Goal: Task Accomplishment & Management: Use online tool/utility

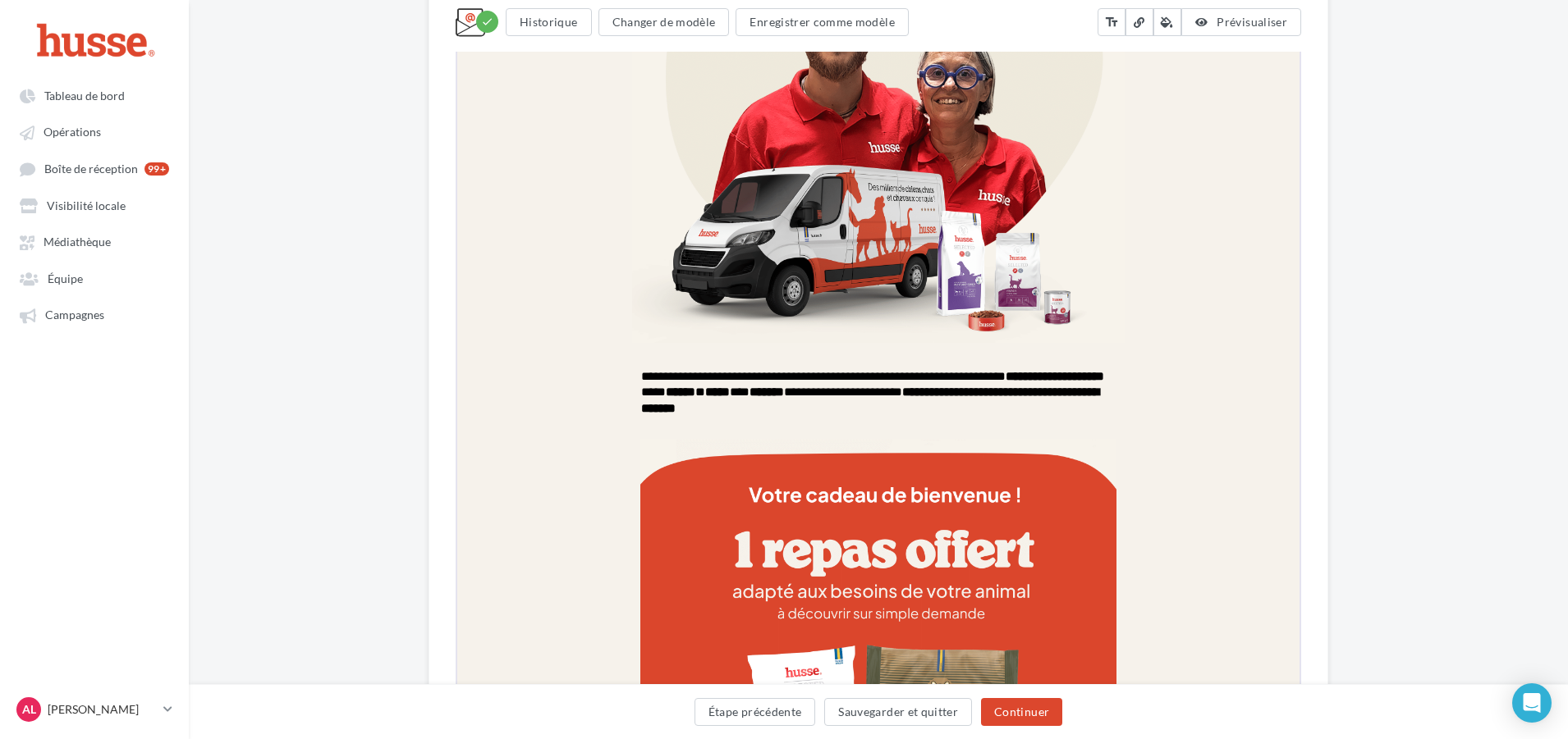
drag, startPoint x: 661, startPoint y: 861, endPoint x: 1393, endPoint y: 468, distance: 830.8
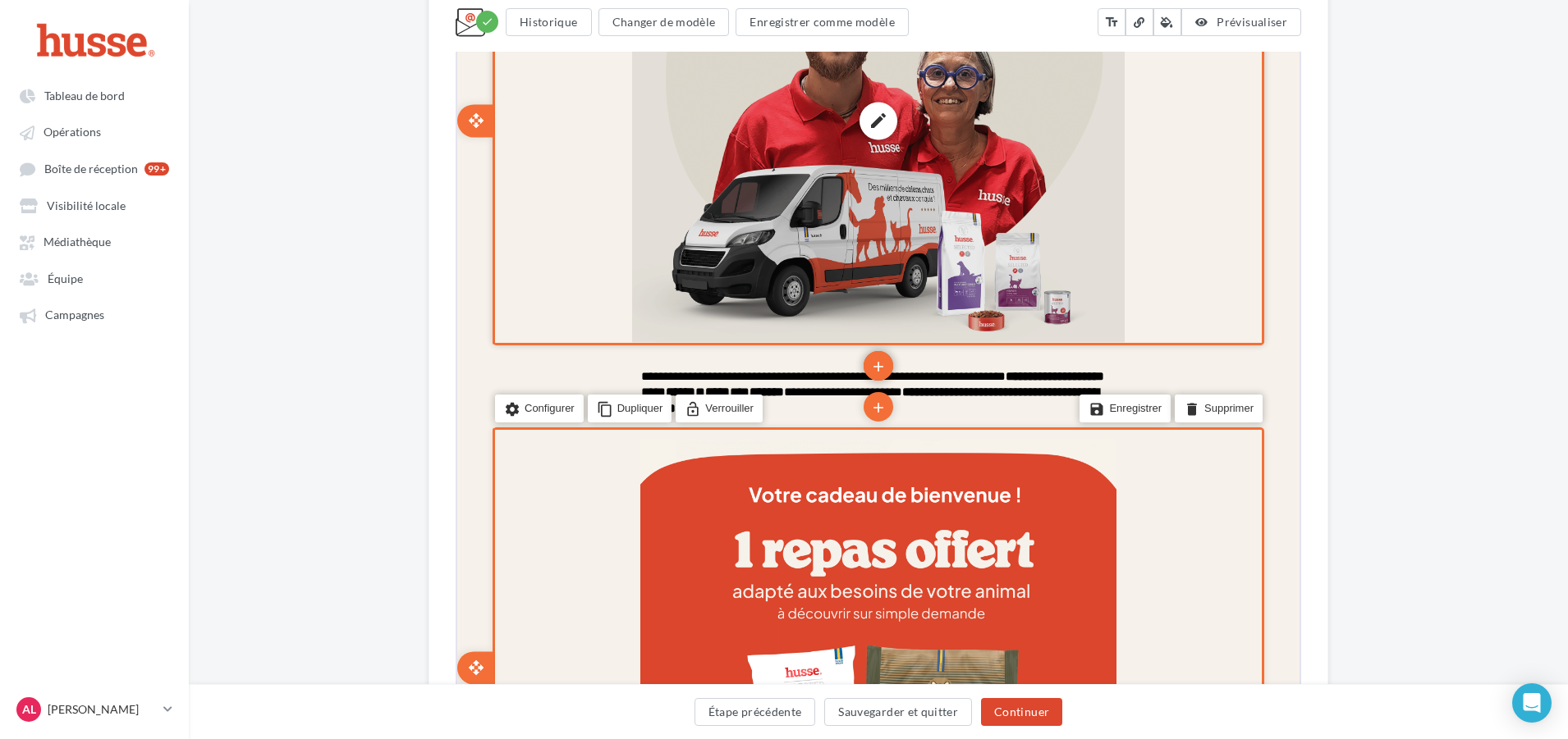
scroll to position [648, 0]
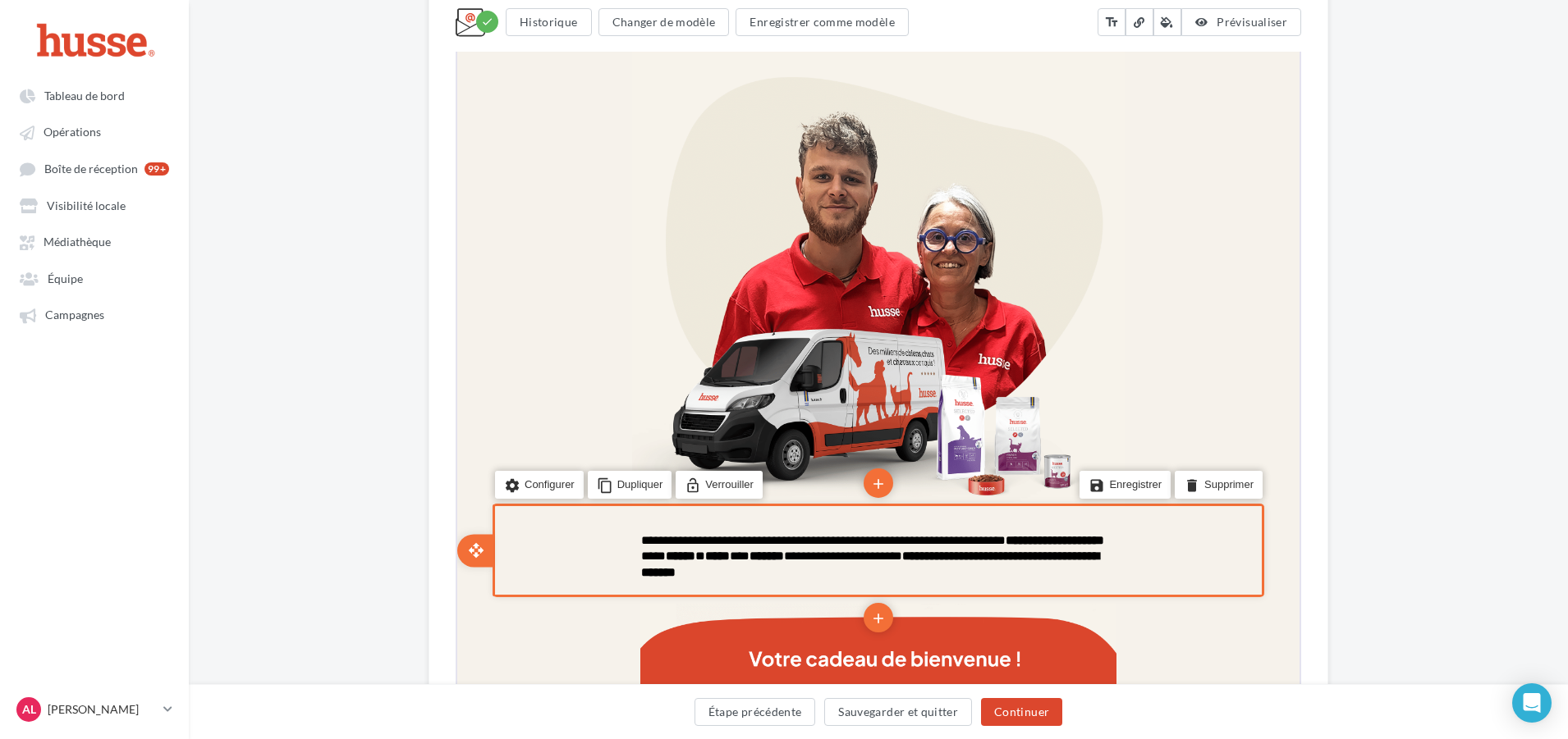
click at [800, 579] on td at bounding box center [876, 580] width 474 height 2
click at [803, 538] on span "**********" at bounding box center [870, 554] width 463 height 44
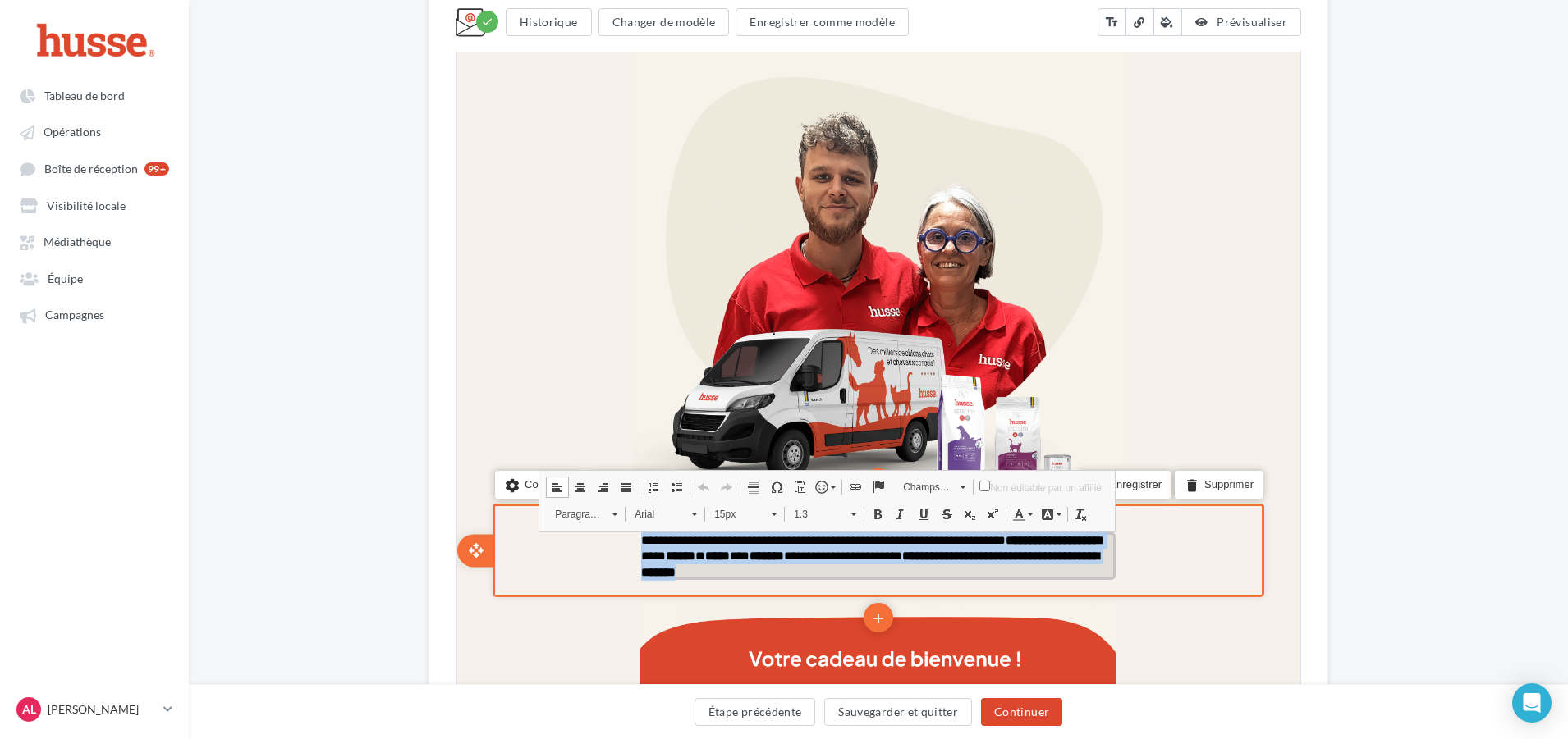
click at [803, 538] on span "**********" at bounding box center [870, 554] width 463 height 44
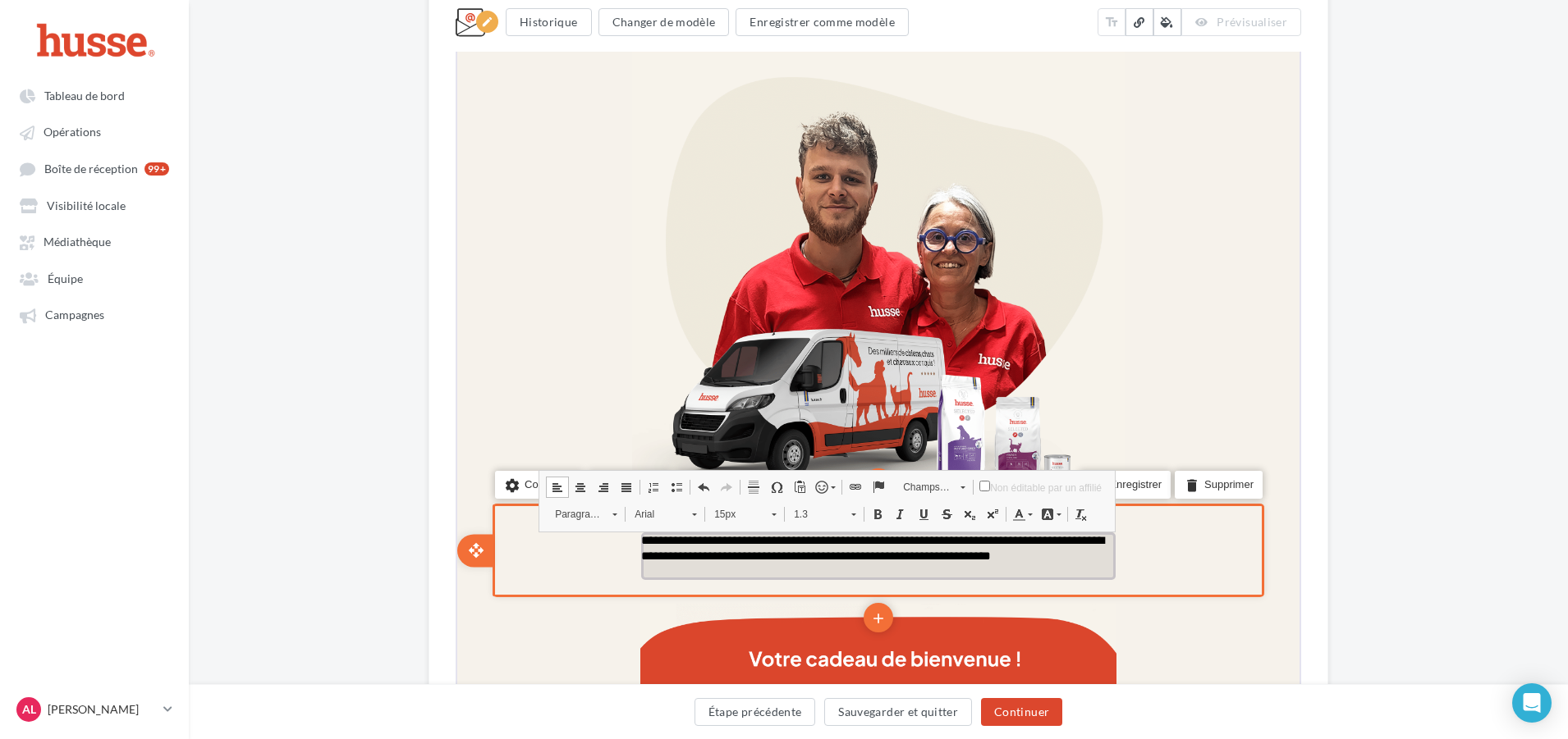
click at [804, 537] on span "**********" at bounding box center [870, 546] width 463 height 29
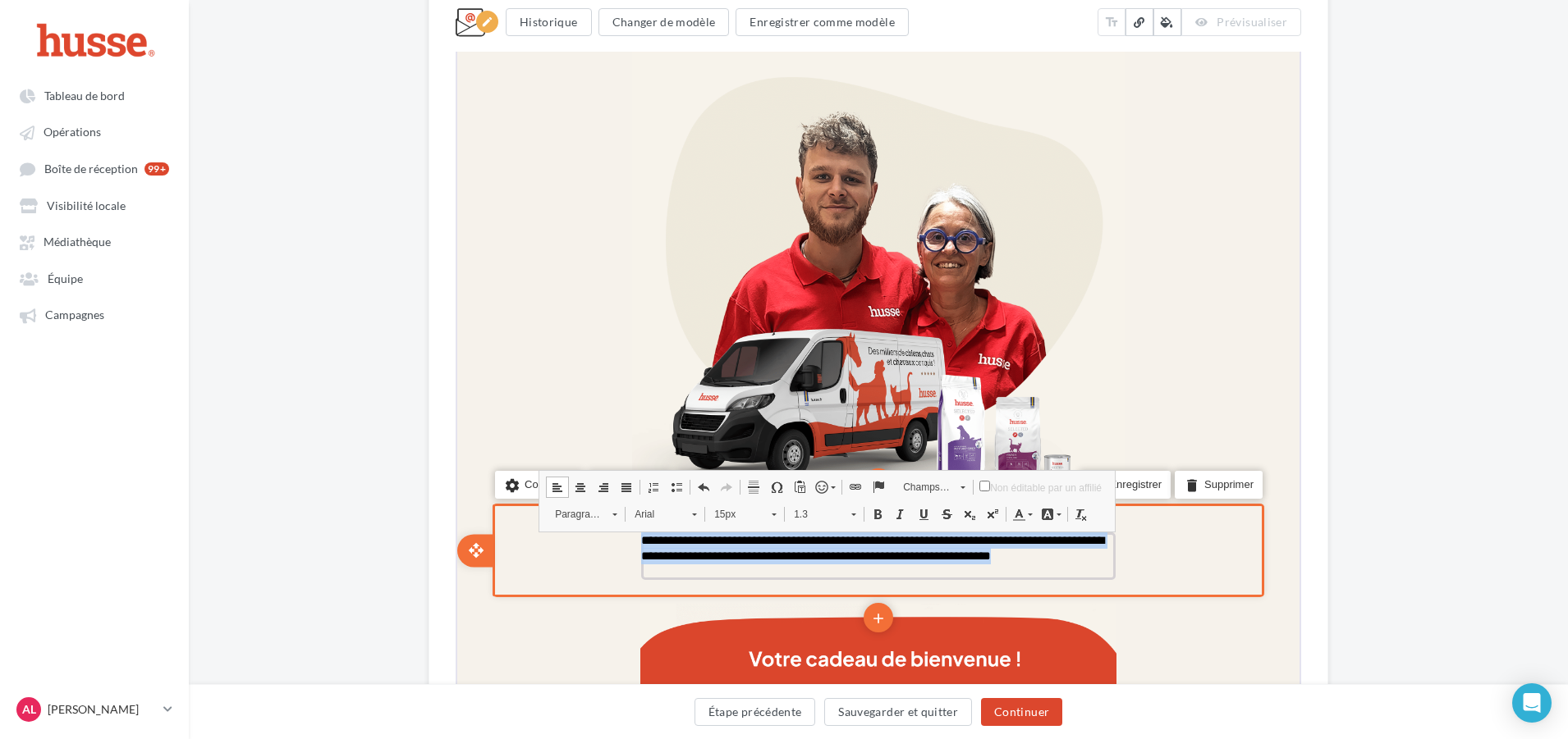
drag, startPoint x: 804, startPoint y: 537, endPoint x: 622, endPoint y: 495, distance: 186.8
click at [804, 538] on span "**********" at bounding box center [870, 546] width 463 height 29
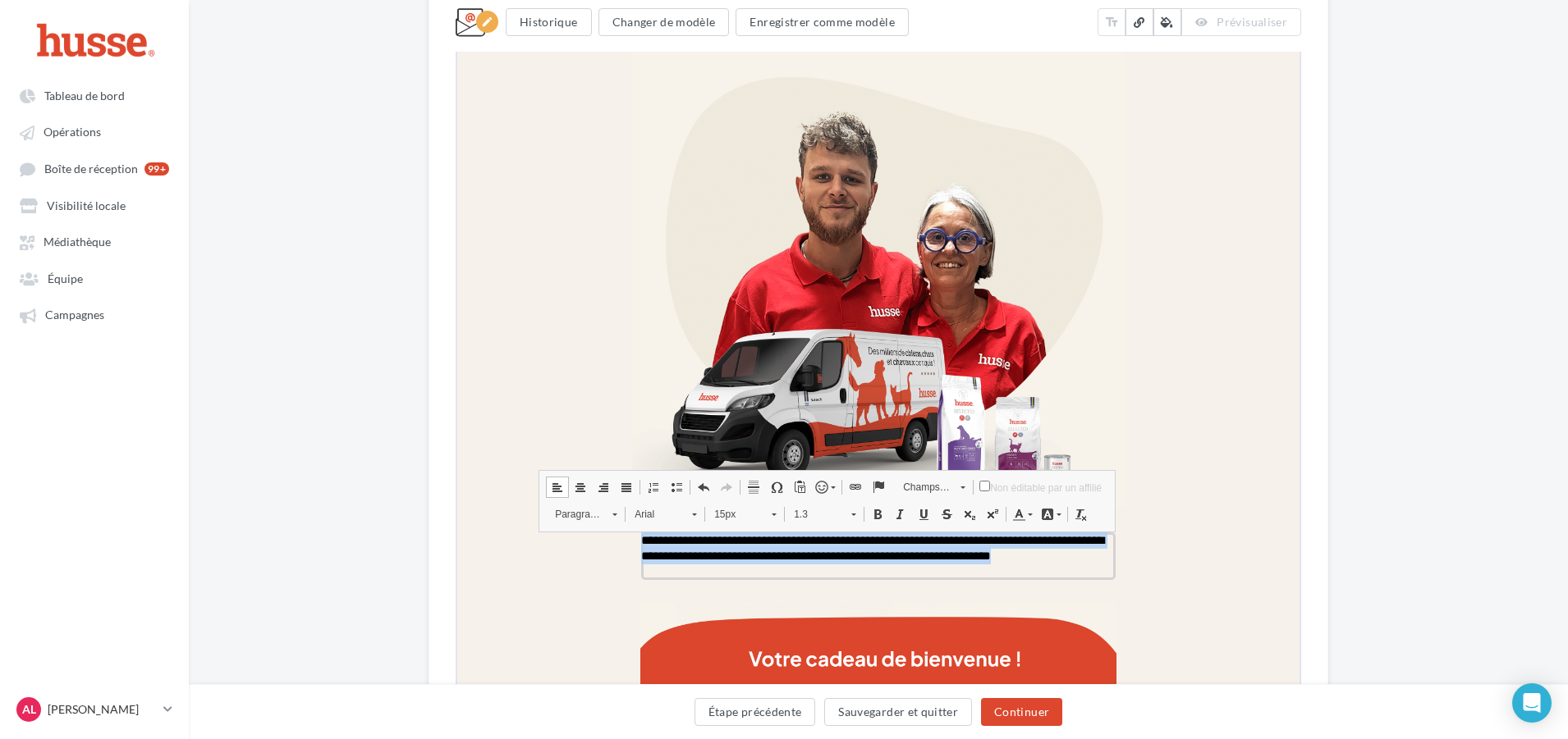
click at [575, 482] on span at bounding box center [579, 486] width 13 height 13
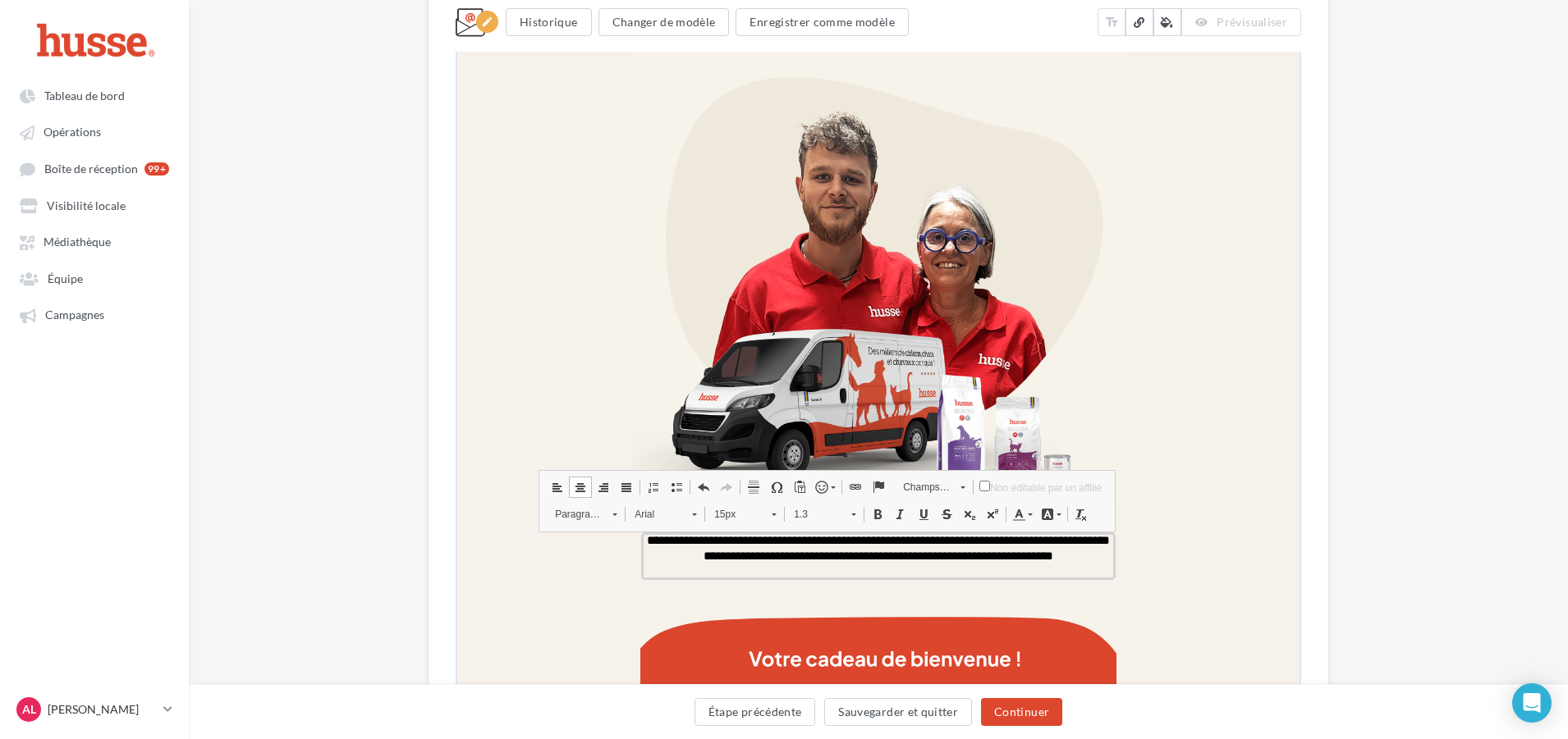
click at [762, 511] on link "15px" at bounding box center [742, 513] width 81 height 23
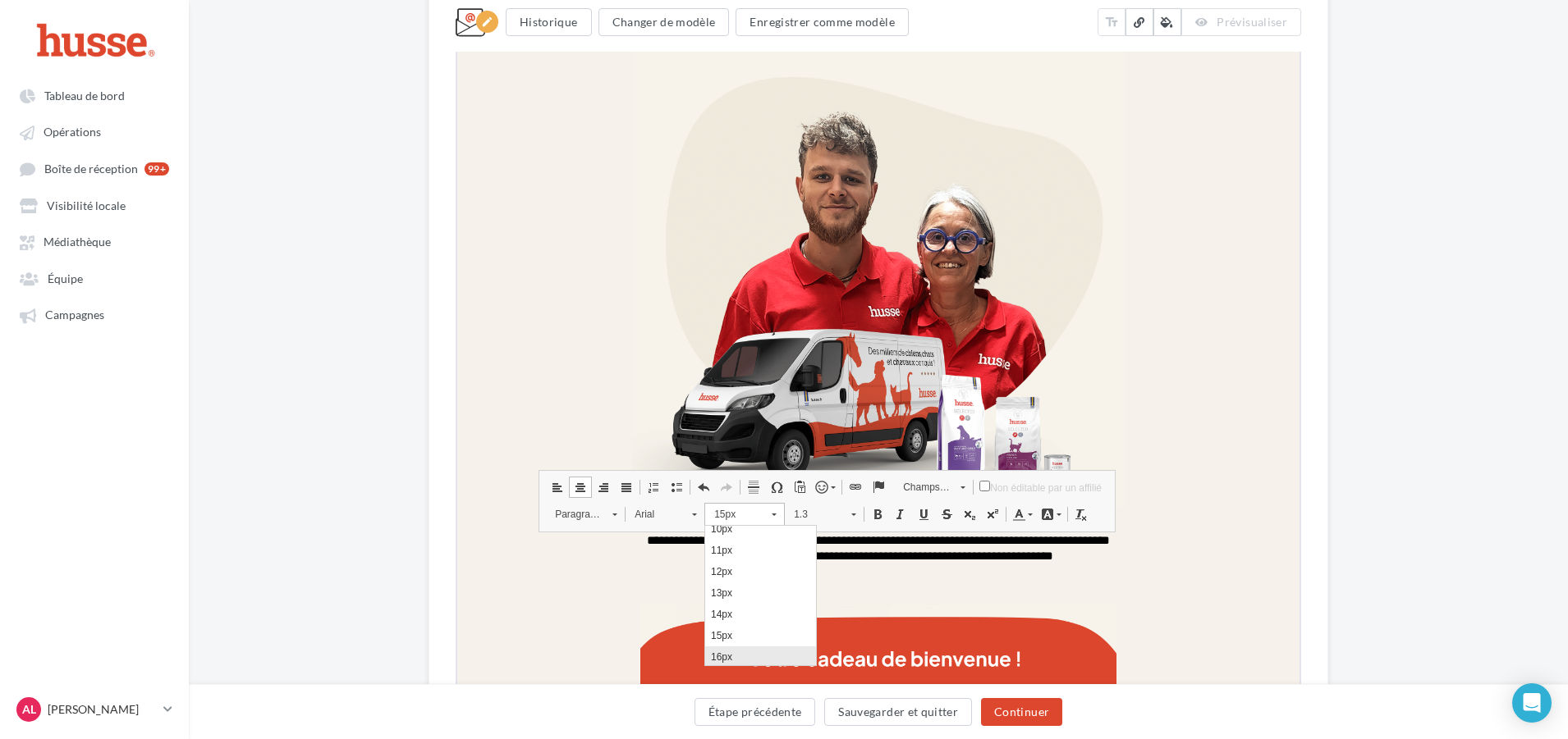
scroll to position [95, 0]
click at [735, 631] on link "16px" at bounding box center [760, 633] width 110 height 22
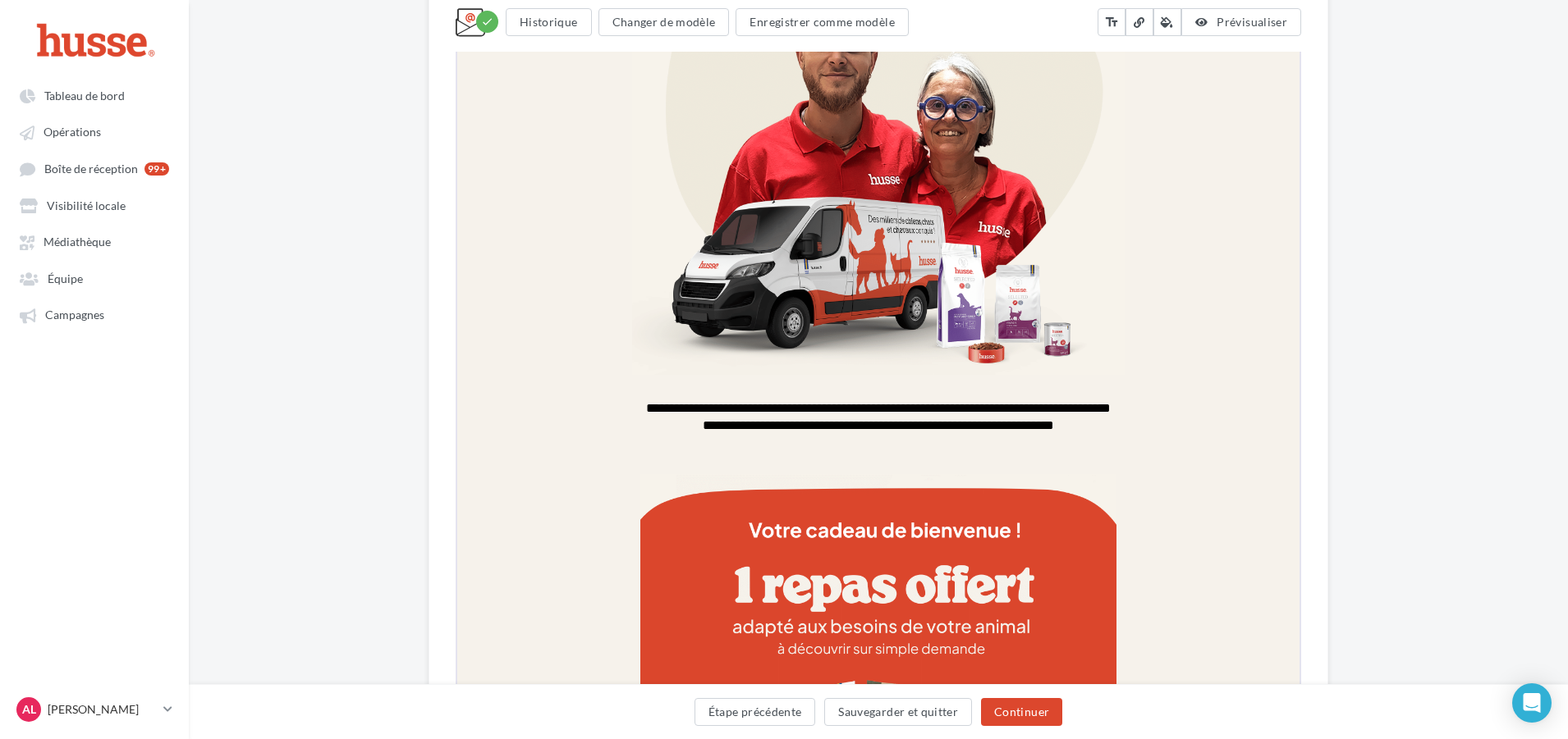
scroll to position [812, 0]
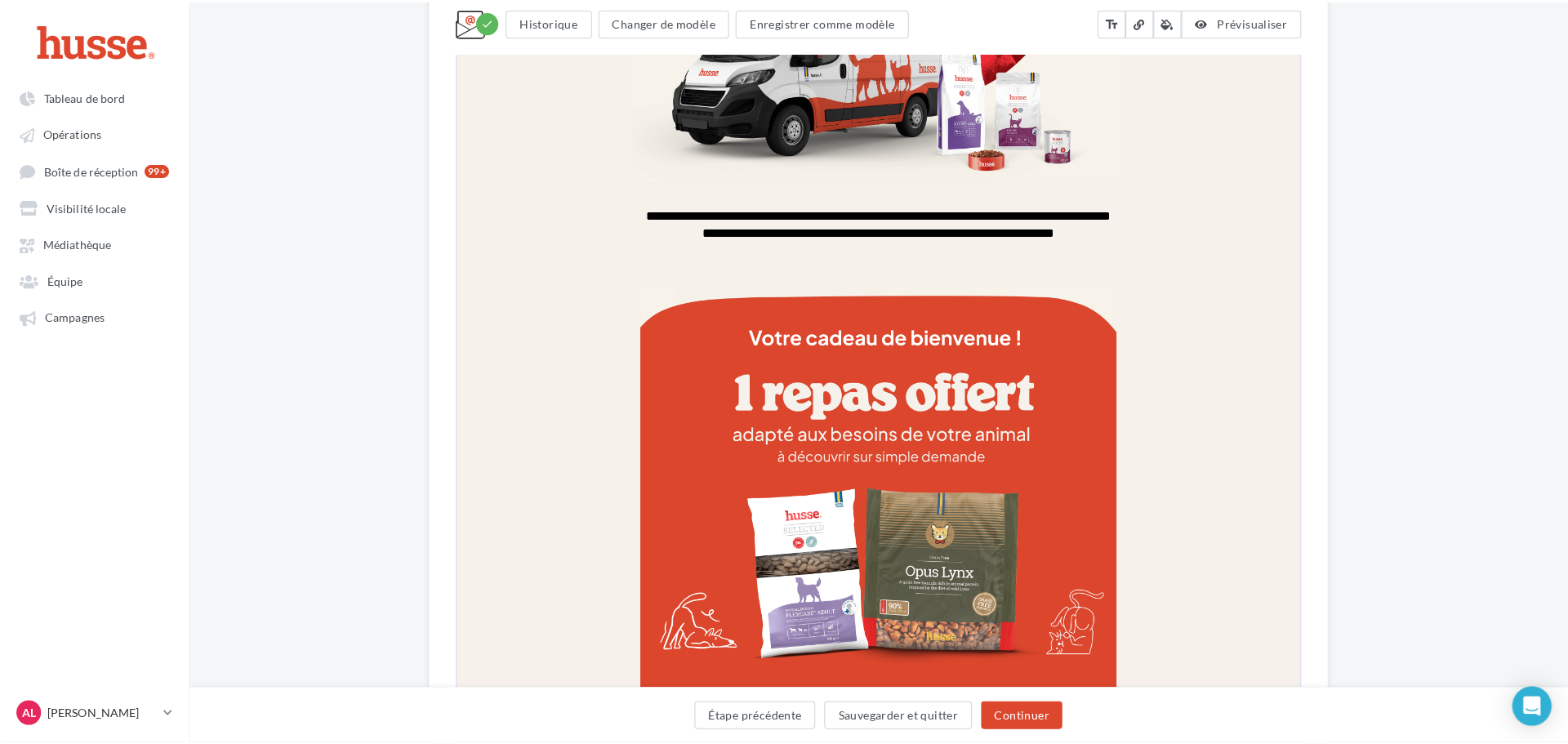
scroll to position [972, 0]
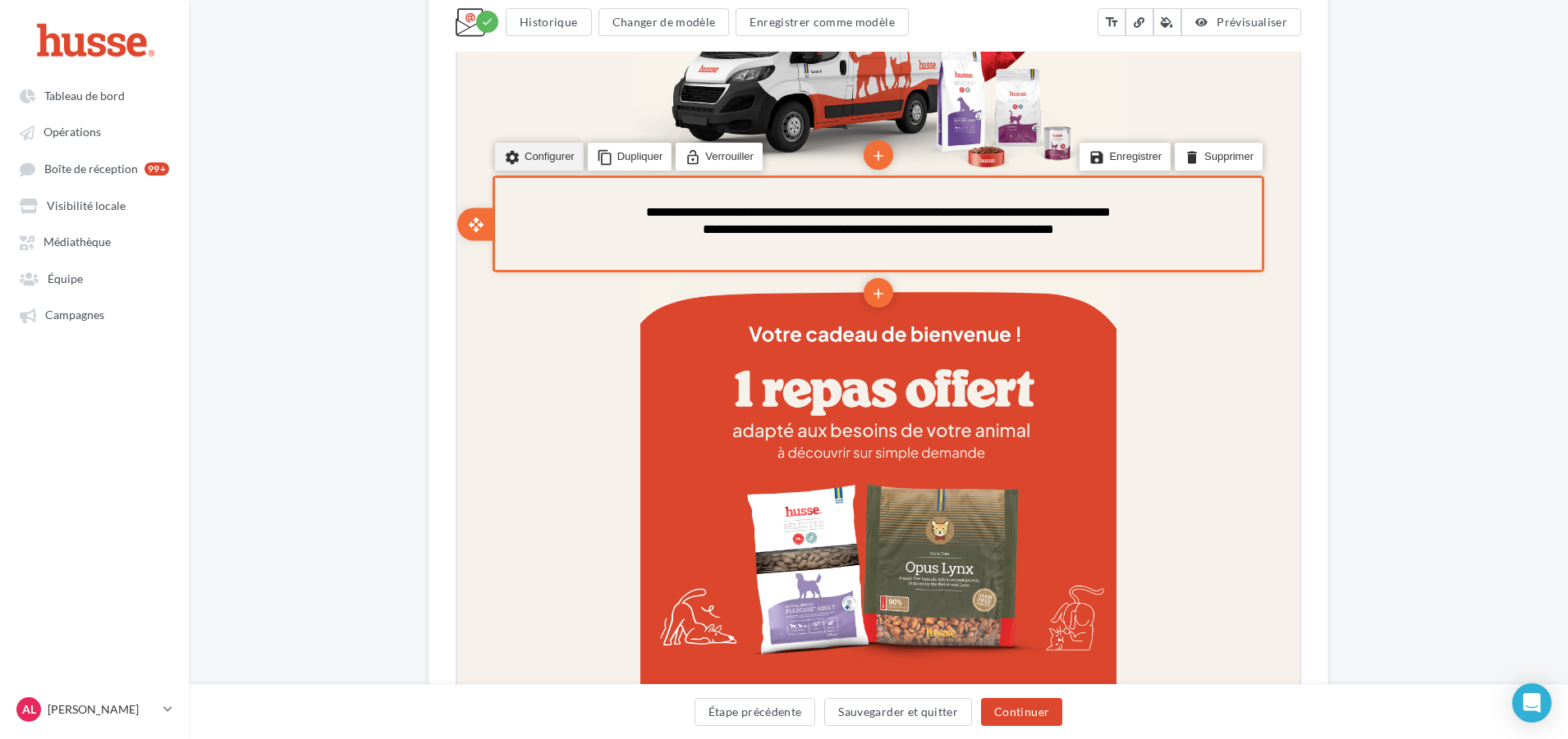
click at [526, 153] on li "settings Configurer" at bounding box center [537, 155] width 89 height 28
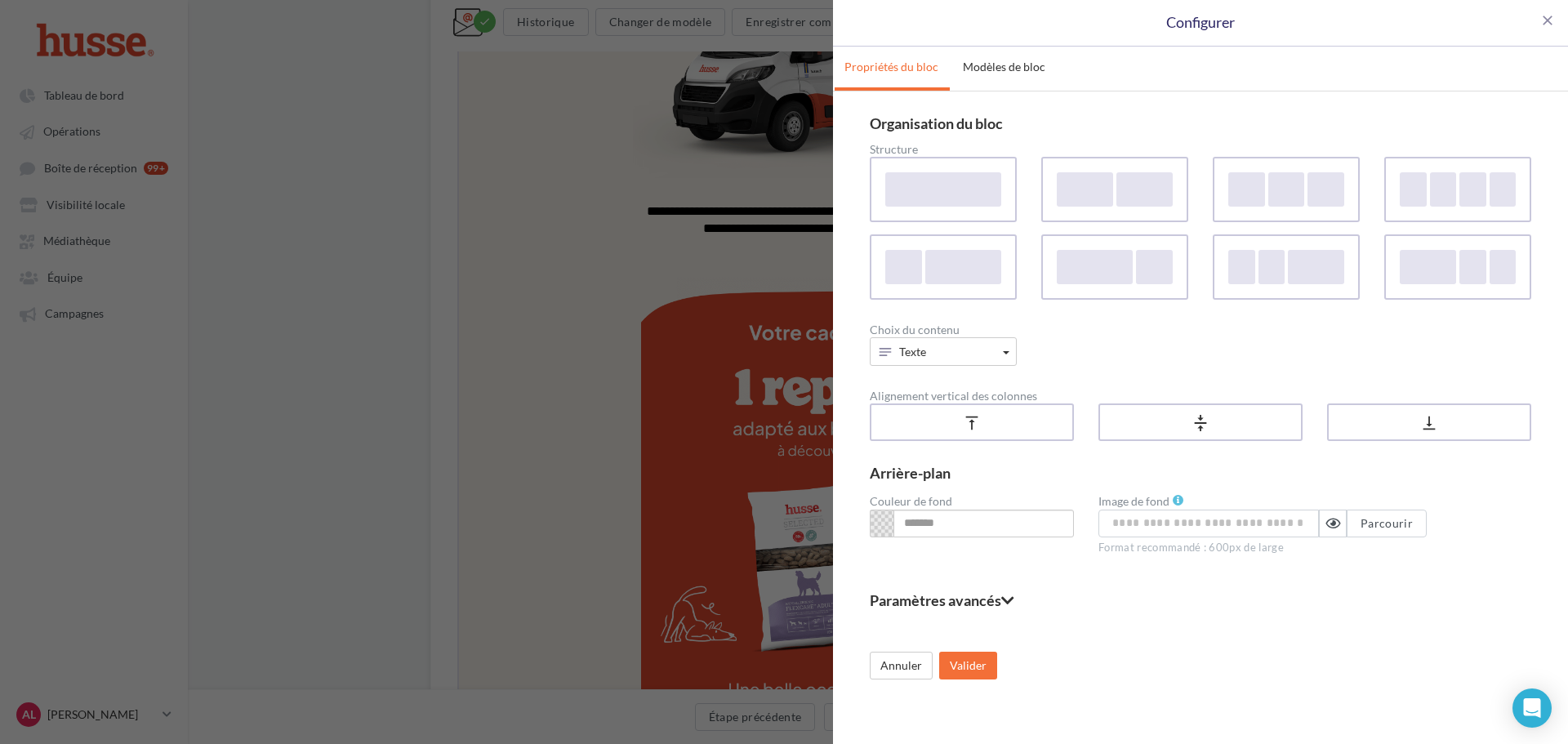
click at [931, 599] on fieldset "Paramètres avancés" at bounding box center [1200, 600] width 661 height 15
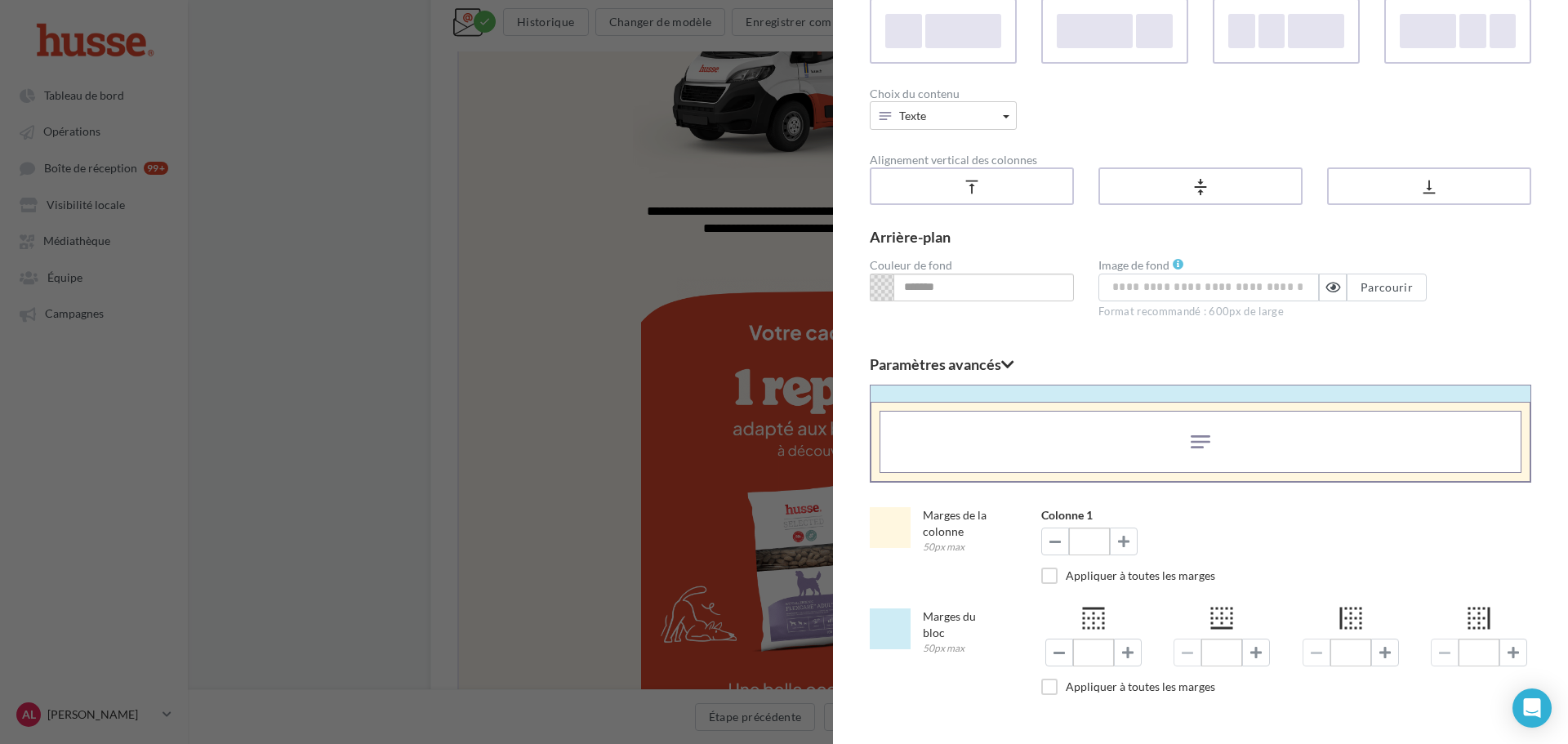
scroll to position [245, 0]
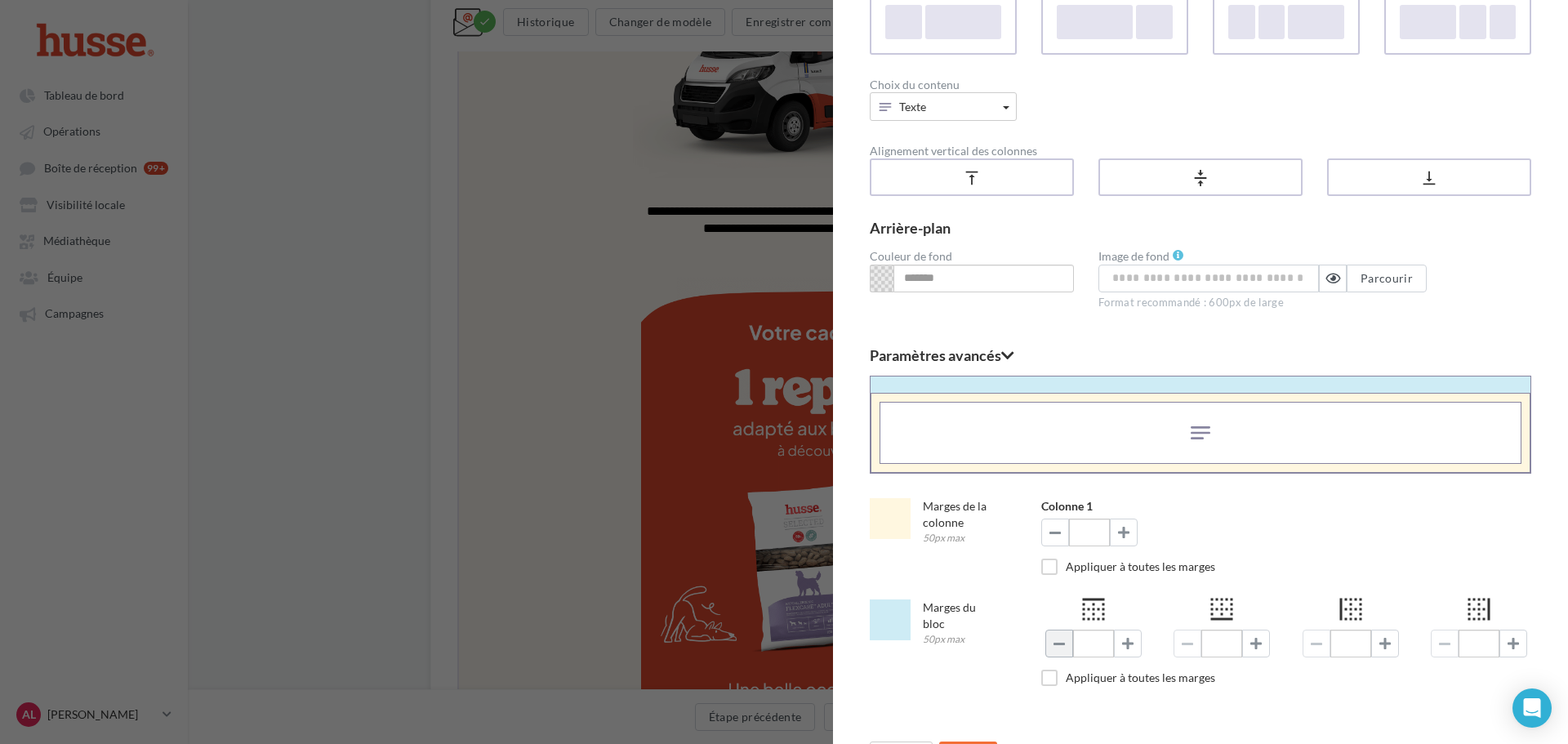
click at [1061, 645] on span at bounding box center [1060, 644] width 12 height 13
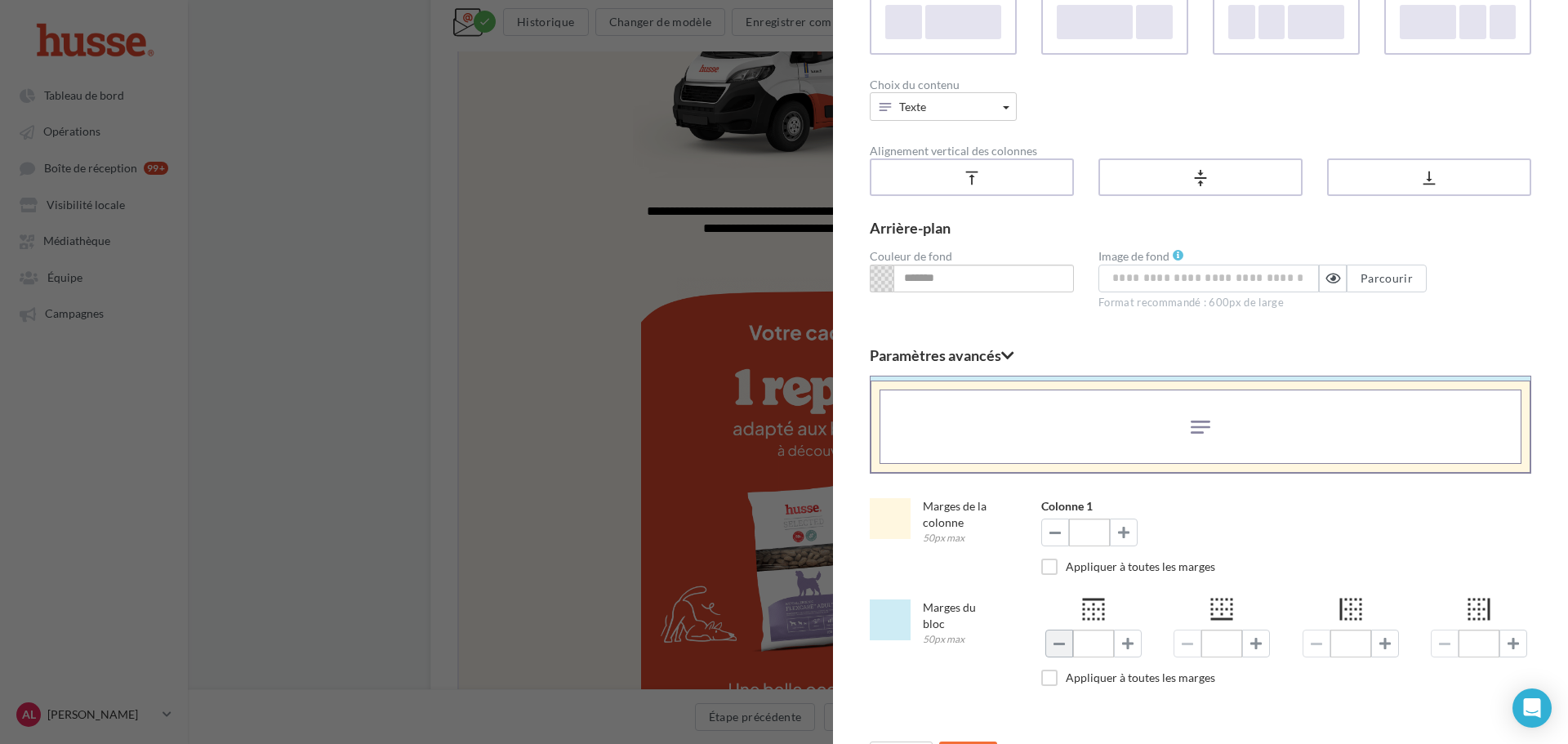
click at [1061, 645] on span at bounding box center [1060, 644] width 12 height 13
type input "*"
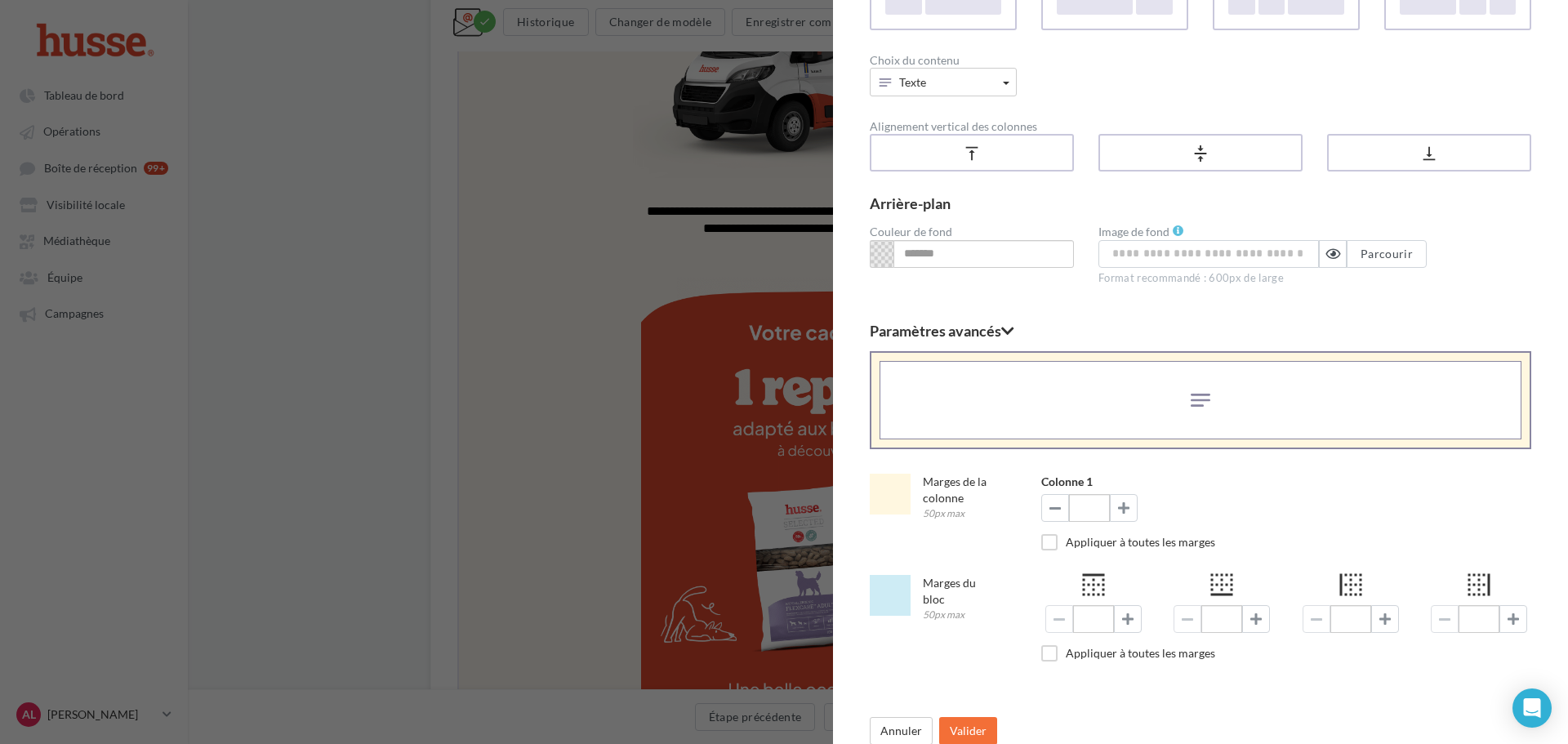
scroll to position [283, 0]
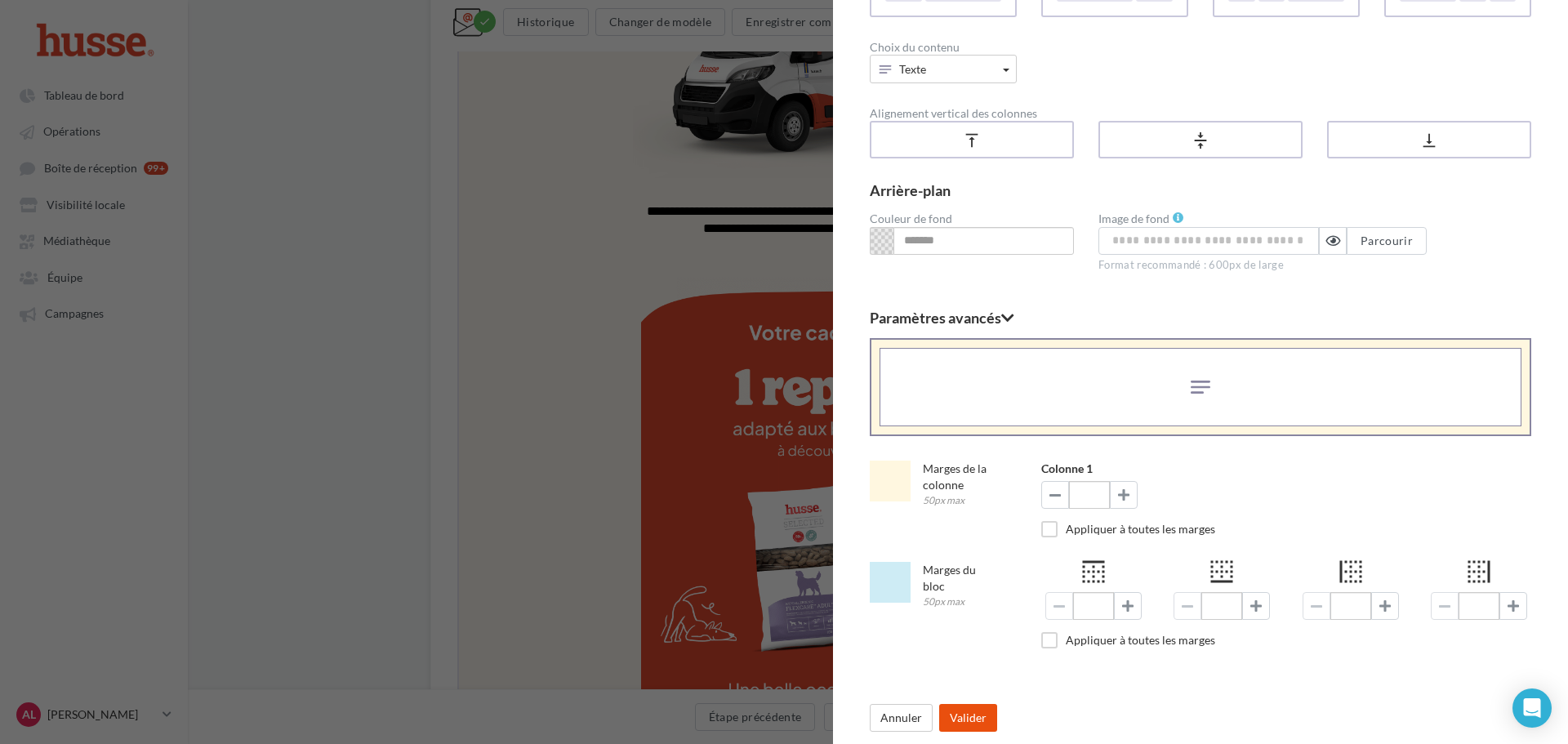
click at [954, 710] on button "Valider" at bounding box center [968, 718] width 58 height 28
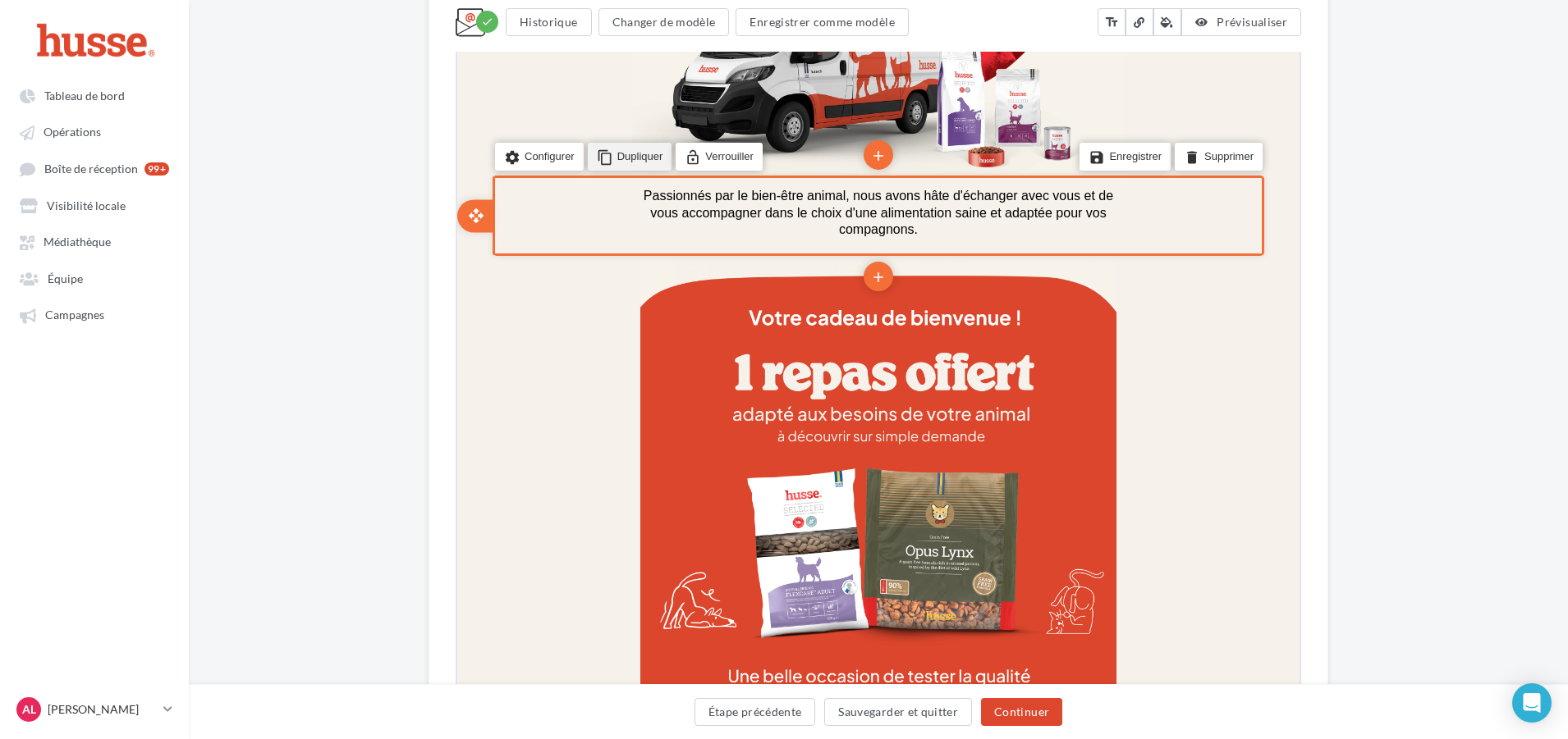
click at [620, 157] on li "content_copy Dupliquer" at bounding box center [629, 155] width 85 height 28
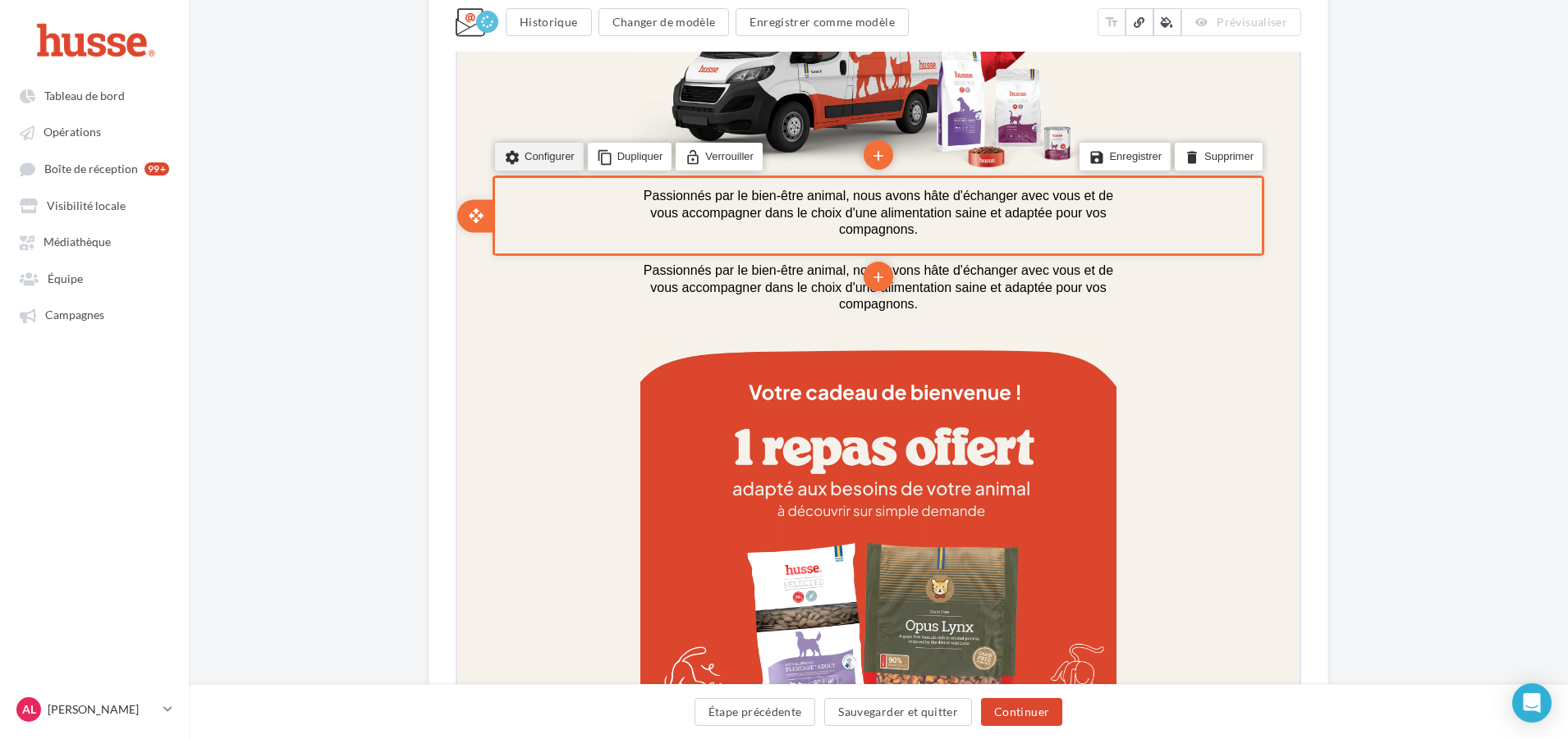
click at [554, 157] on li "settings Configurer" at bounding box center [537, 155] width 89 height 28
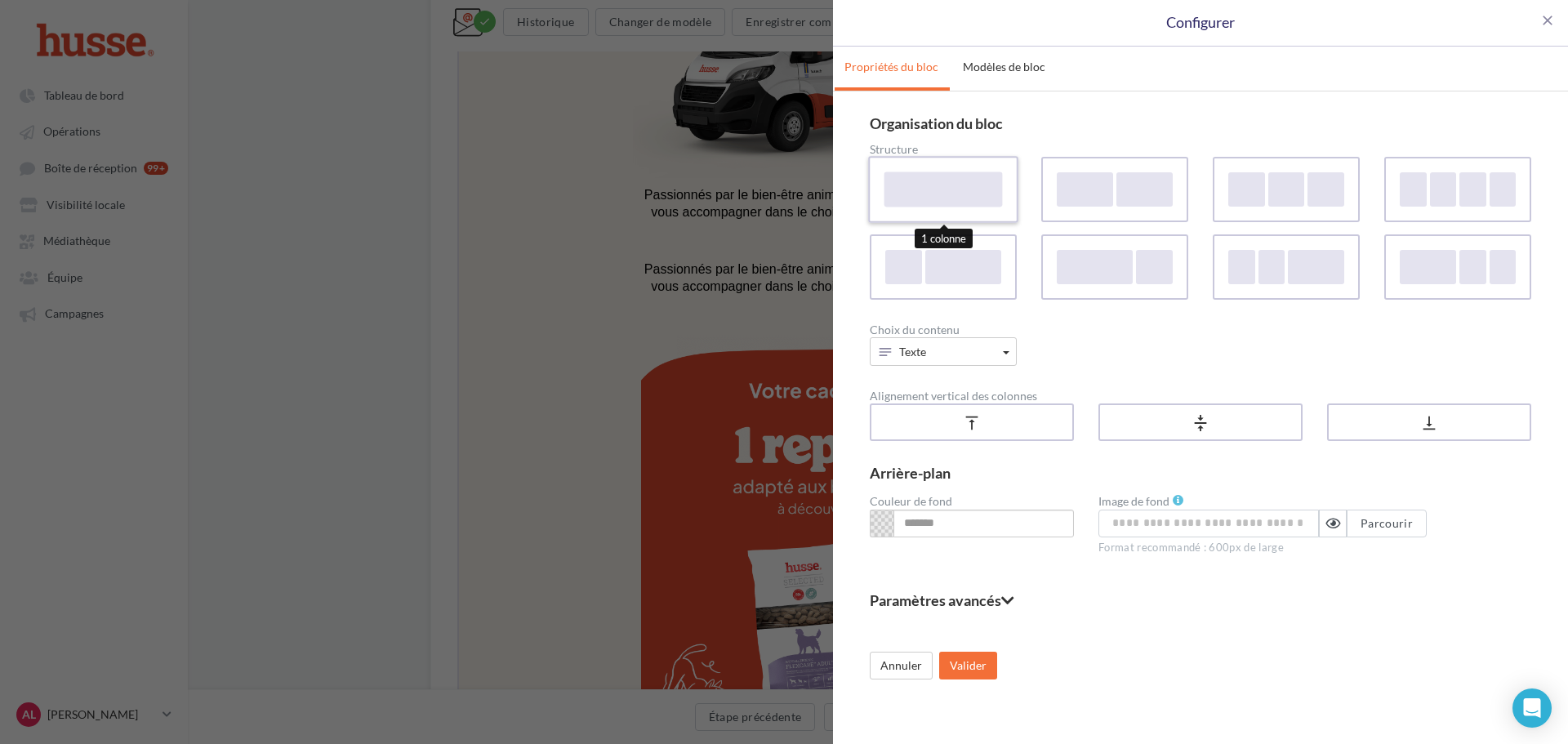
click at [959, 202] on div at bounding box center [943, 189] width 118 height 35
click at [949, 347] on button "Texte" at bounding box center [943, 351] width 147 height 29
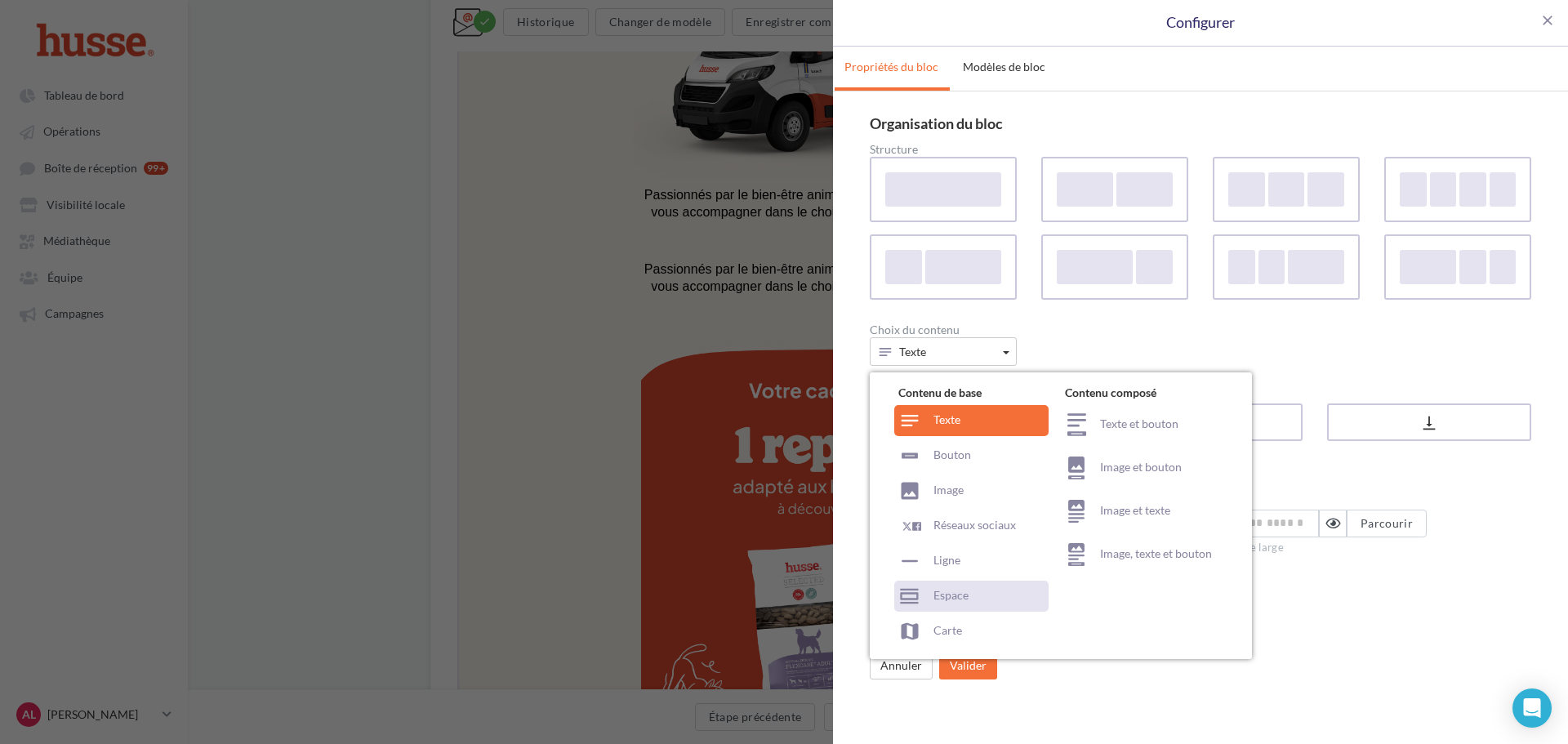
click at [964, 588] on div "Espace" at bounding box center [971, 597] width 155 height 31
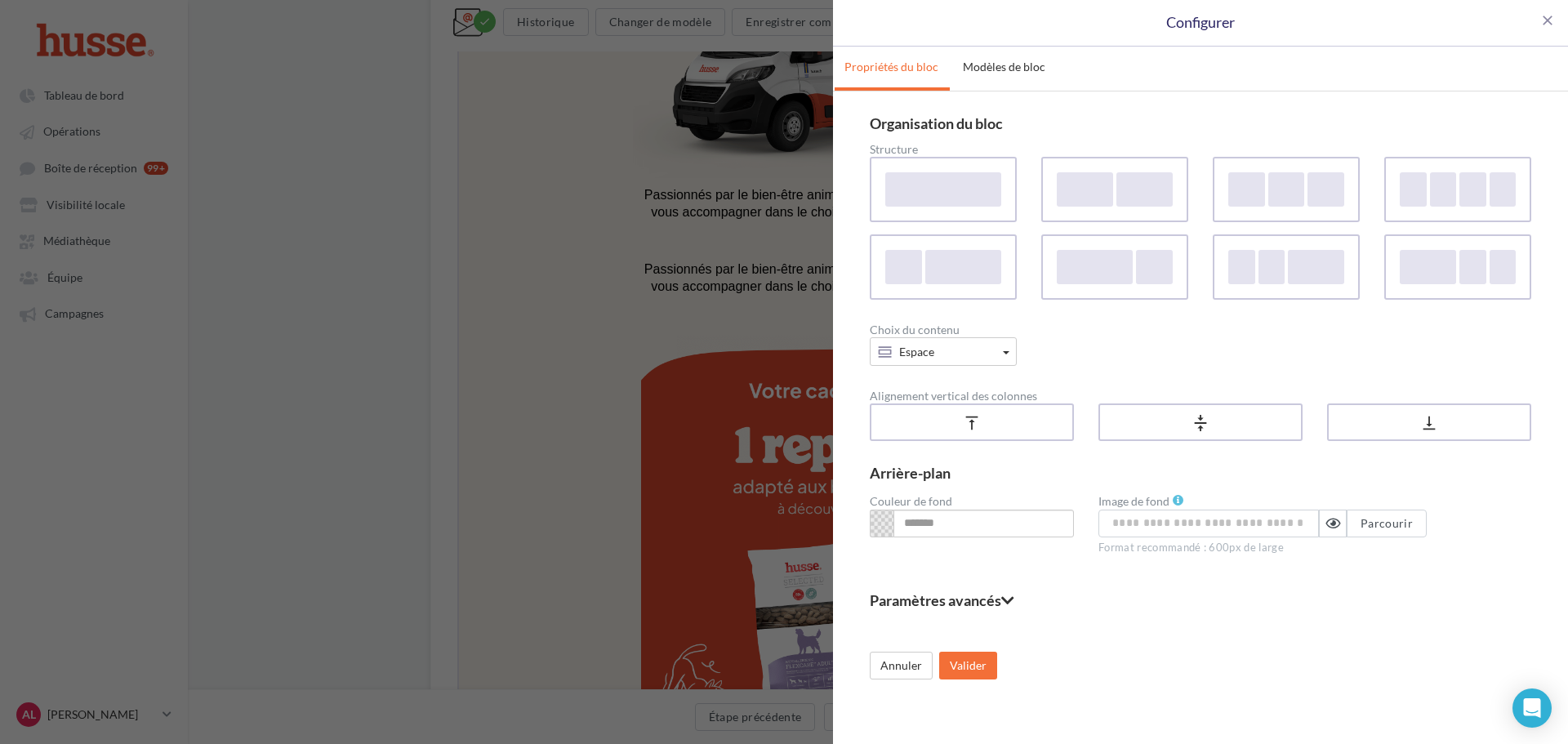
click at [951, 595] on fieldset "Paramètres avancés" at bounding box center [1200, 600] width 661 height 15
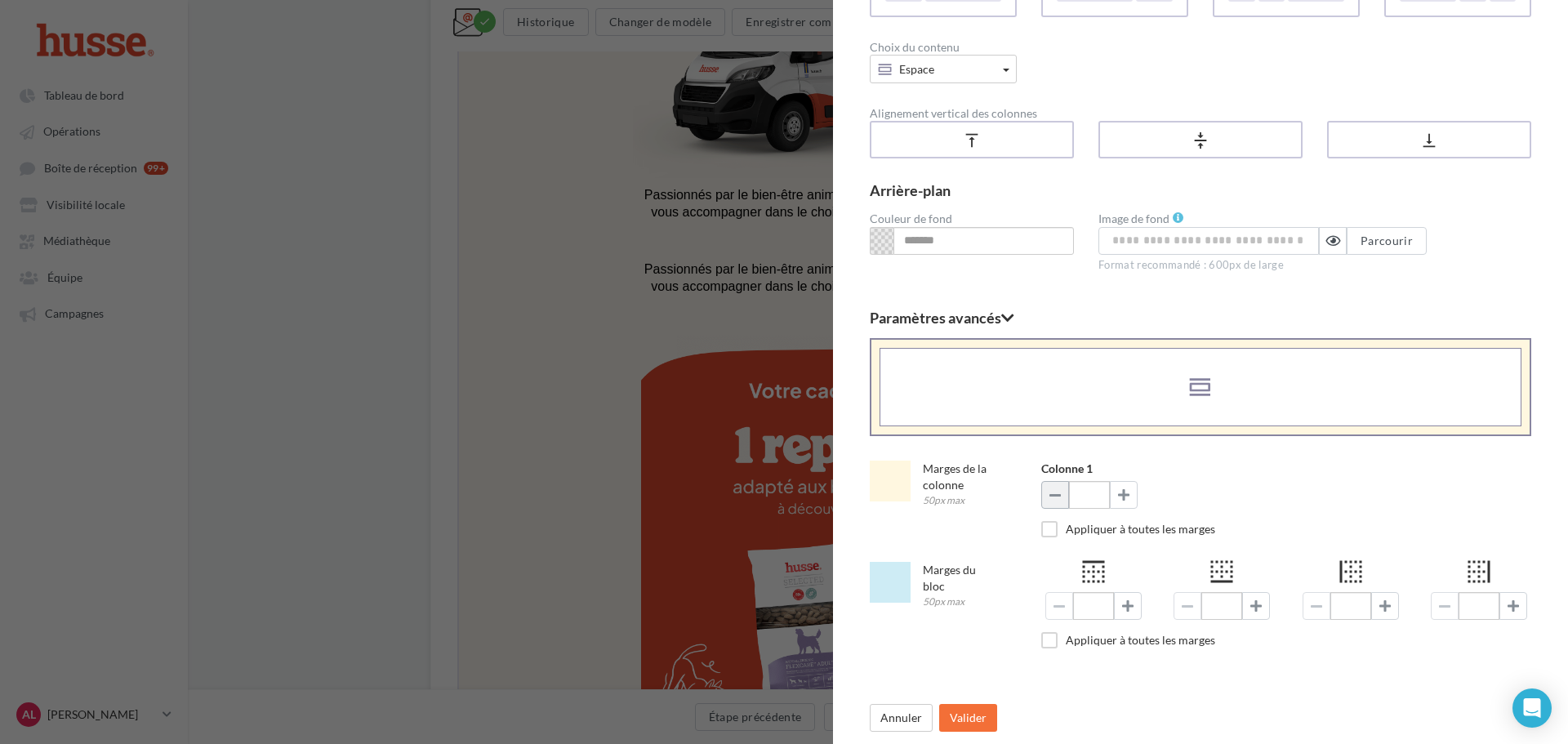
click at [1046, 500] on button at bounding box center [1056, 495] width 28 height 28
type input "*"
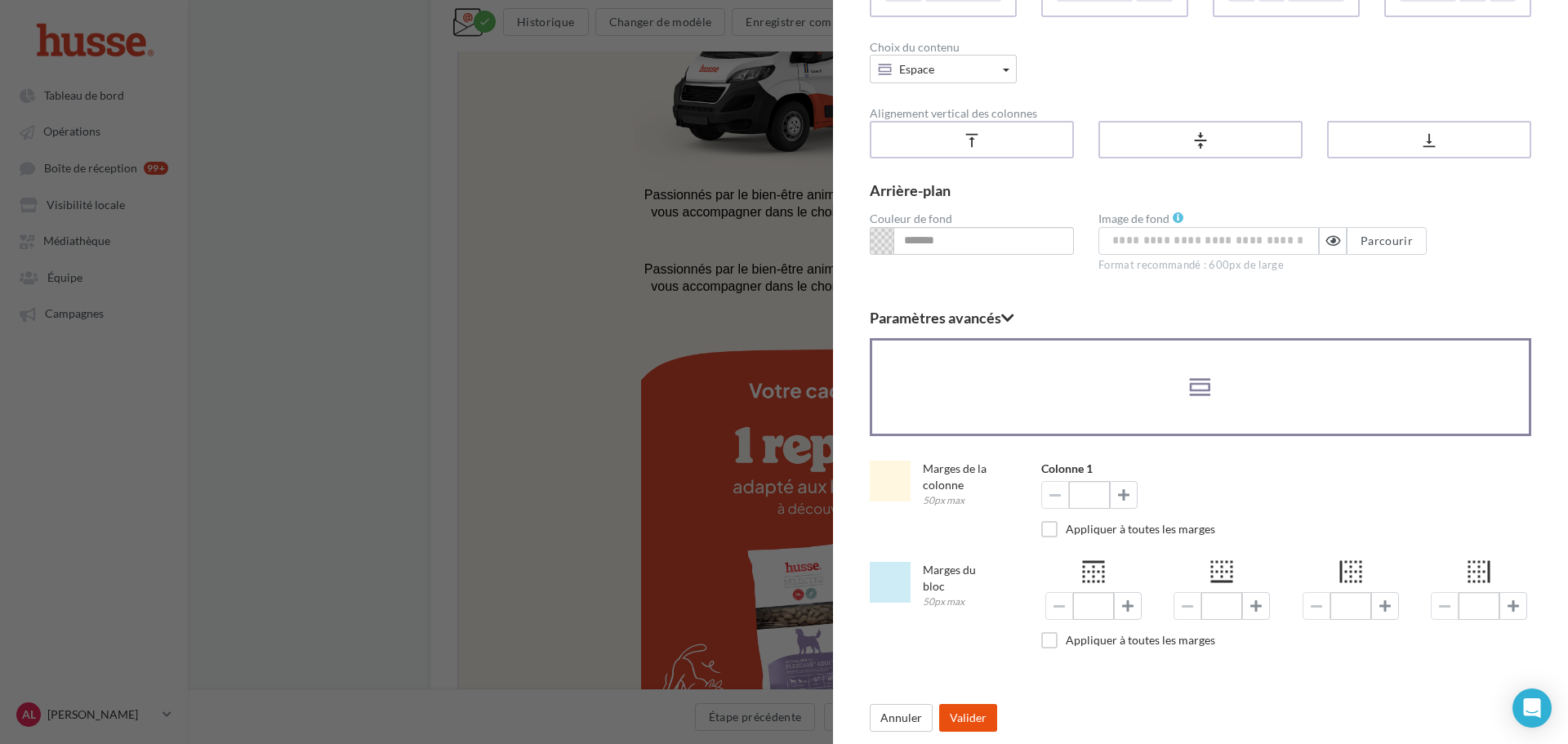
click at [948, 720] on button "Valider" at bounding box center [968, 718] width 58 height 28
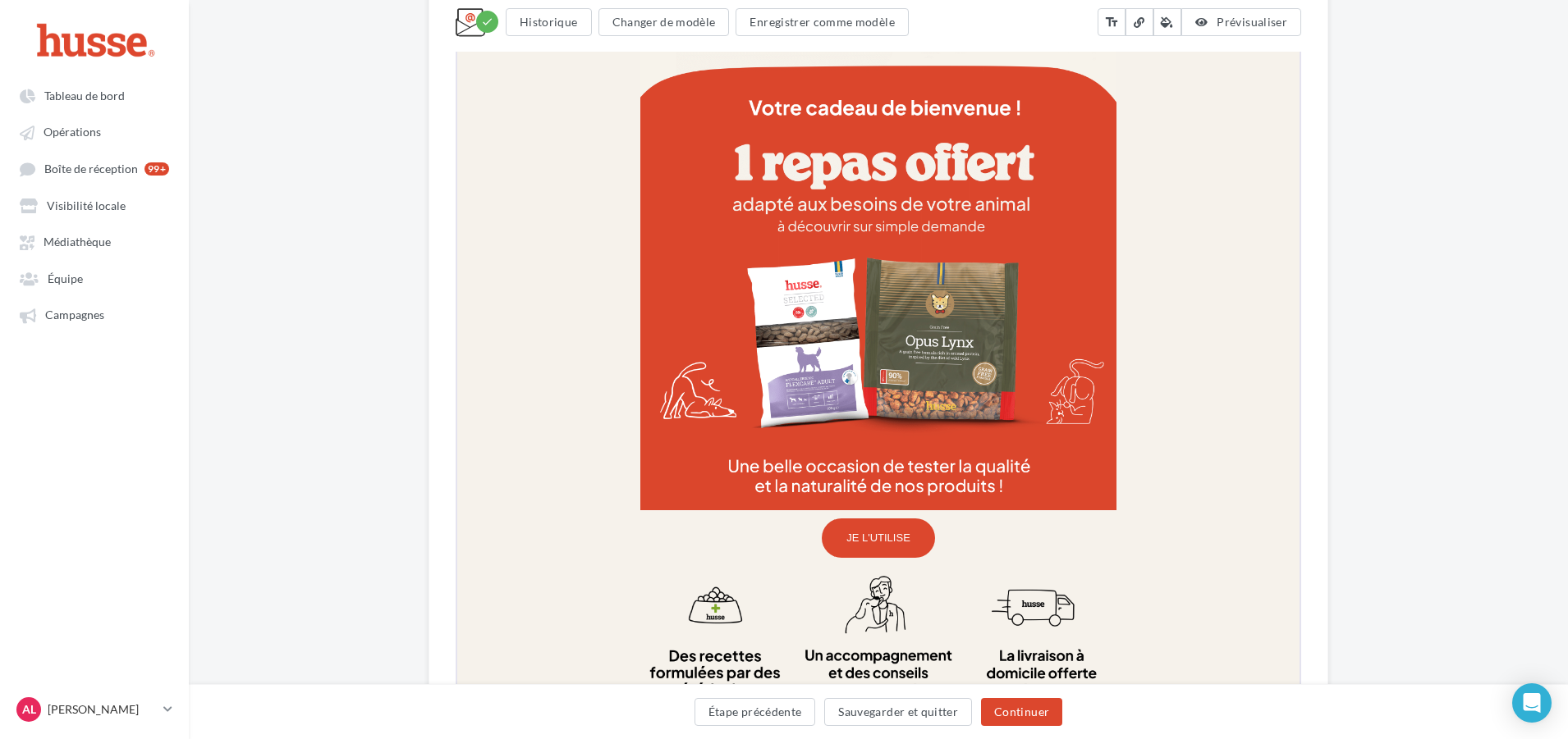
scroll to position [1223, 0]
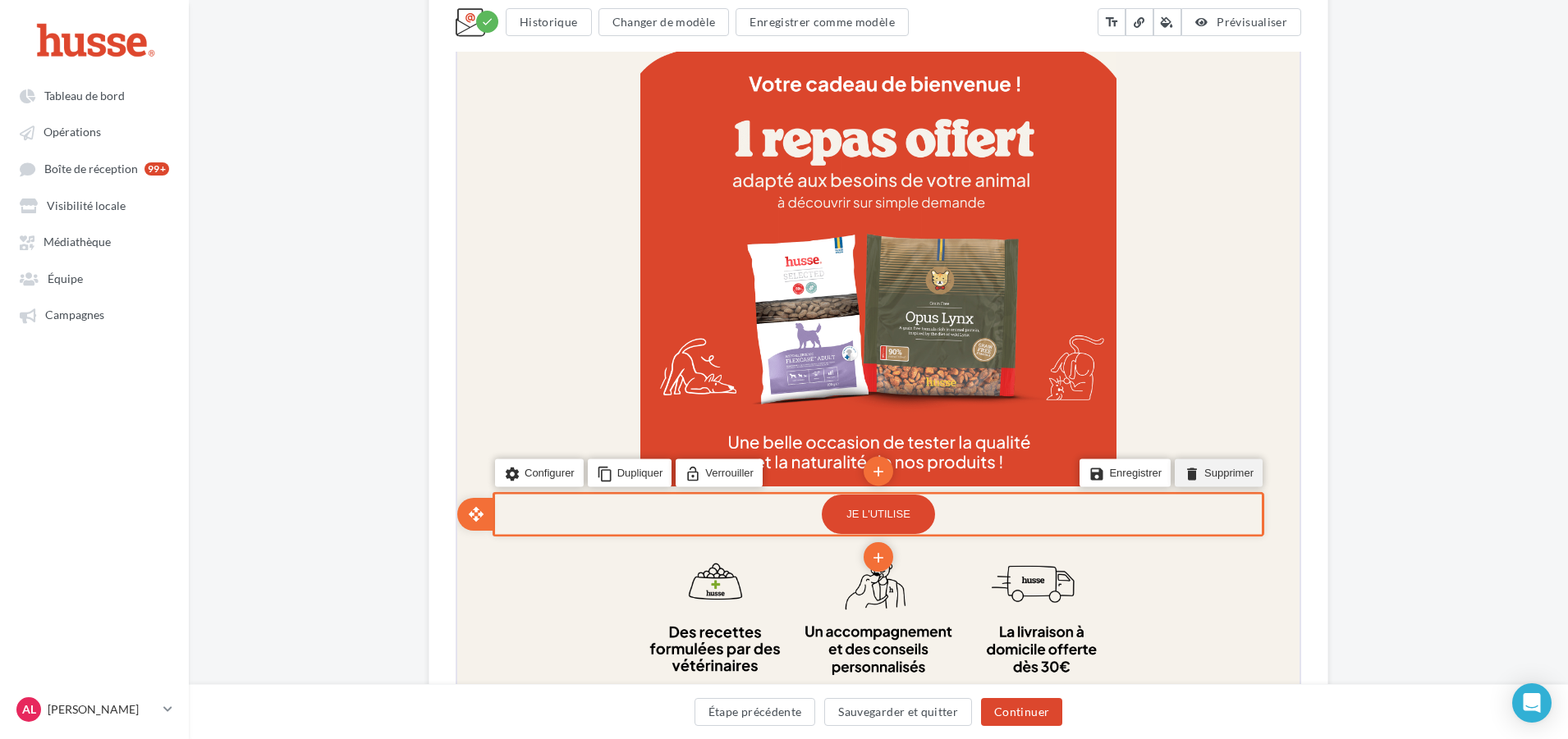
click at [1205, 466] on li "delete Supprimer" at bounding box center [1217, 471] width 88 height 28
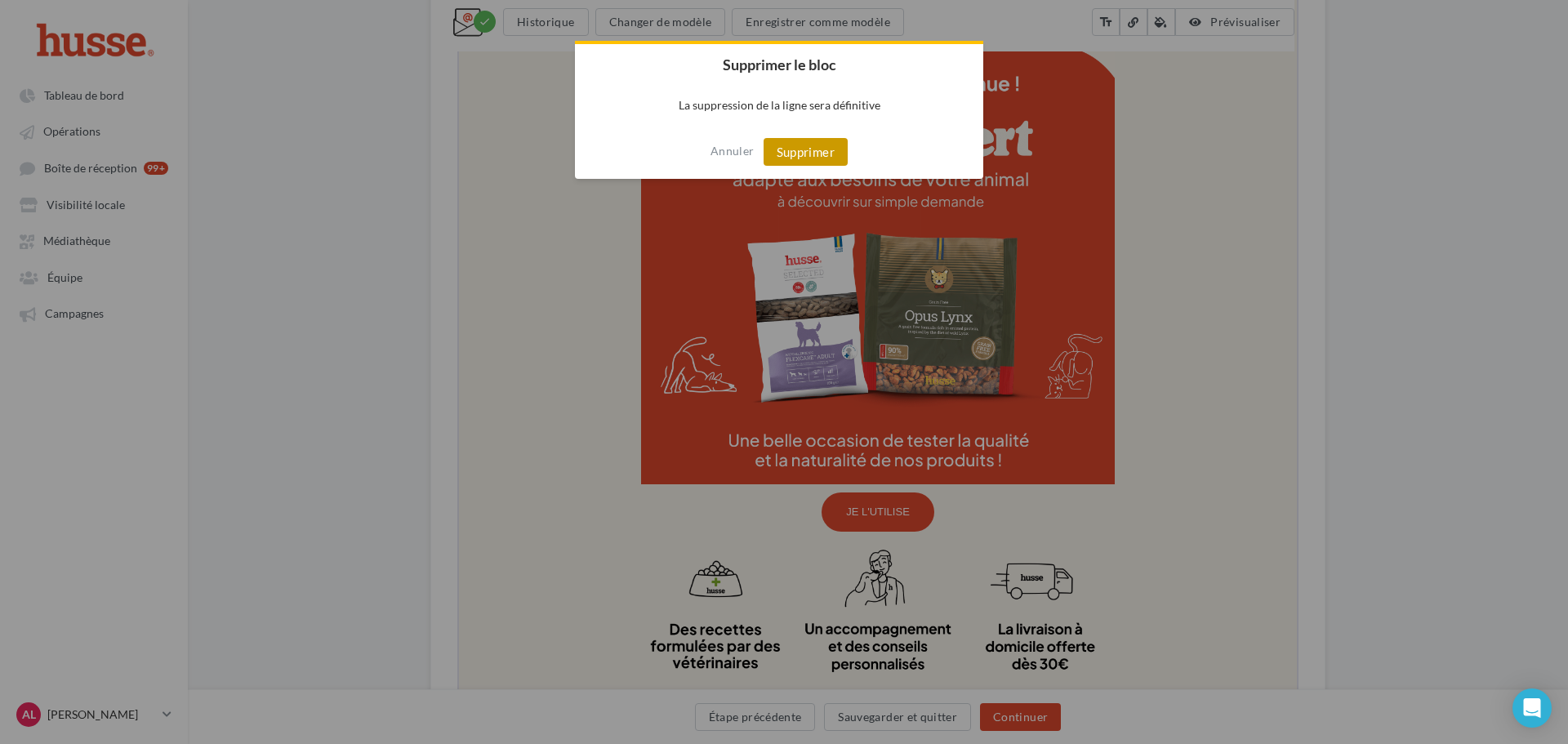
click at [801, 149] on button "Supprimer" at bounding box center [806, 152] width 84 height 28
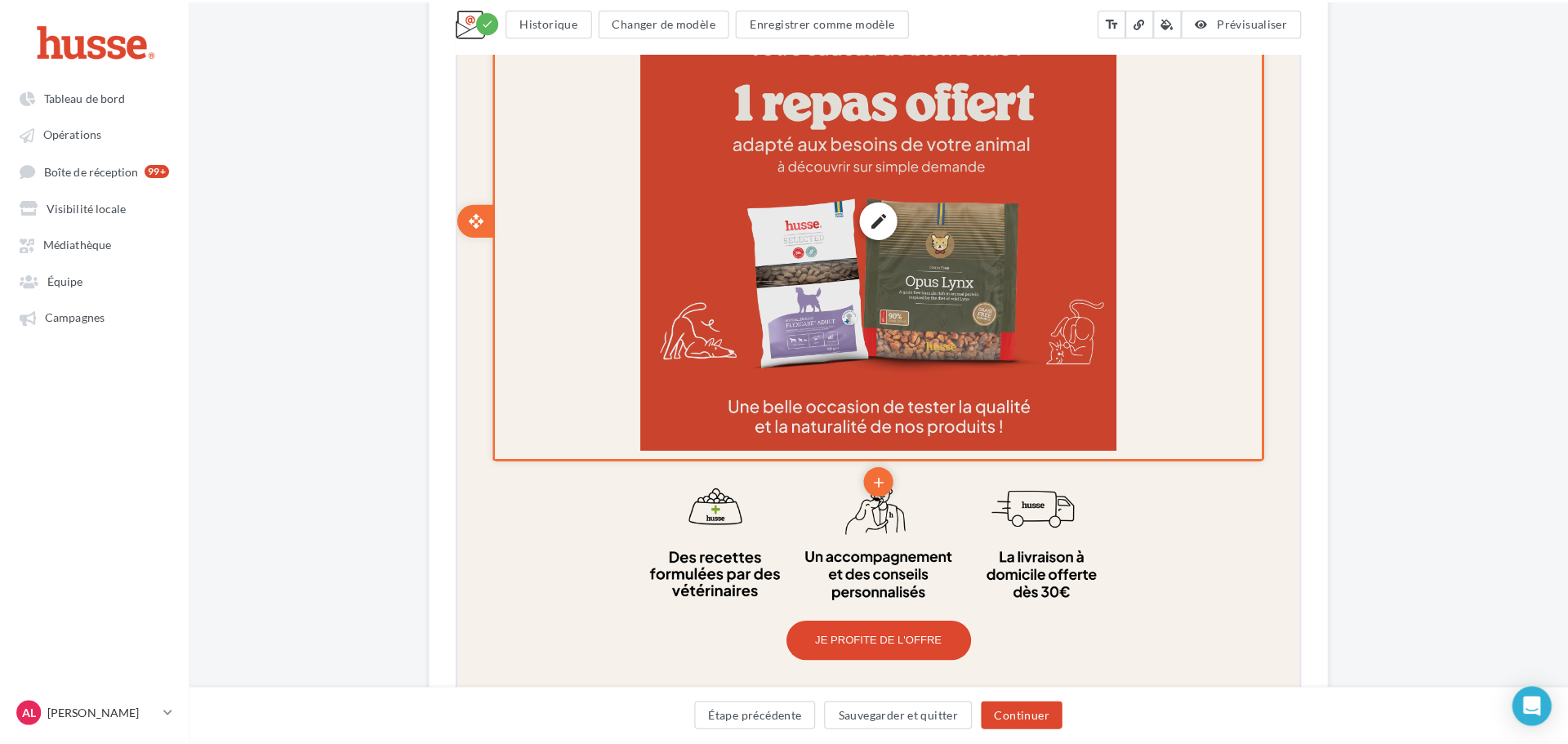
scroll to position [1381, 0]
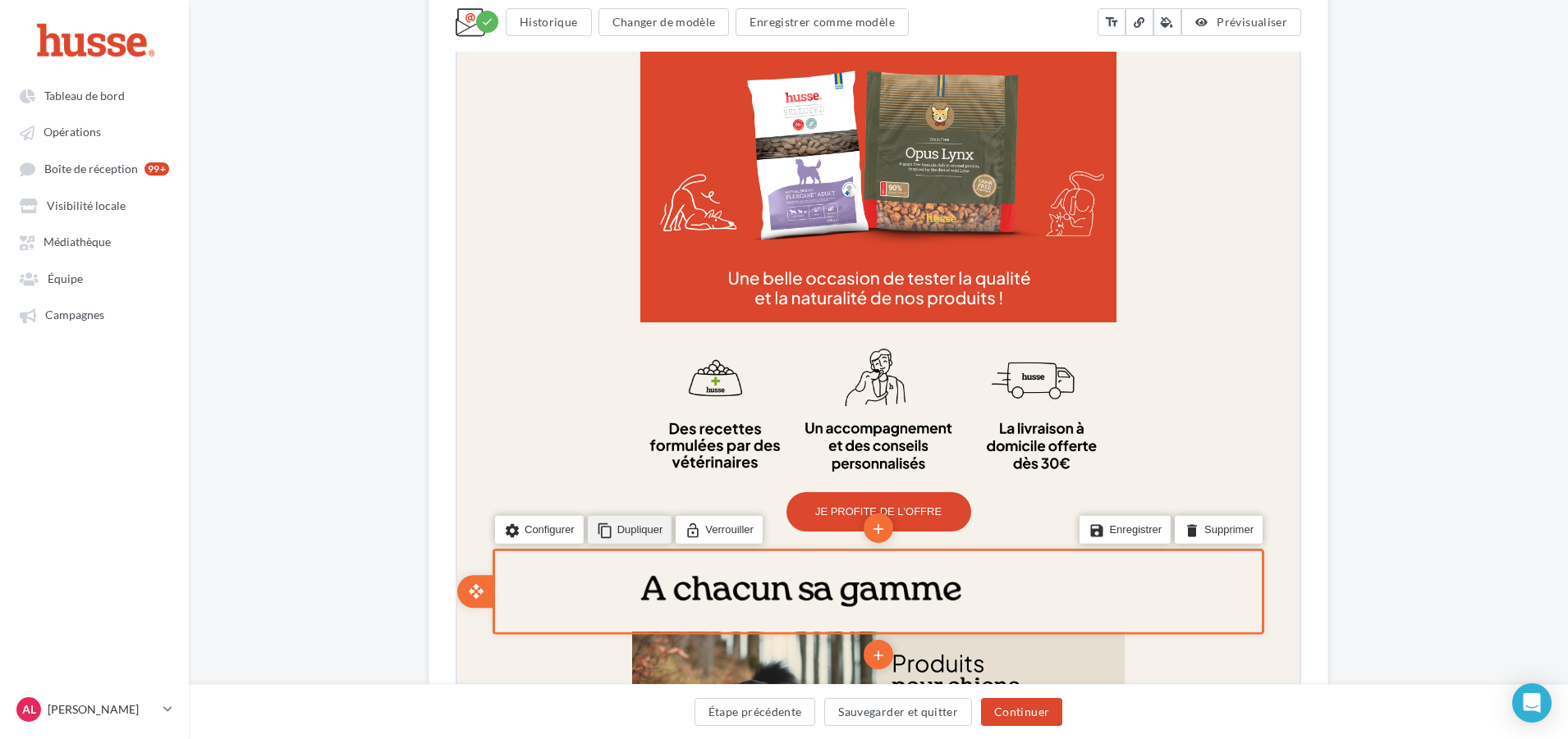
click at [656, 525] on li "content_copy Dupliquer" at bounding box center [629, 529] width 85 height 28
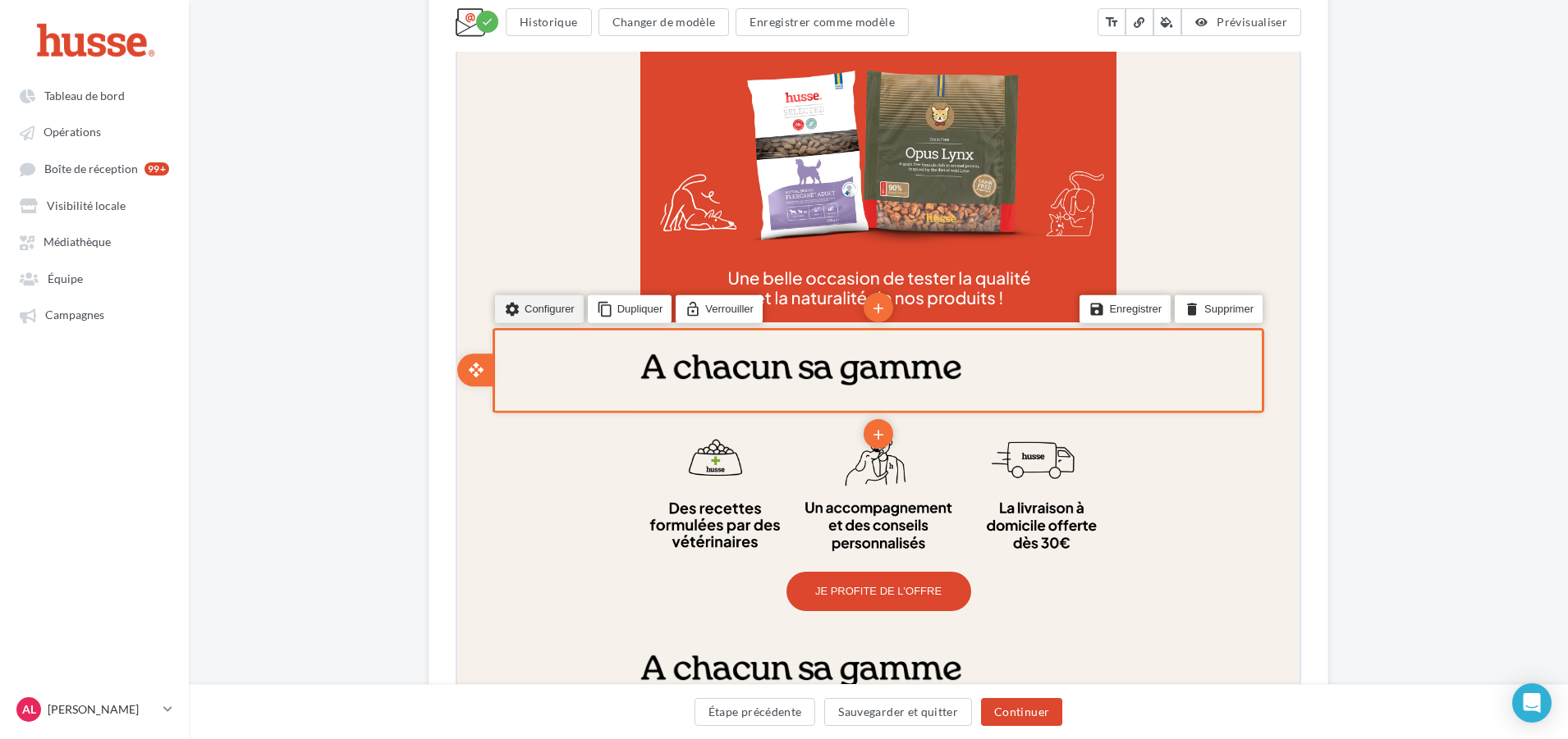
click at [529, 296] on li "settings Configurer" at bounding box center [537, 307] width 89 height 28
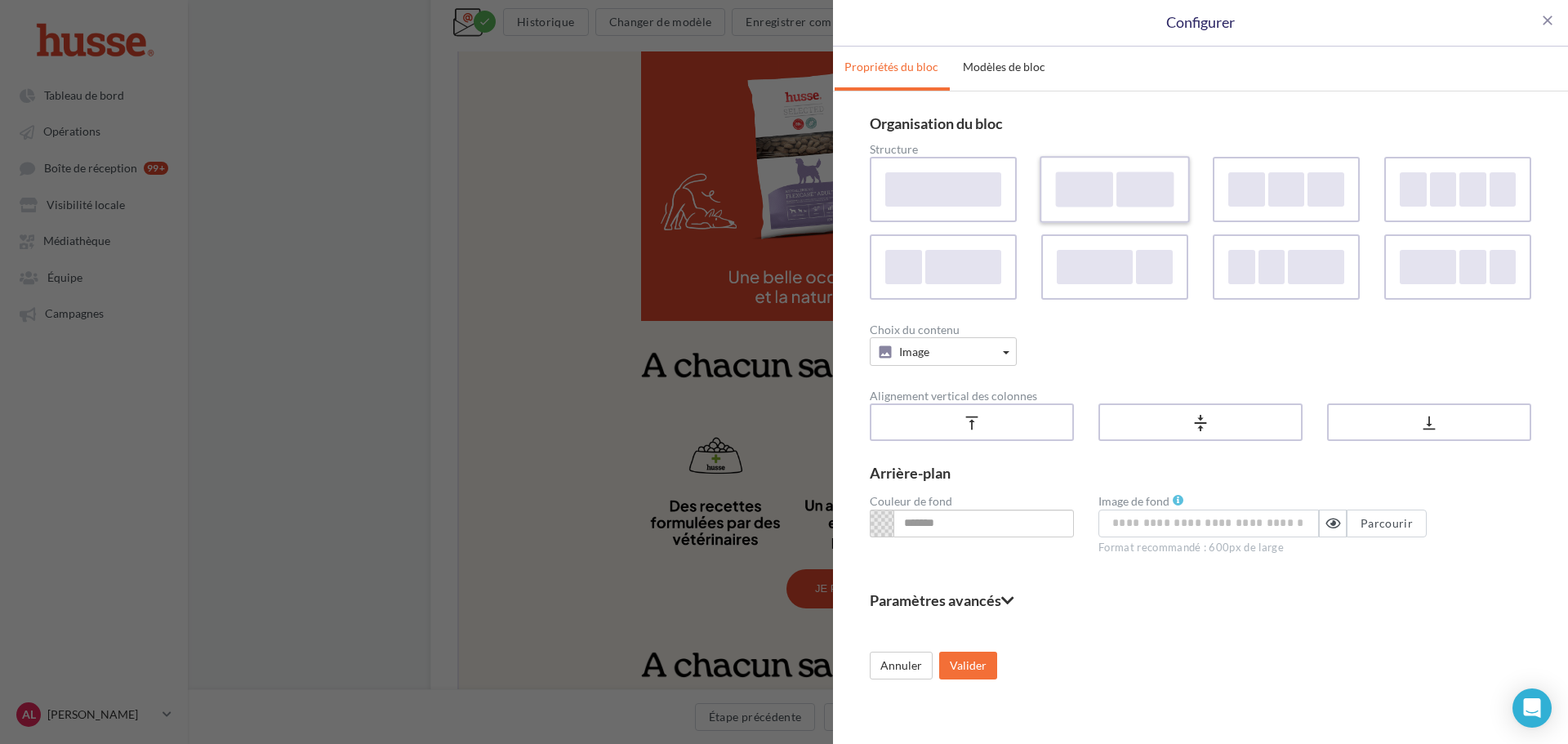
click at [1131, 189] on div at bounding box center [1145, 189] width 57 height 35
click at [1094, 364] on button "Texte" at bounding box center [1115, 351] width 147 height 29
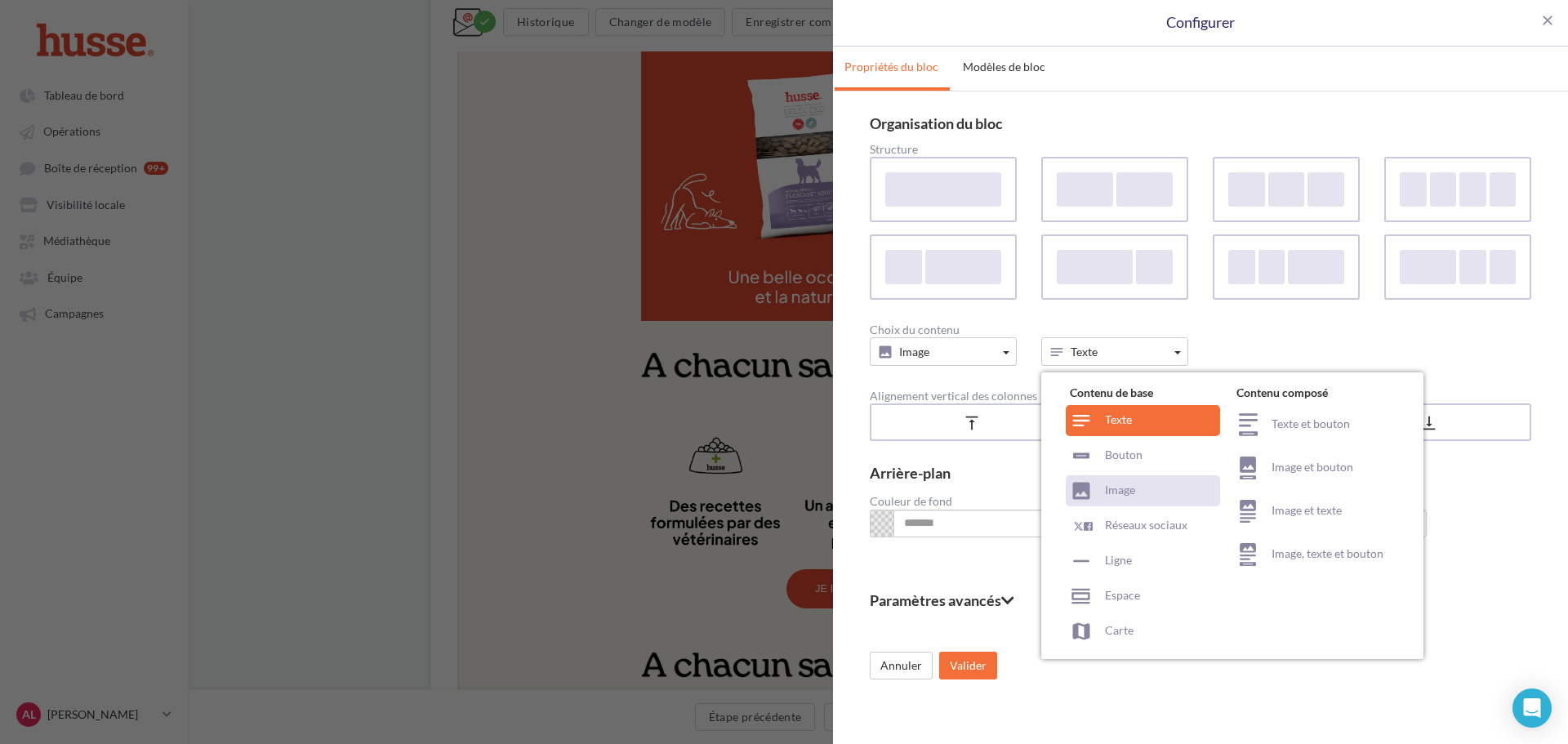
click at [1092, 490] on icon at bounding box center [1082, 491] width 23 height 23
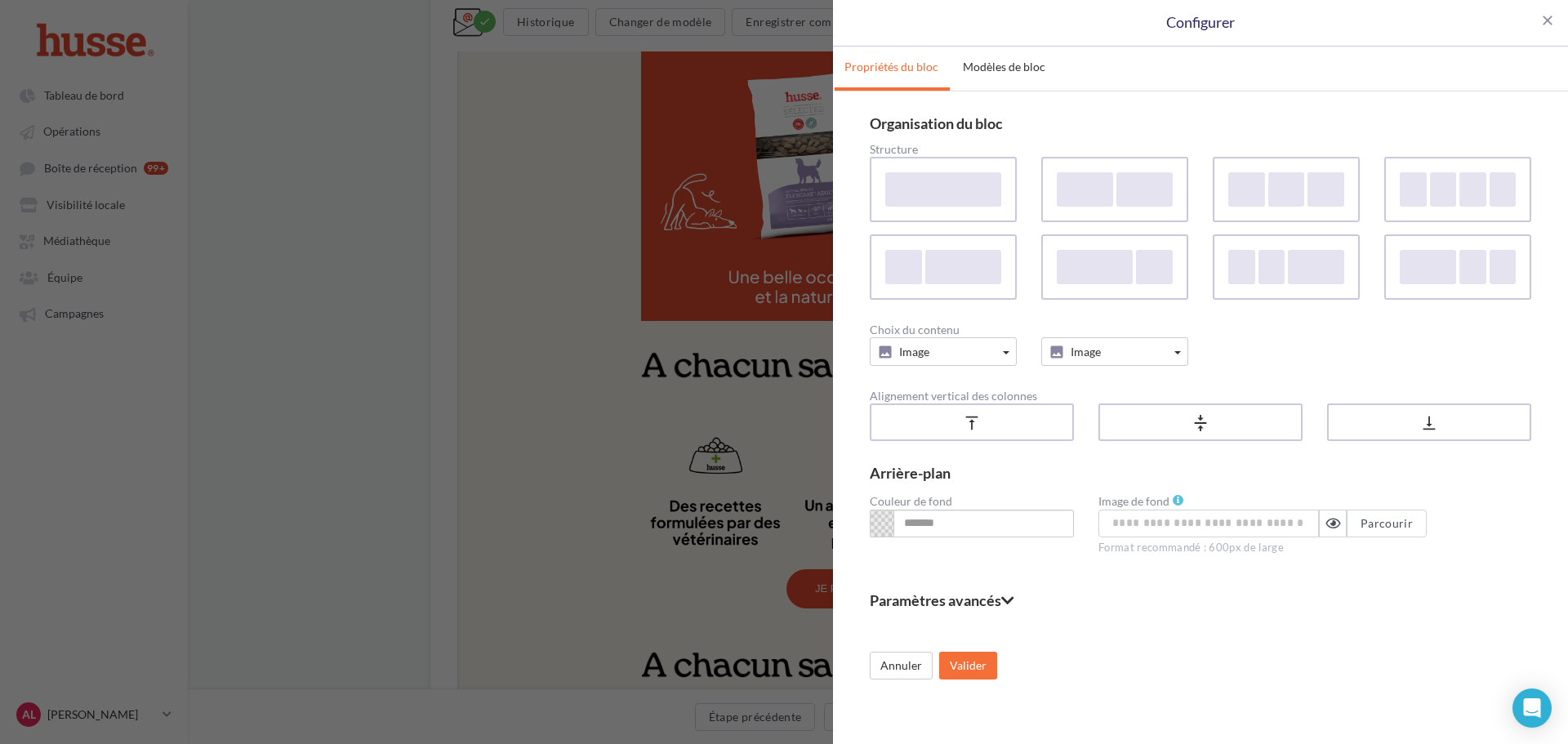
click at [993, 599] on fieldset "Paramètres avancés" at bounding box center [1200, 600] width 661 height 15
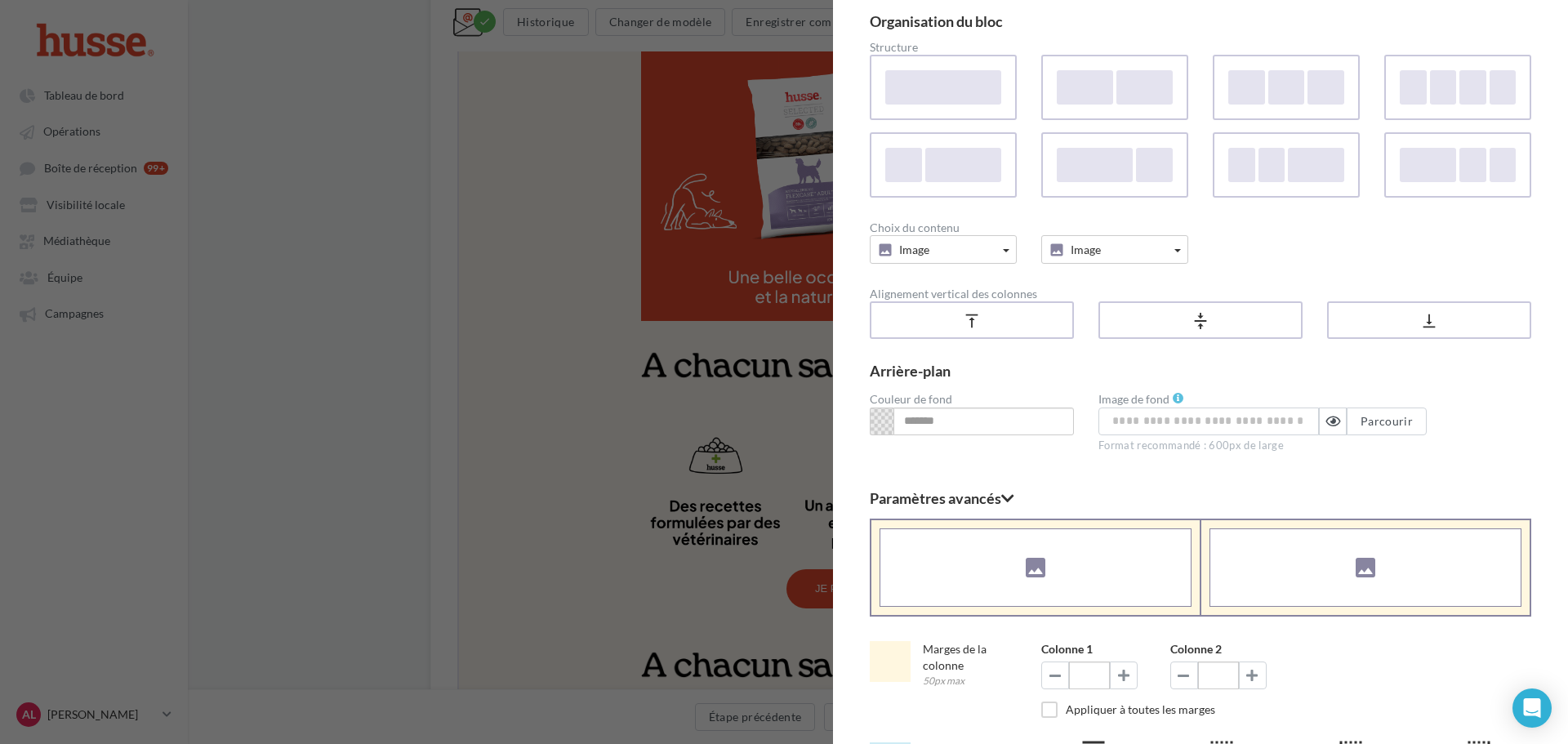
scroll to position [283, 0]
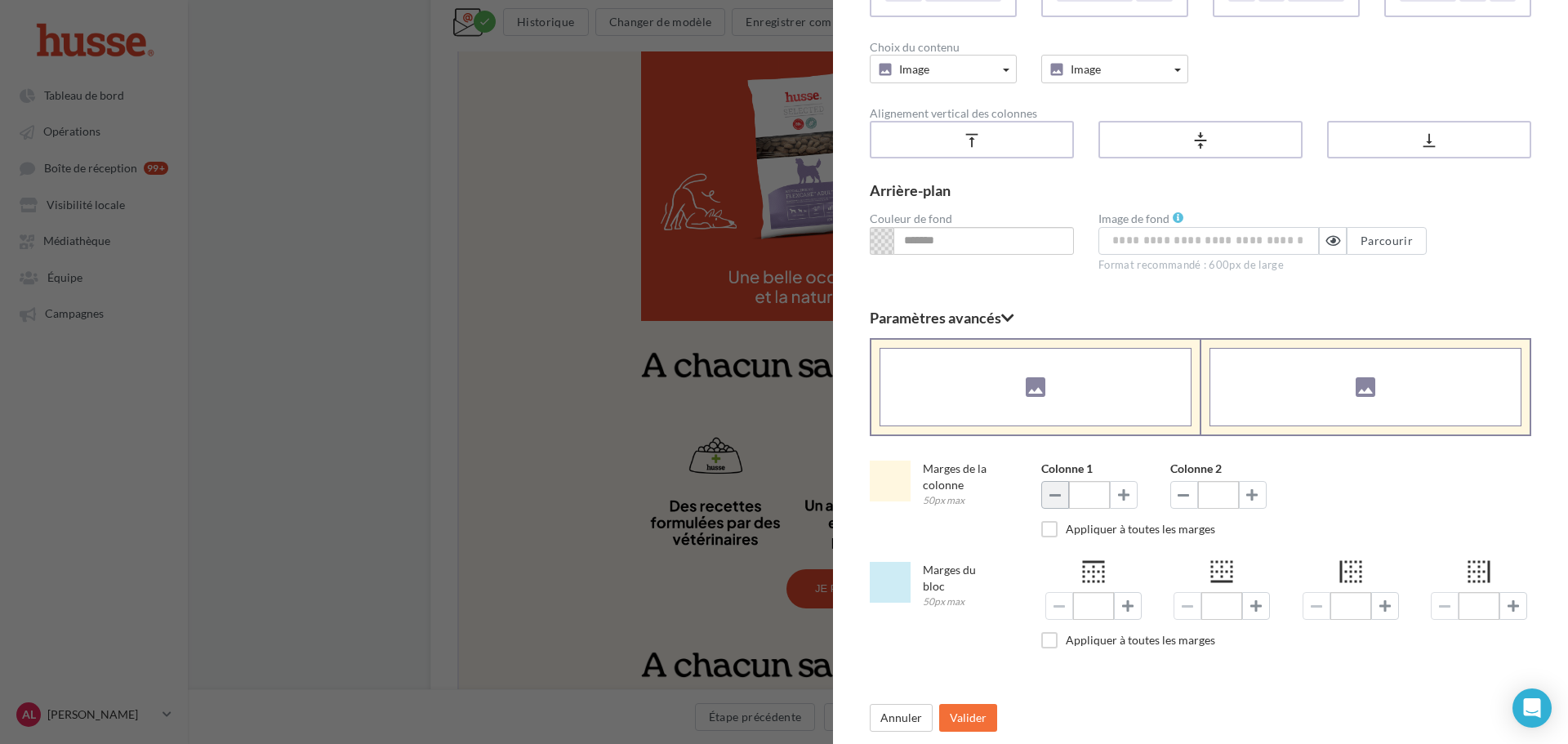
click at [1044, 499] on button at bounding box center [1056, 495] width 28 height 28
type input "*"
click at [1189, 503] on button at bounding box center [1184, 495] width 28 height 28
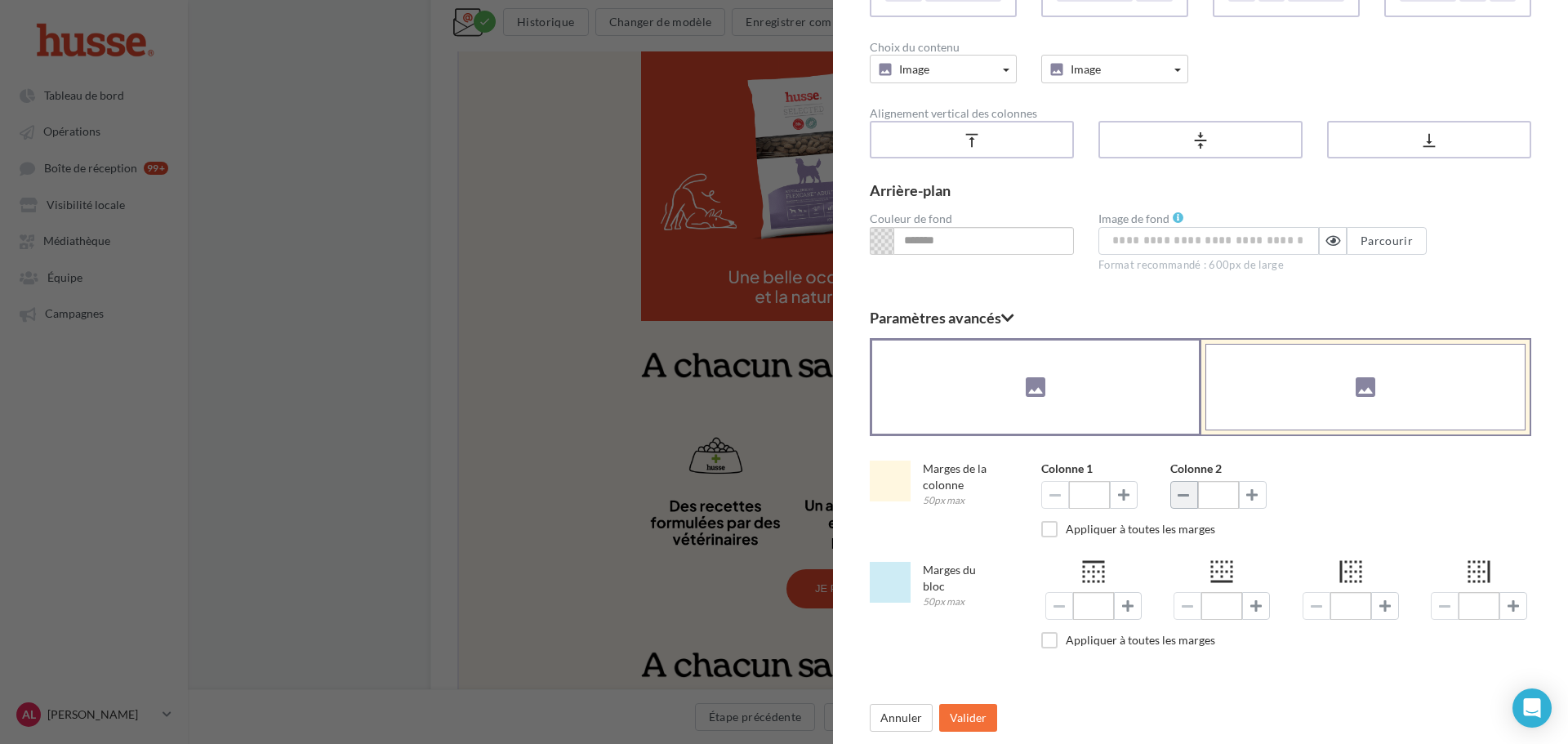
type input "*"
click at [956, 721] on button "Valider" at bounding box center [968, 718] width 58 height 28
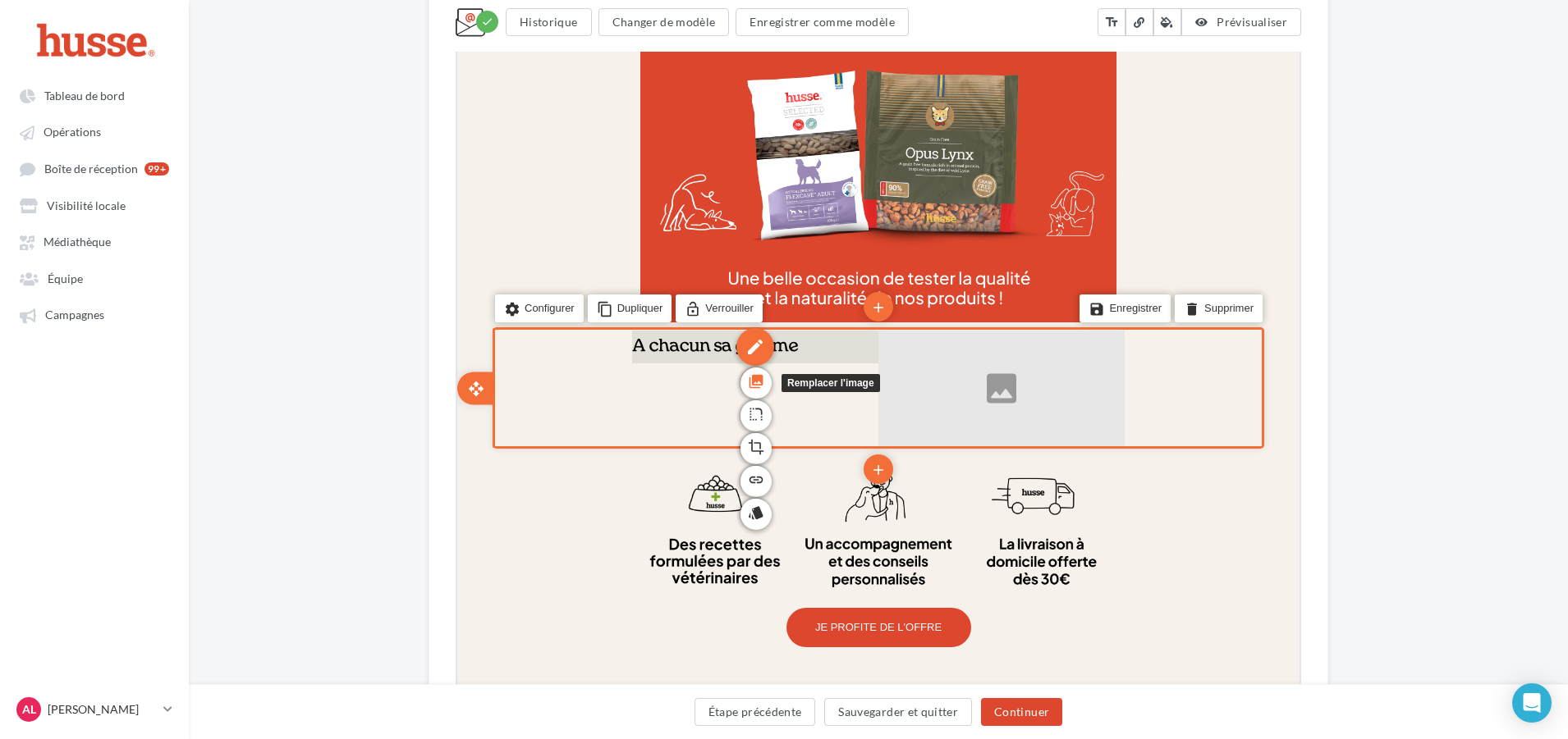
click at [748, 389] on icon "photo_library" at bounding box center [754, 380] width 17 height 28
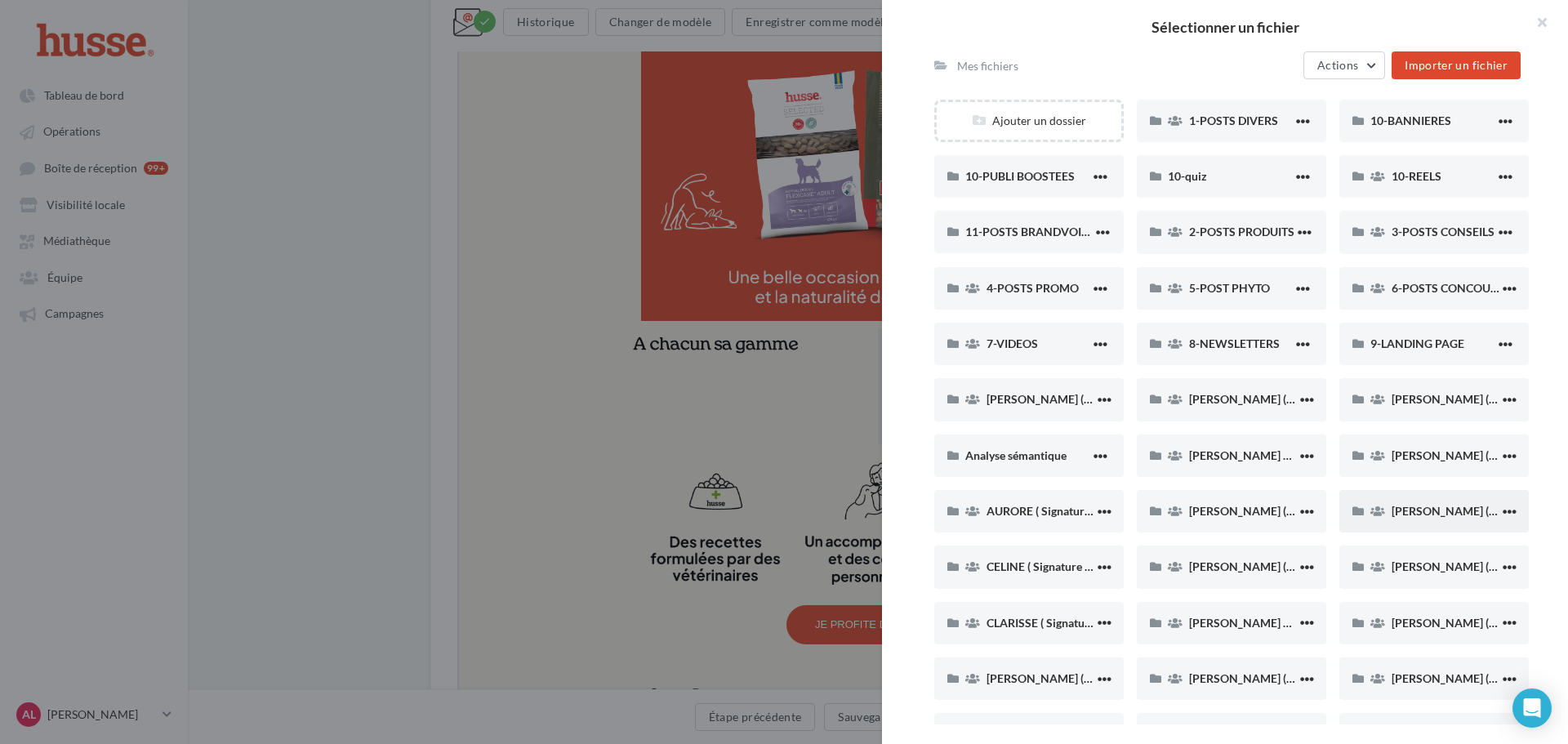
scroll to position [245, 0]
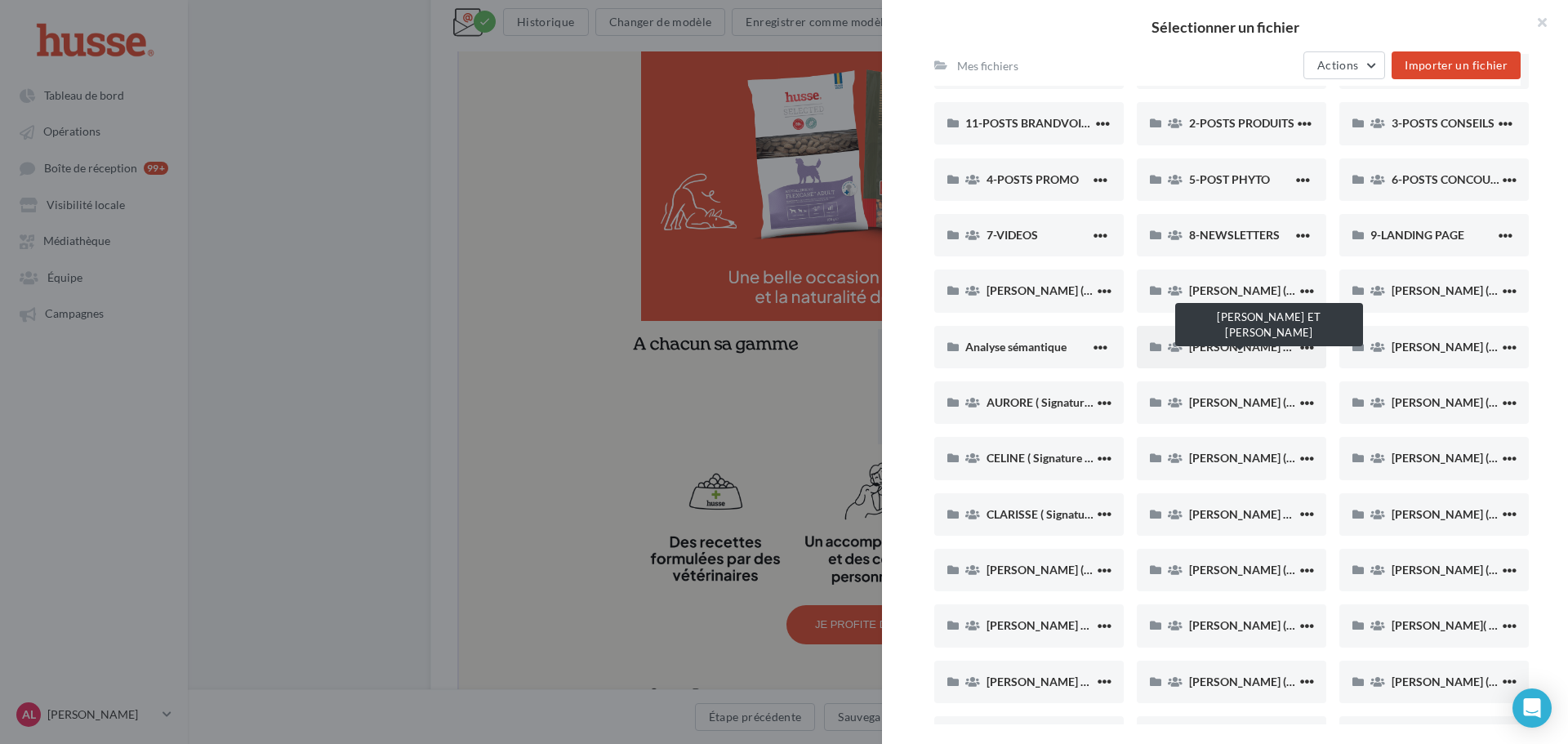
click at [1199, 343] on span "[PERSON_NAME] ET [PERSON_NAME]" at bounding box center [1289, 346] width 201 height 14
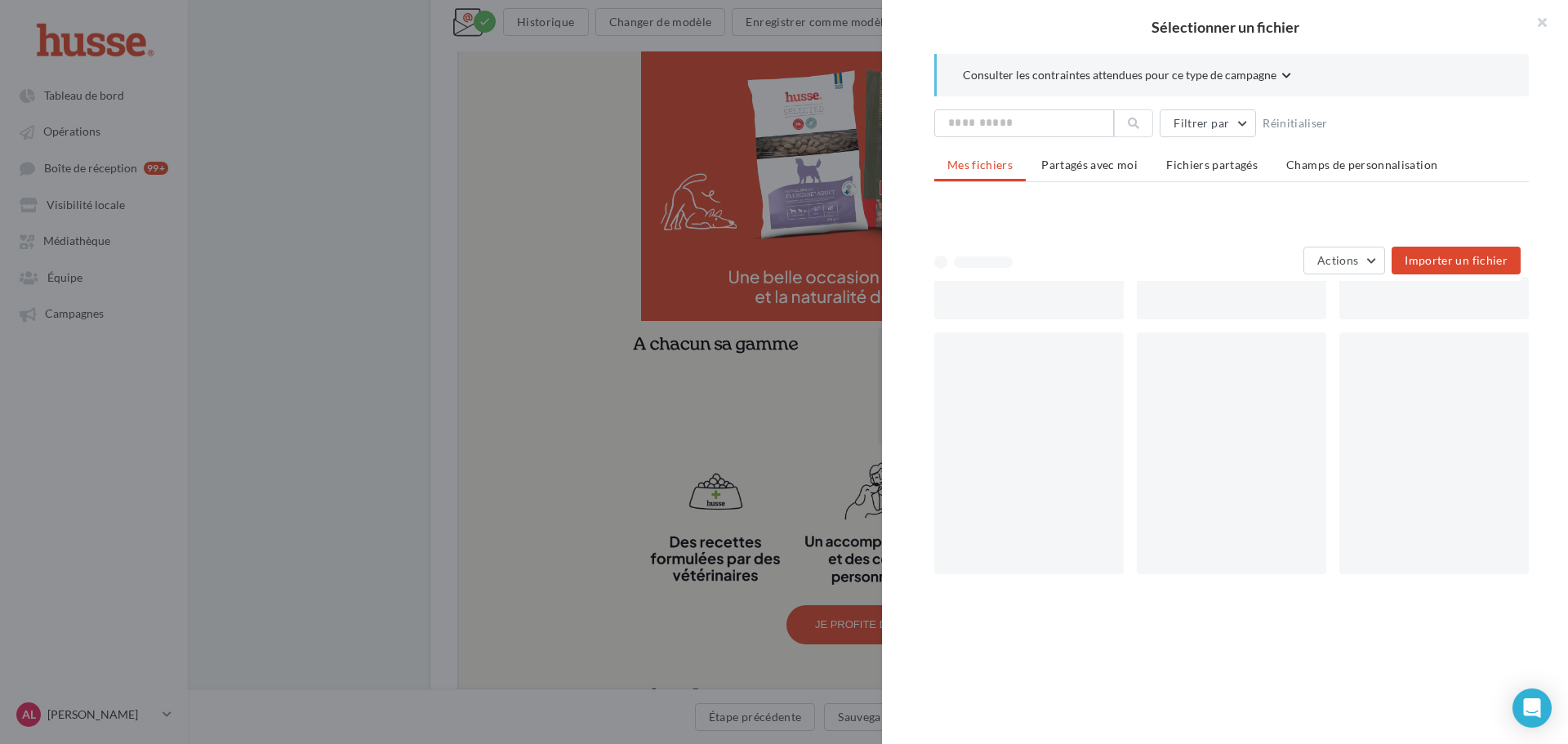
scroll to position [0, 0]
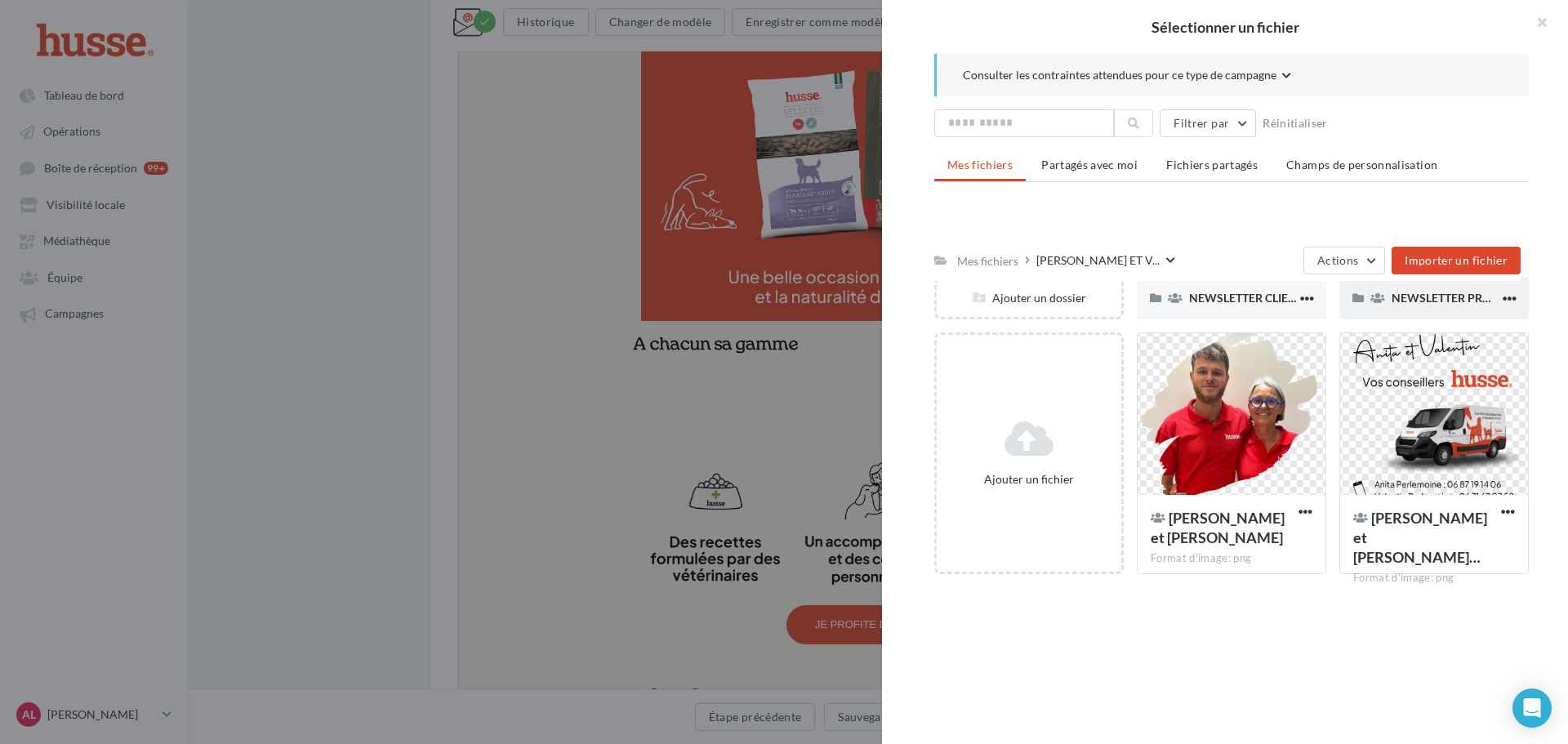
click at [1407, 305] on div "NEWSLETTER PROSPECTION" at bounding box center [1446, 298] width 107 height 16
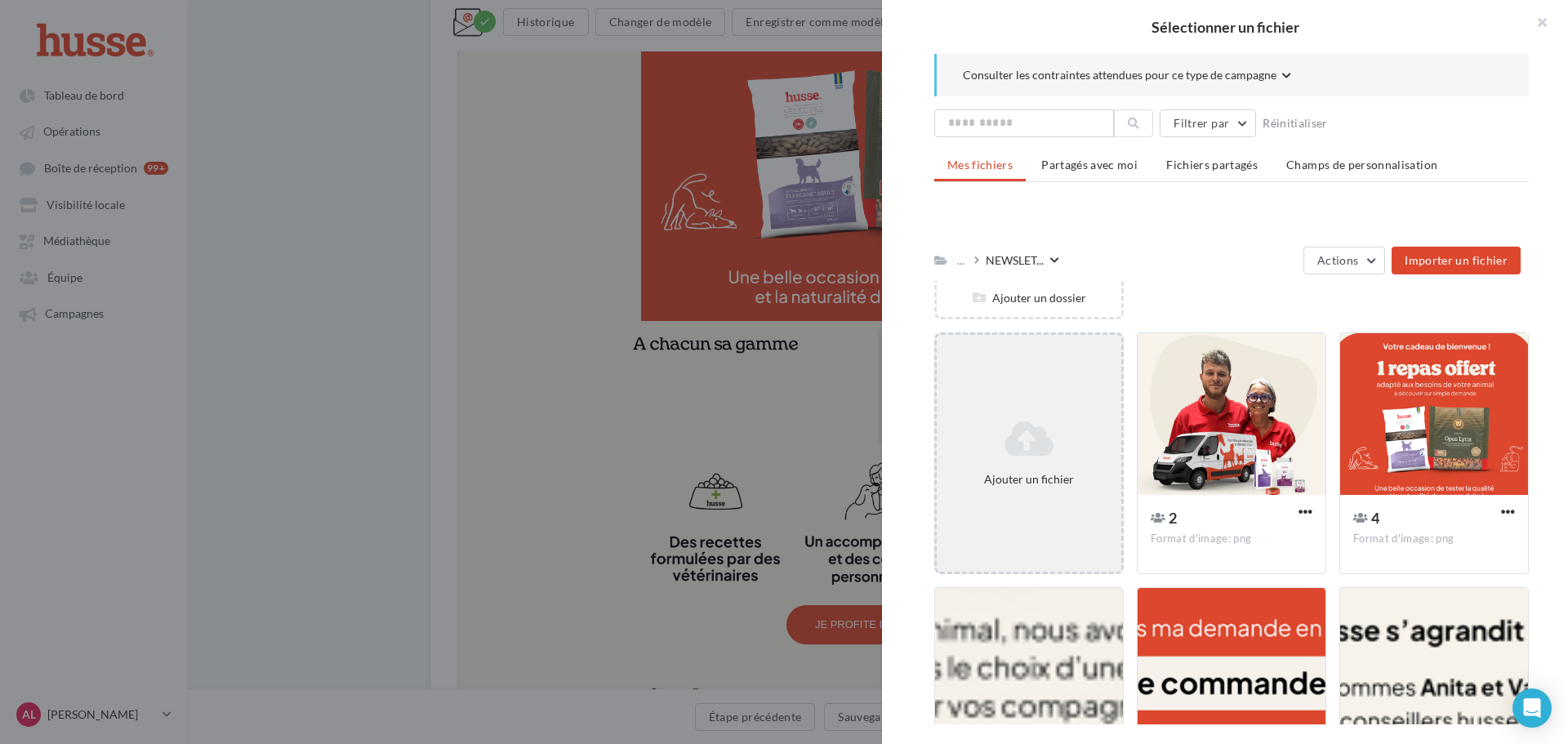
click at [1061, 458] on icon at bounding box center [1029, 438] width 172 height 39
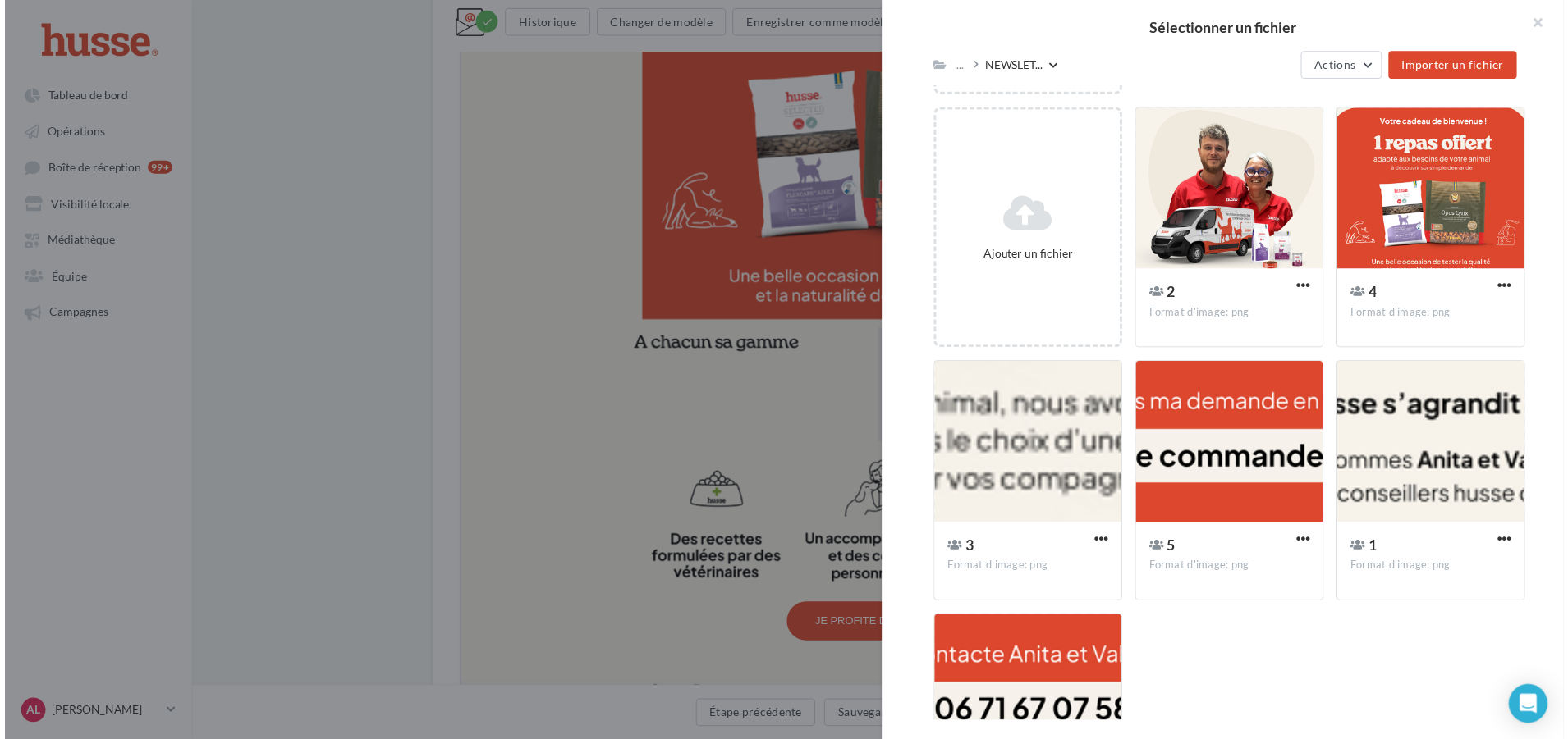
scroll to position [246, 0]
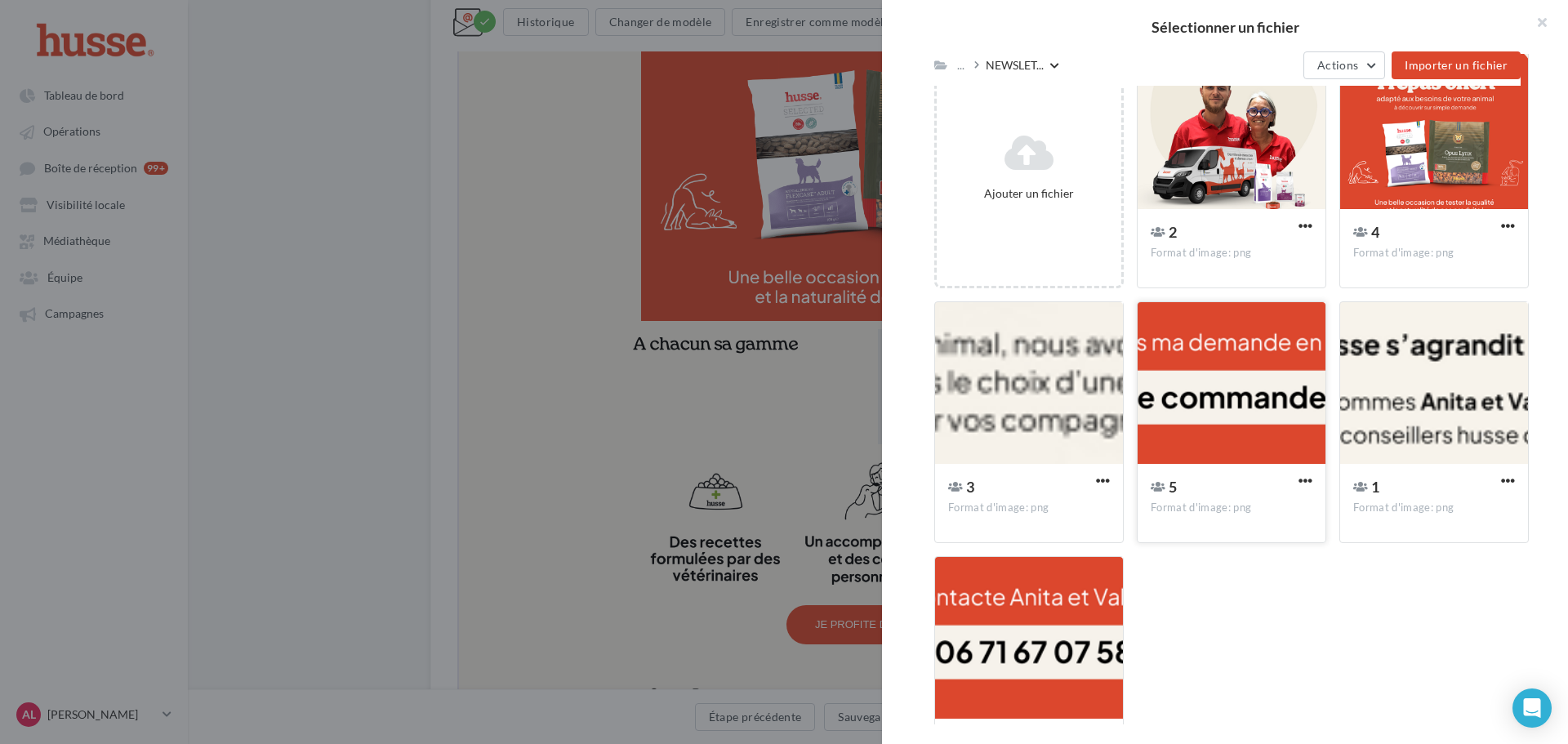
click at [1201, 418] on div at bounding box center [1232, 384] width 188 height 164
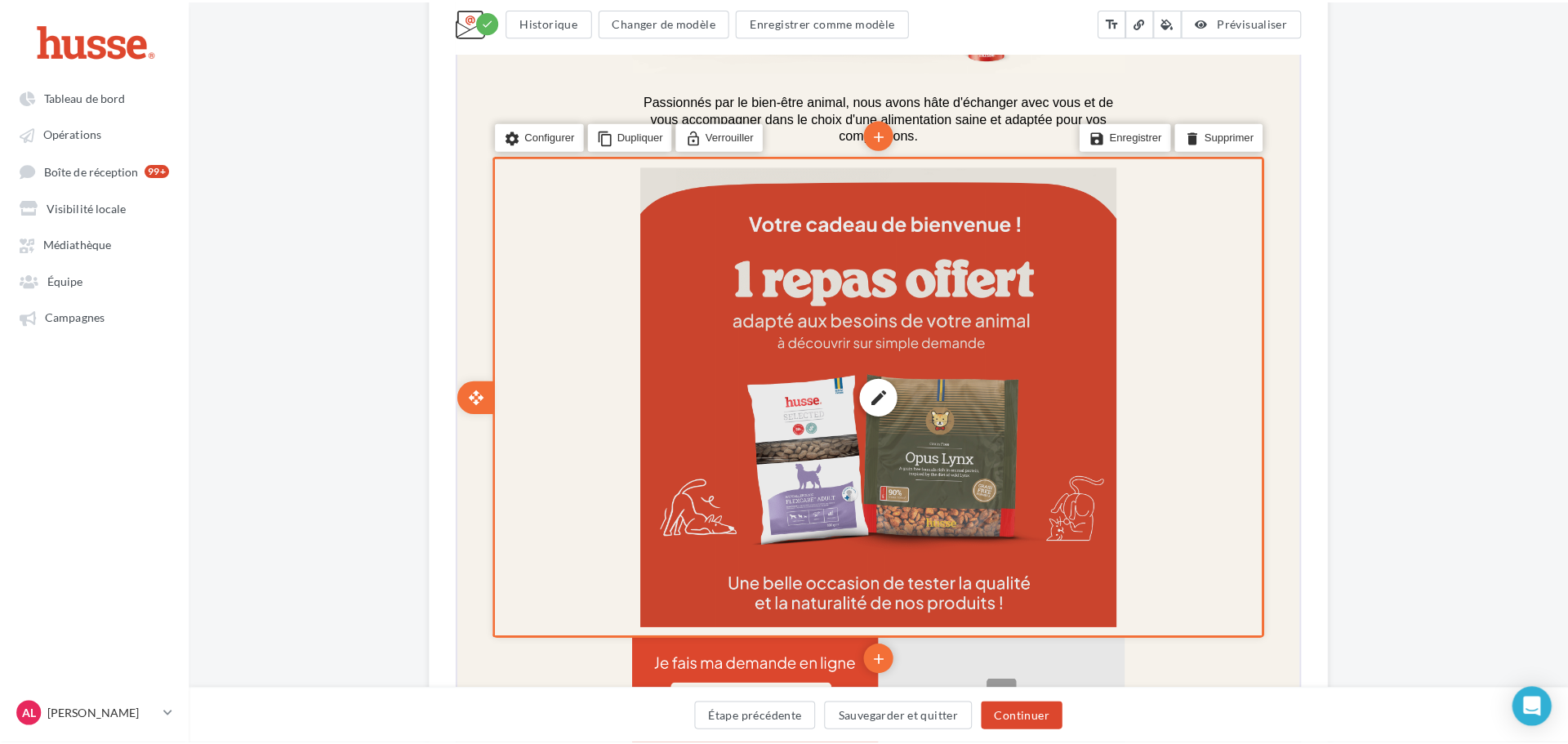
scroll to position [1054, 0]
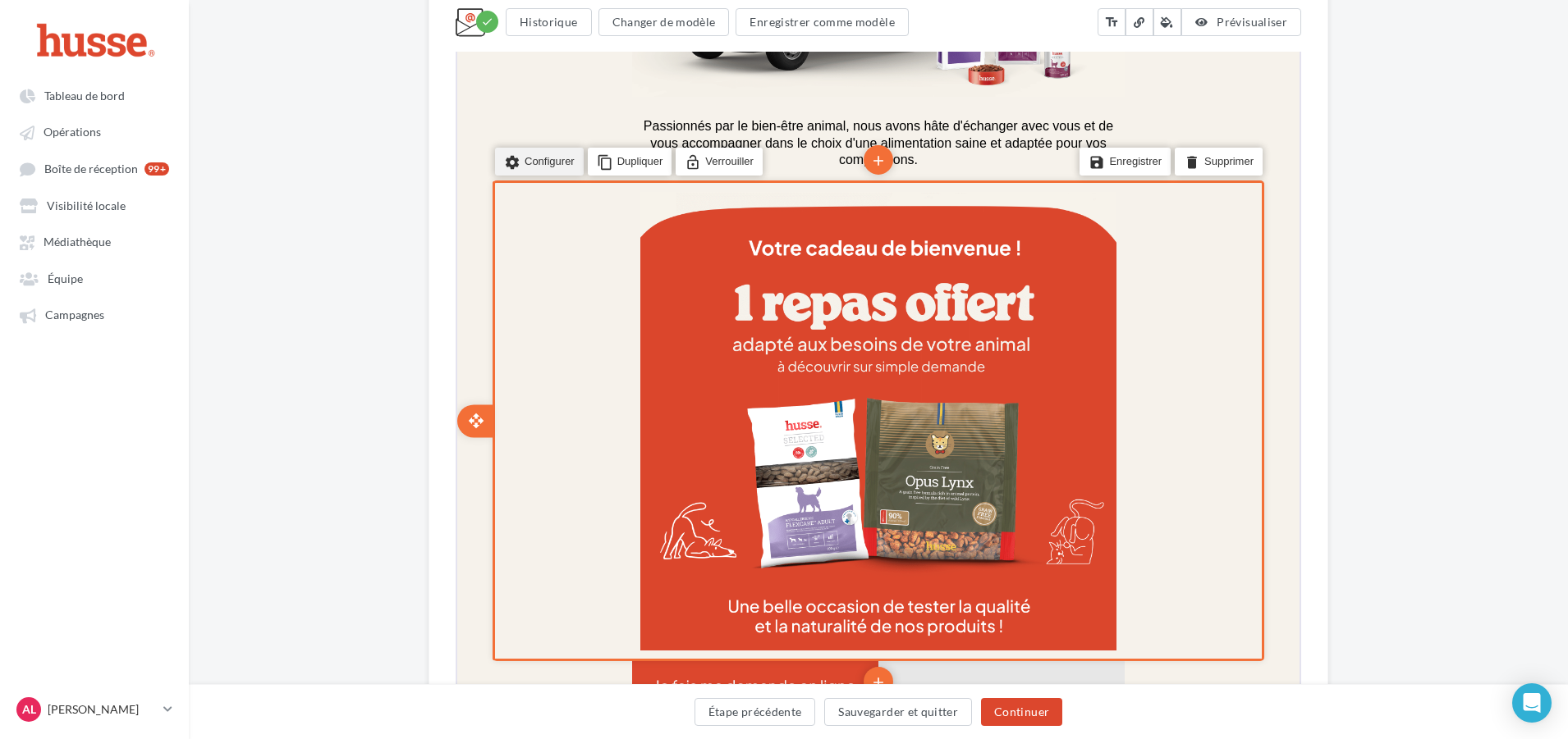
click at [537, 161] on li "settings Configurer" at bounding box center [537, 160] width 89 height 28
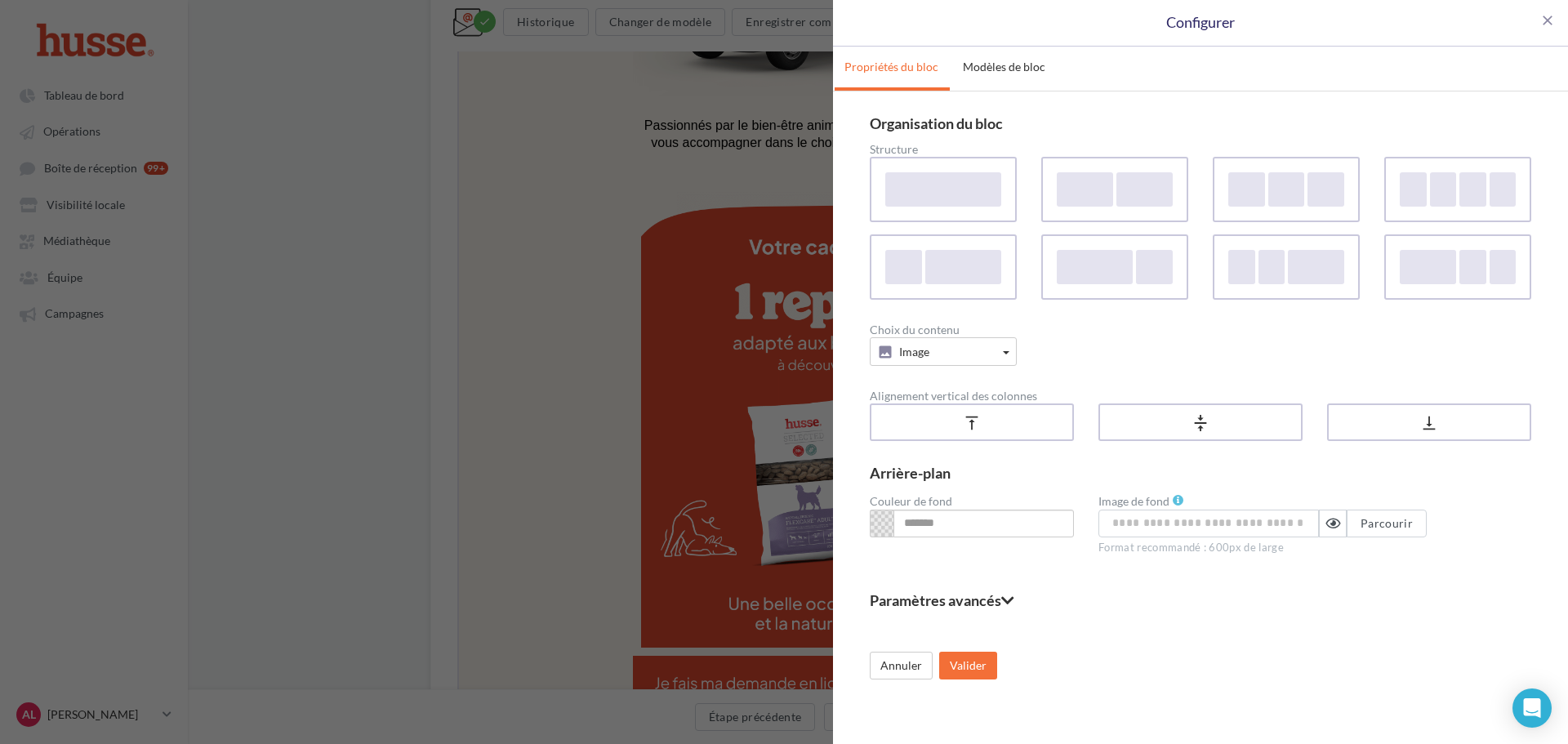
click at [1018, 598] on fieldset "Paramètres avancés" at bounding box center [1200, 600] width 661 height 15
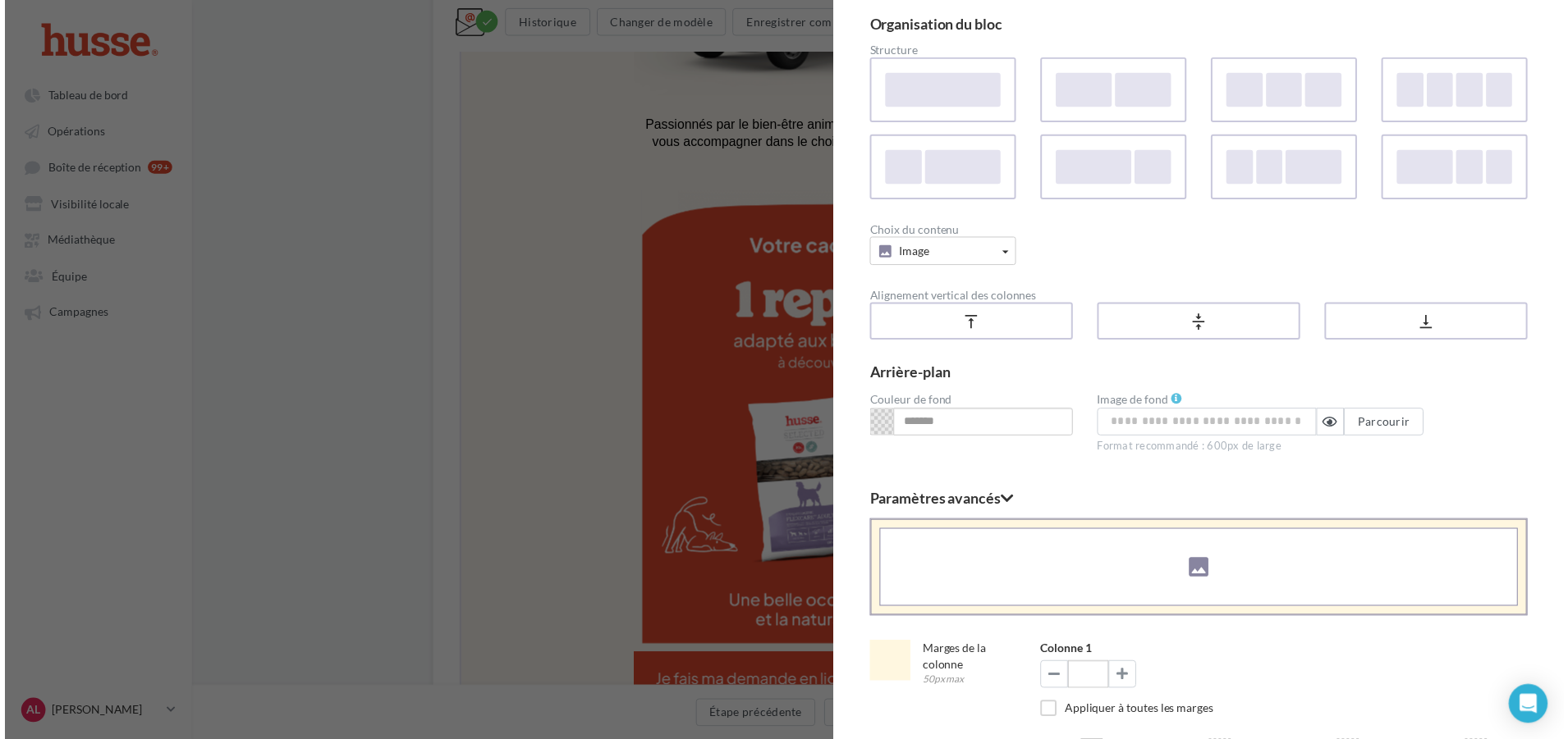
scroll to position [283, 0]
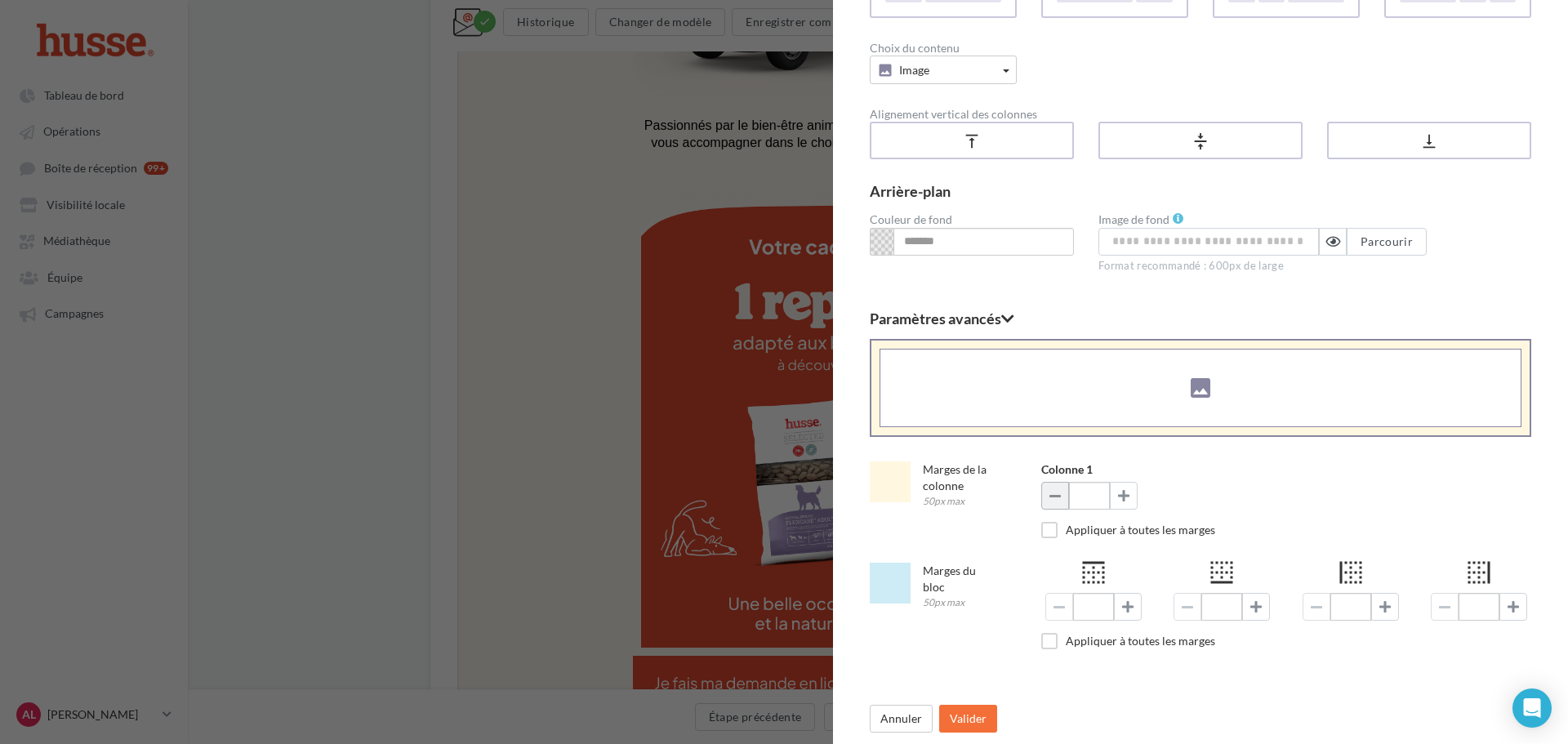
click at [1058, 494] on span at bounding box center [1056, 496] width 12 height 13
type input "*"
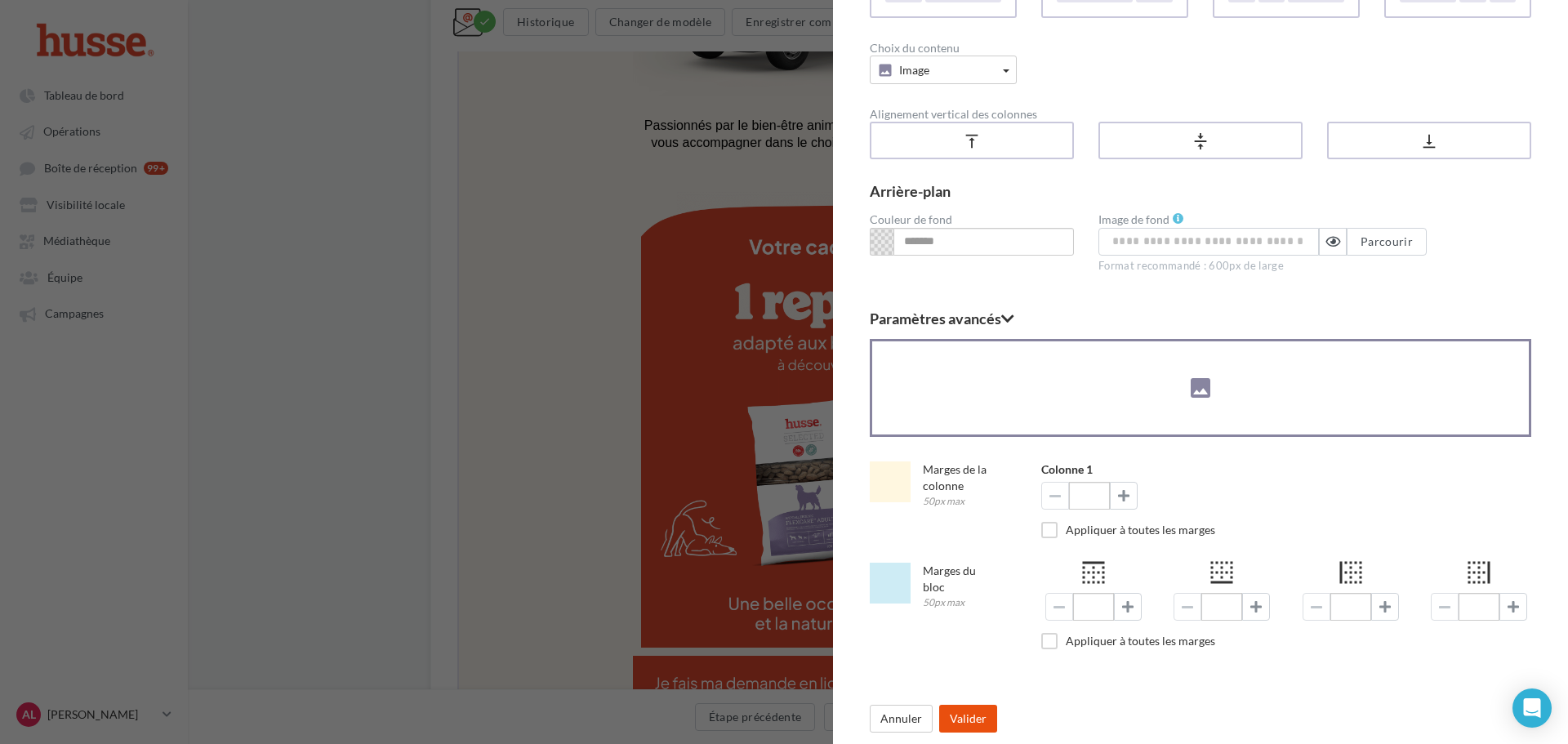
click at [980, 717] on button "Valider" at bounding box center [968, 719] width 58 height 28
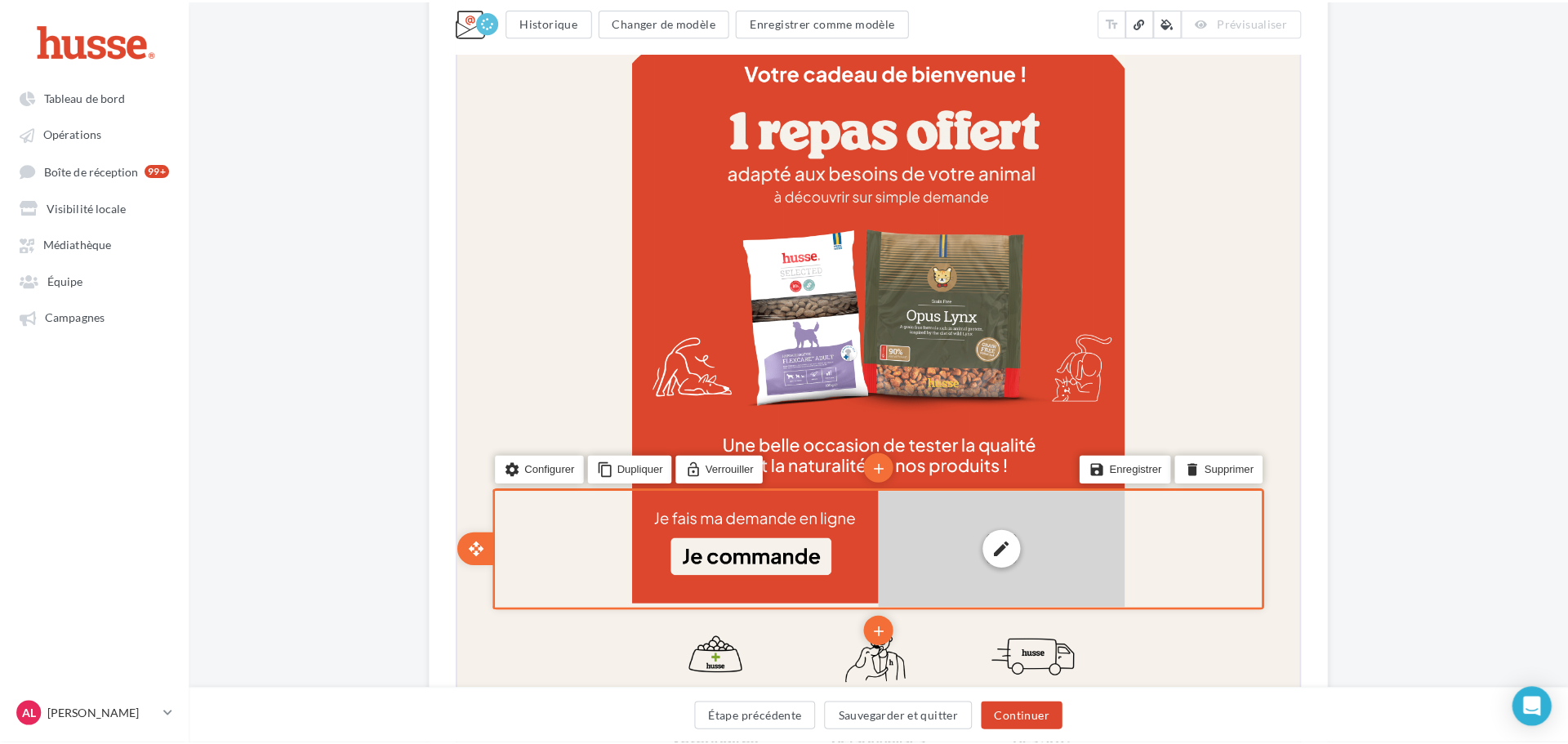
scroll to position [1299, 0]
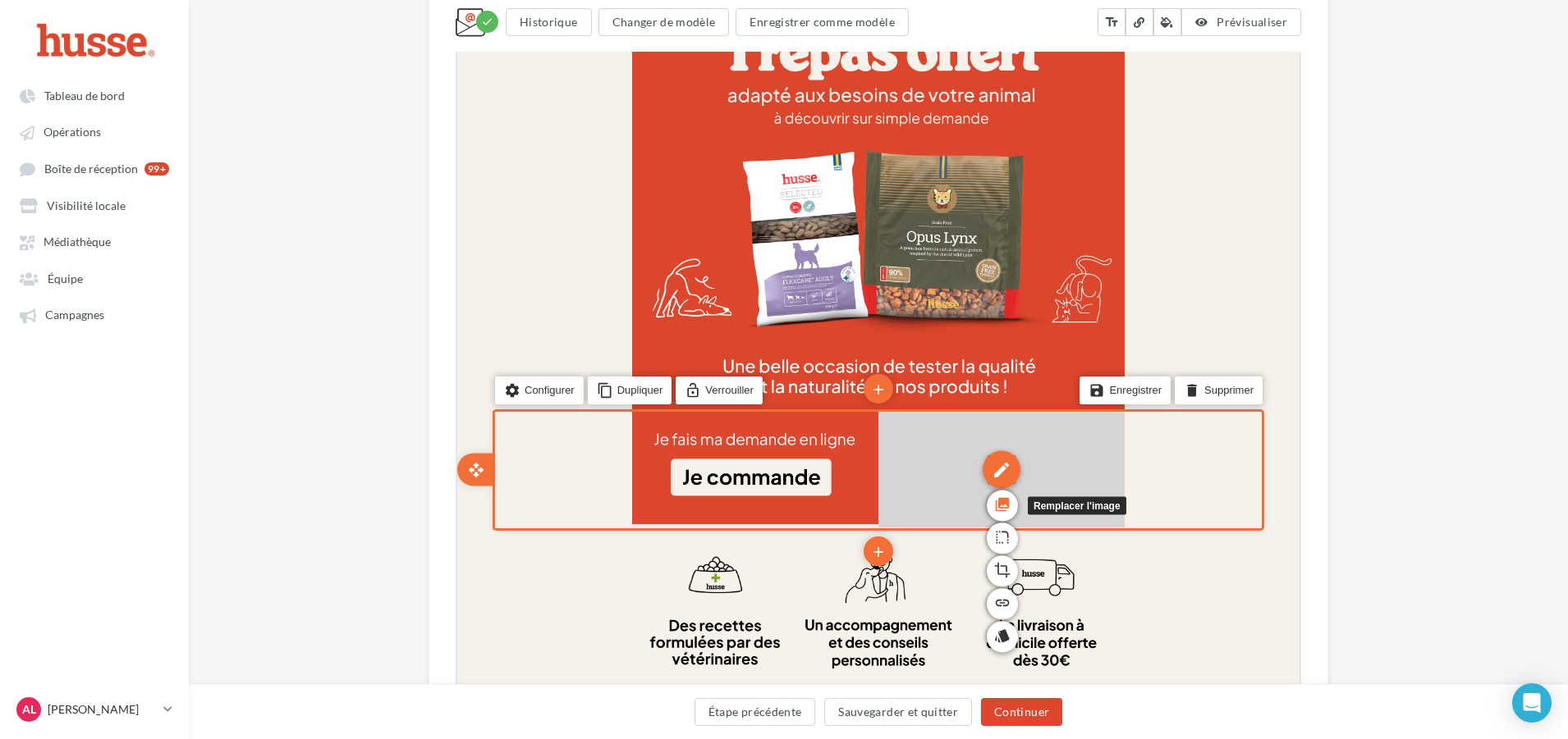
click at [1001, 495] on icon "photo_library" at bounding box center [1001, 503] width 17 height 28
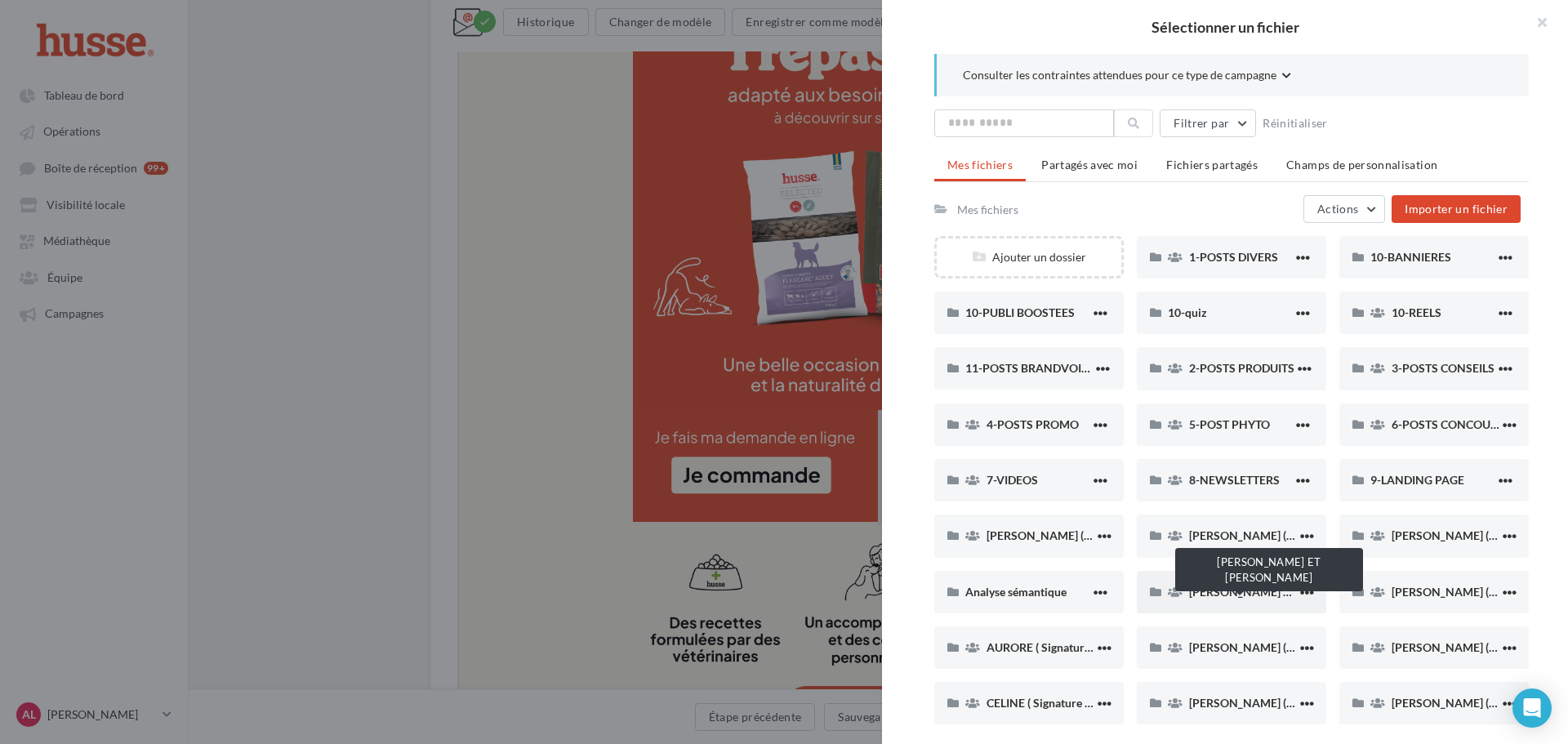
click at [1256, 589] on span "[PERSON_NAME] ET [PERSON_NAME]" at bounding box center [1289, 592] width 201 height 14
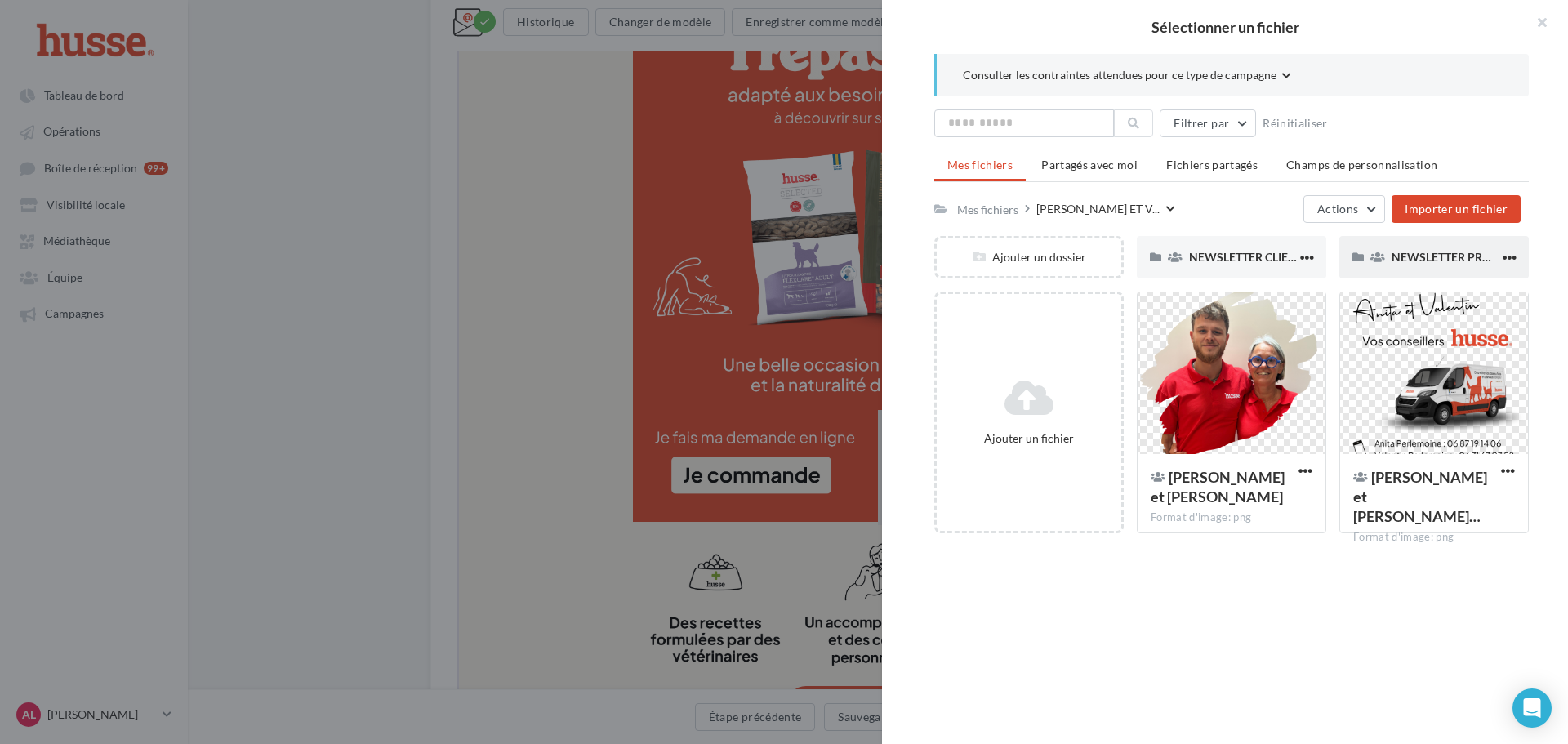
click at [1408, 246] on div "NEWSLETTER PROSPECTION" at bounding box center [1434, 257] width 189 height 42
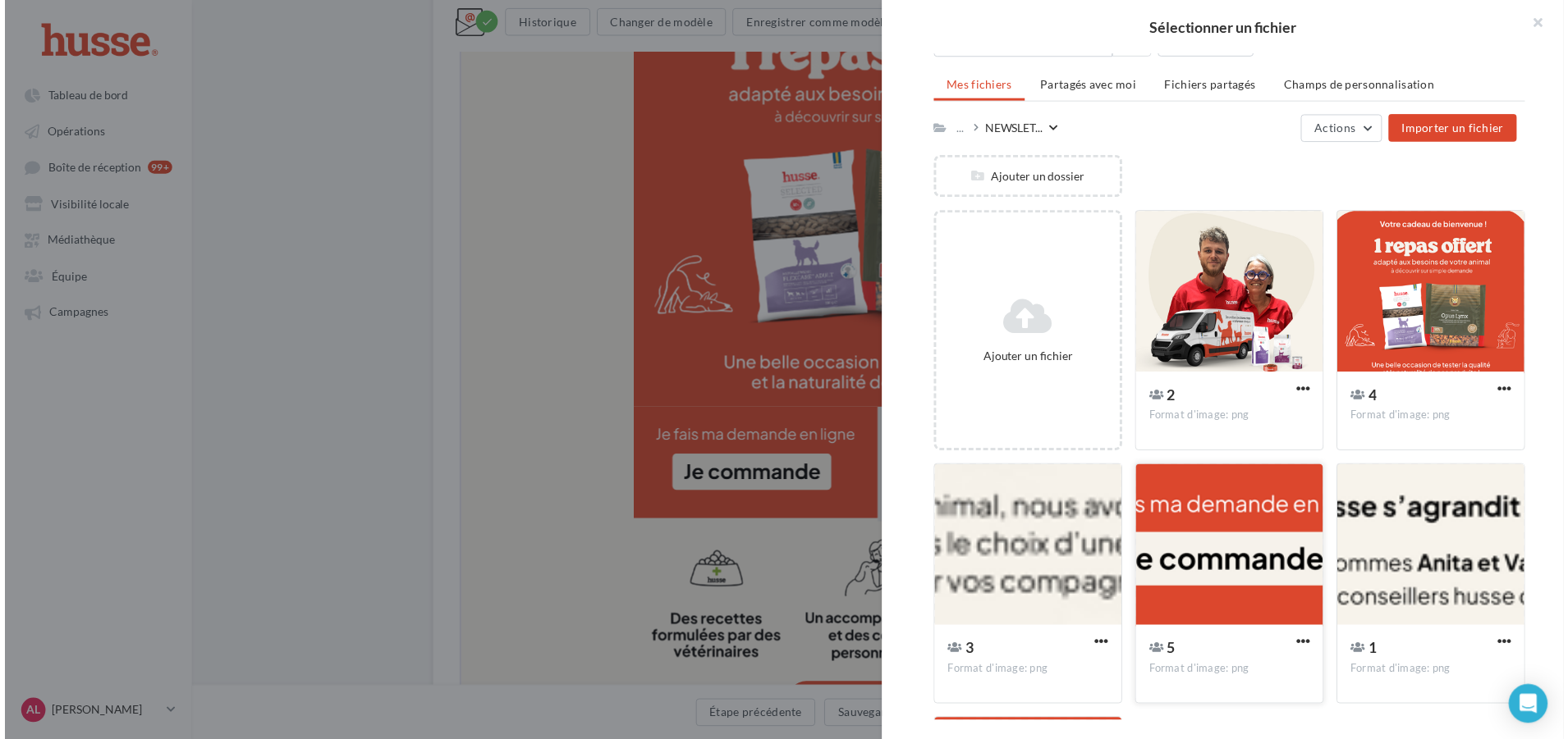
scroll to position [242, 0]
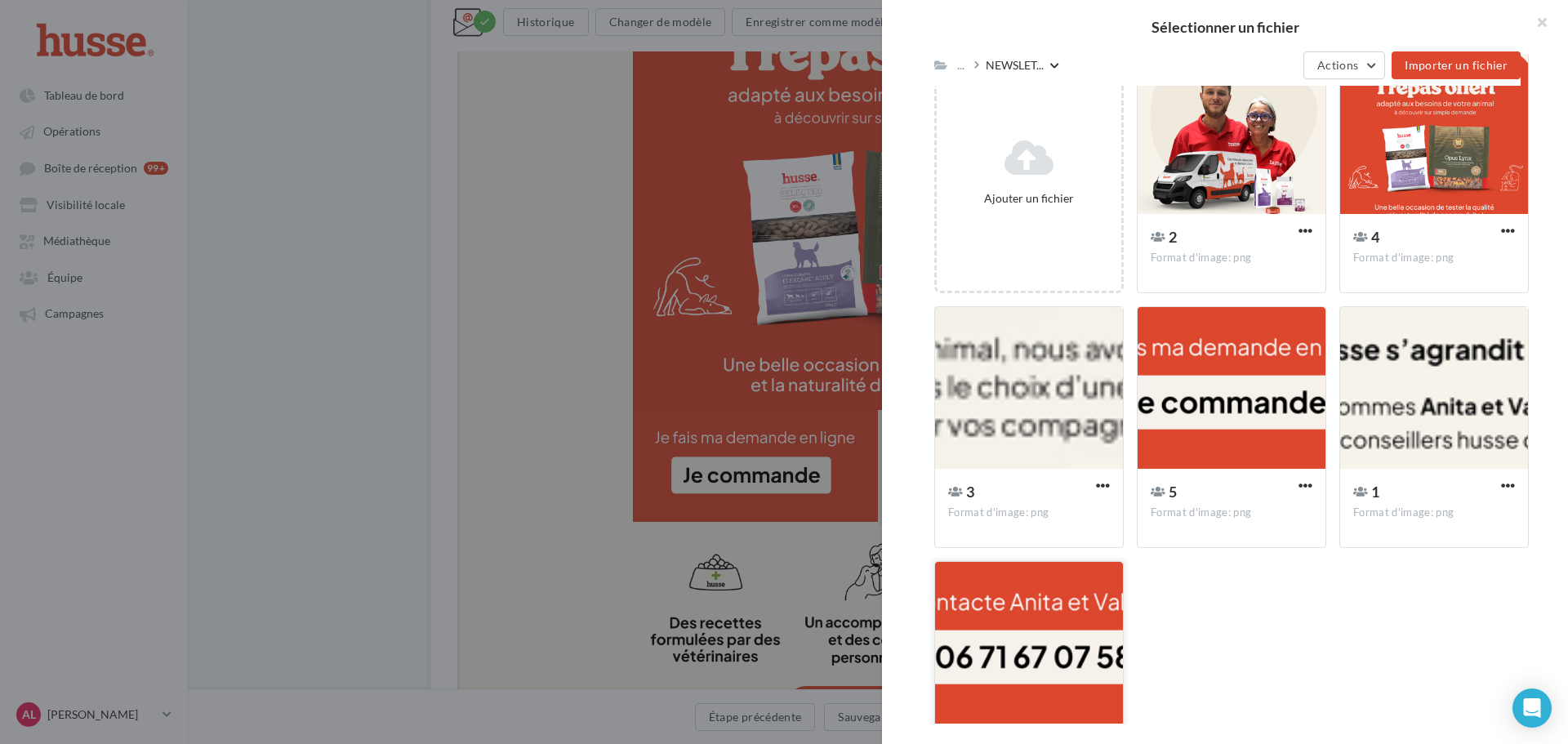
click at [1046, 621] on div at bounding box center [1029, 644] width 188 height 164
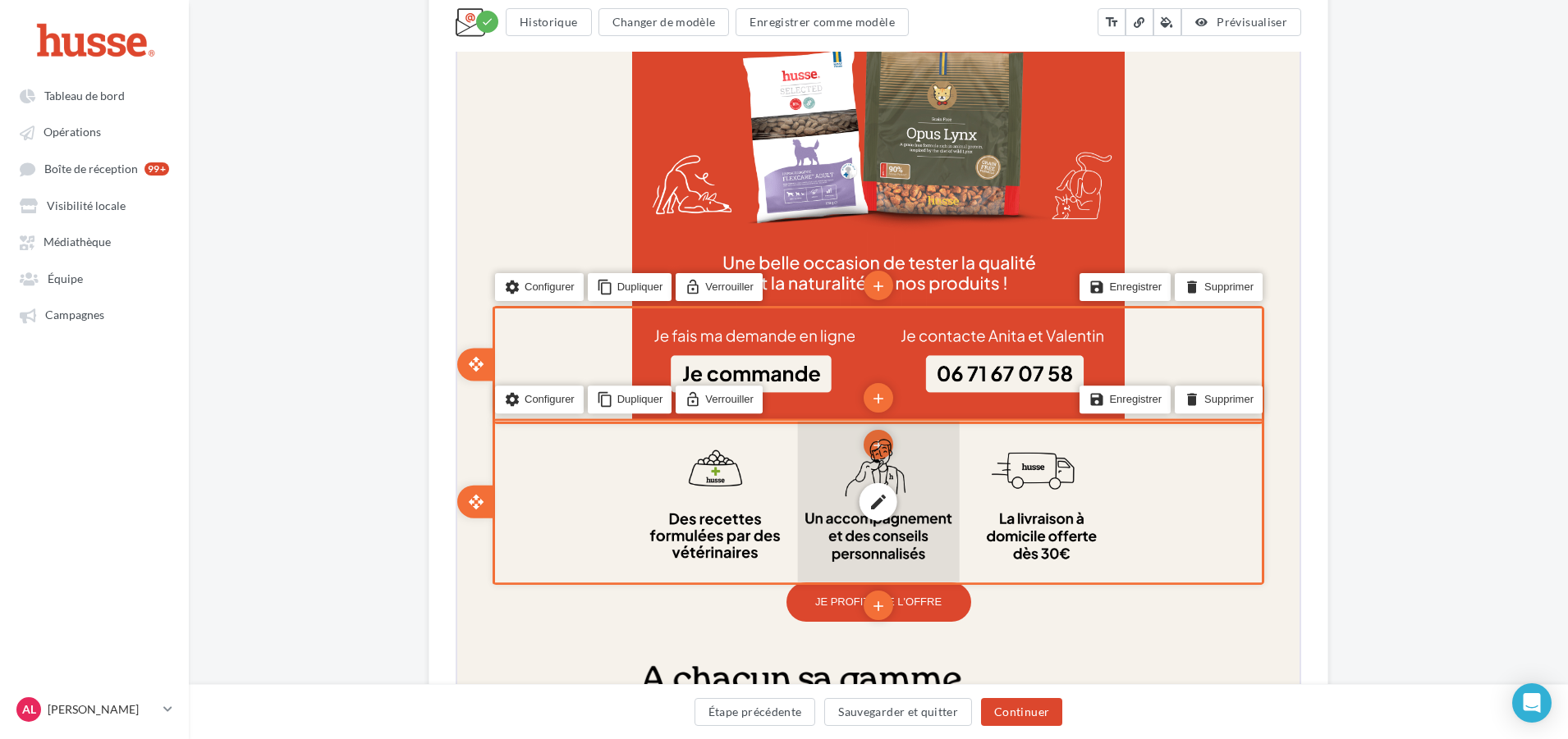
scroll to position [1551, 0]
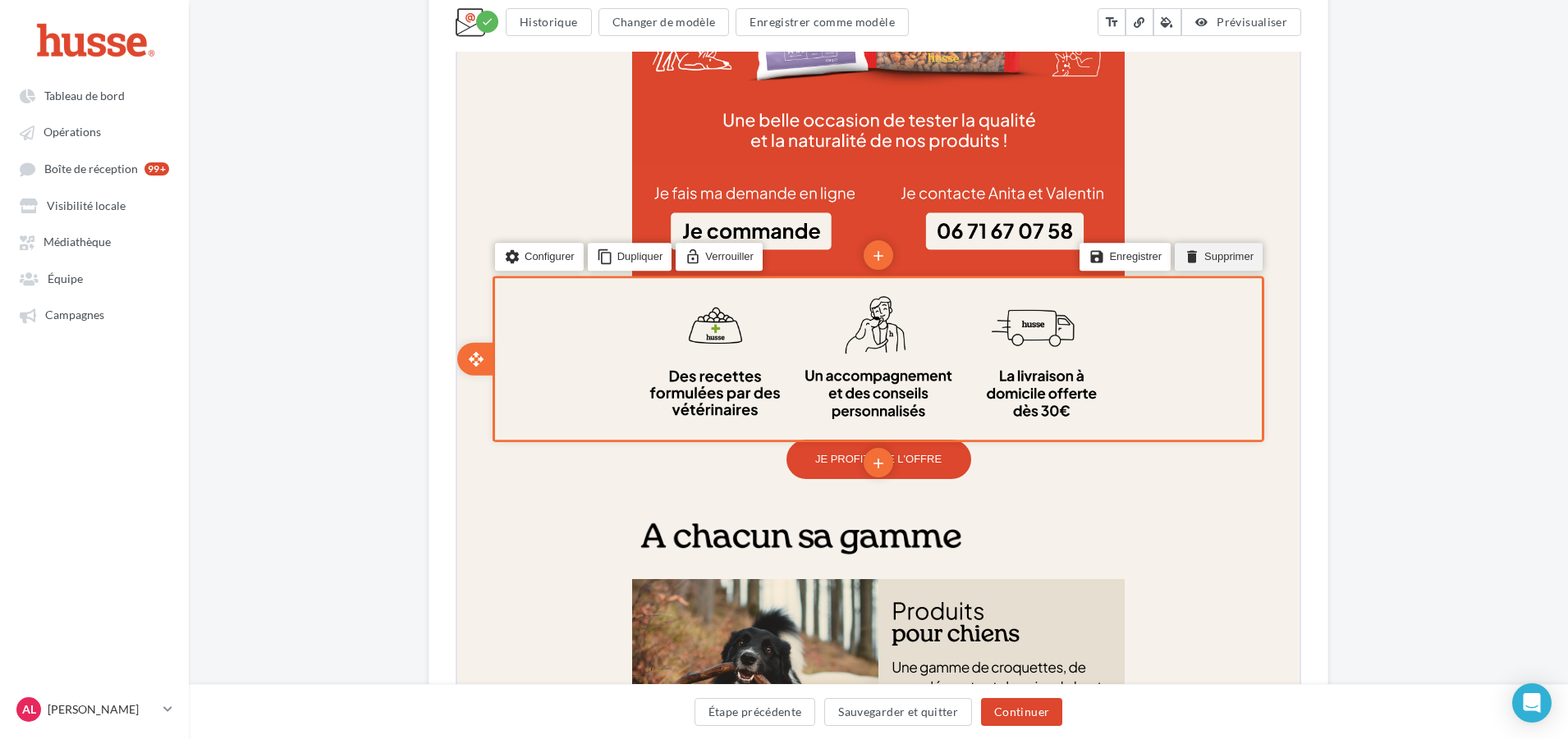
click at [1213, 257] on li "delete Supprimer" at bounding box center [1217, 256] width 88 height 28
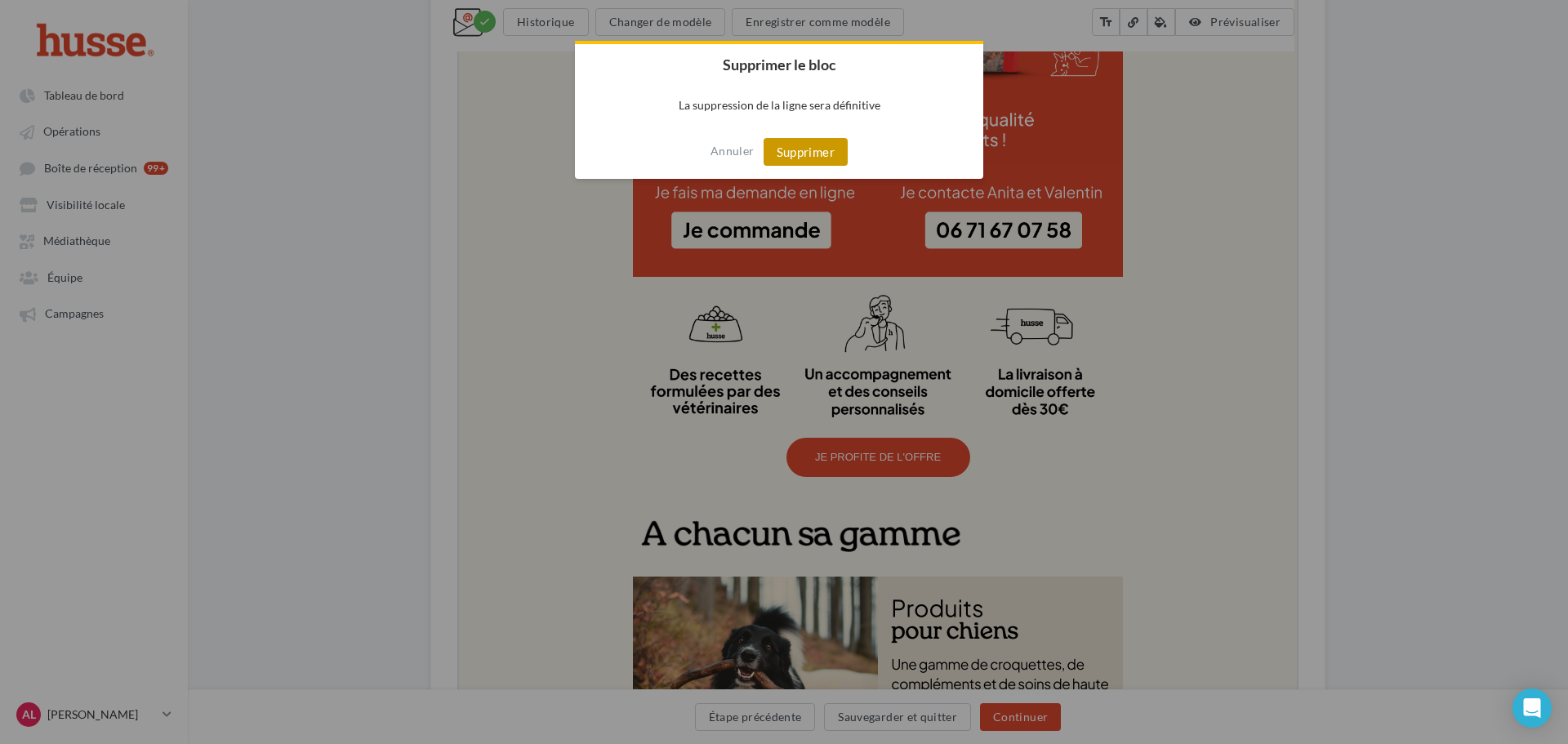
click at [829, 150] on button "Supprimer" at bounding box center [806, 152] width 84 height 28
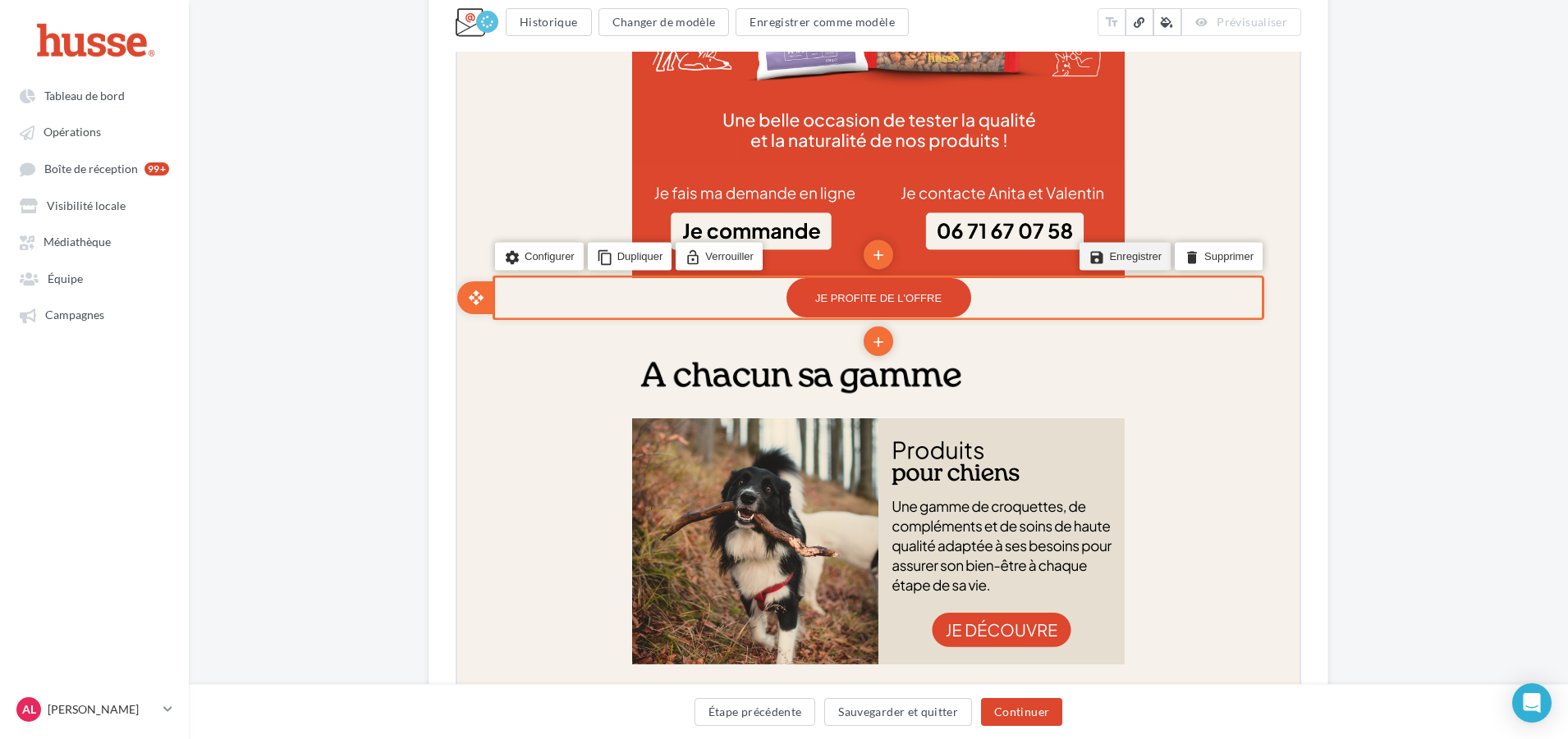
click at [1162, 257] on li "save Enregistrer" at bounding box center [1124, 256] width 91 height 28
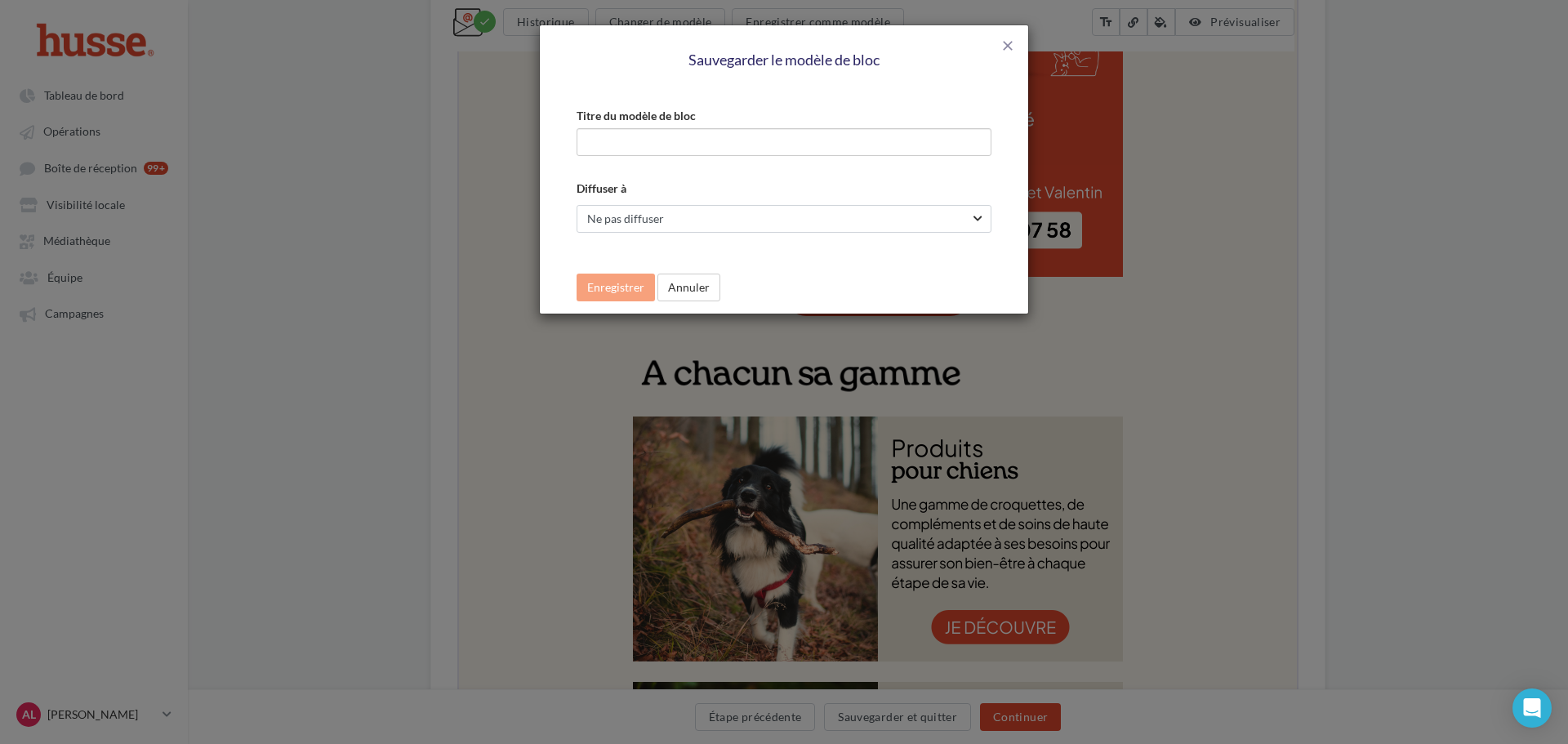
click at [1026, 49] on div "close Sauvegarder le modèle de bloc" at bounding box center [784, 55] width 489 height 58
click at [1013, 45] on span "close" at bounding box center [1008, 45] width 17 height 17
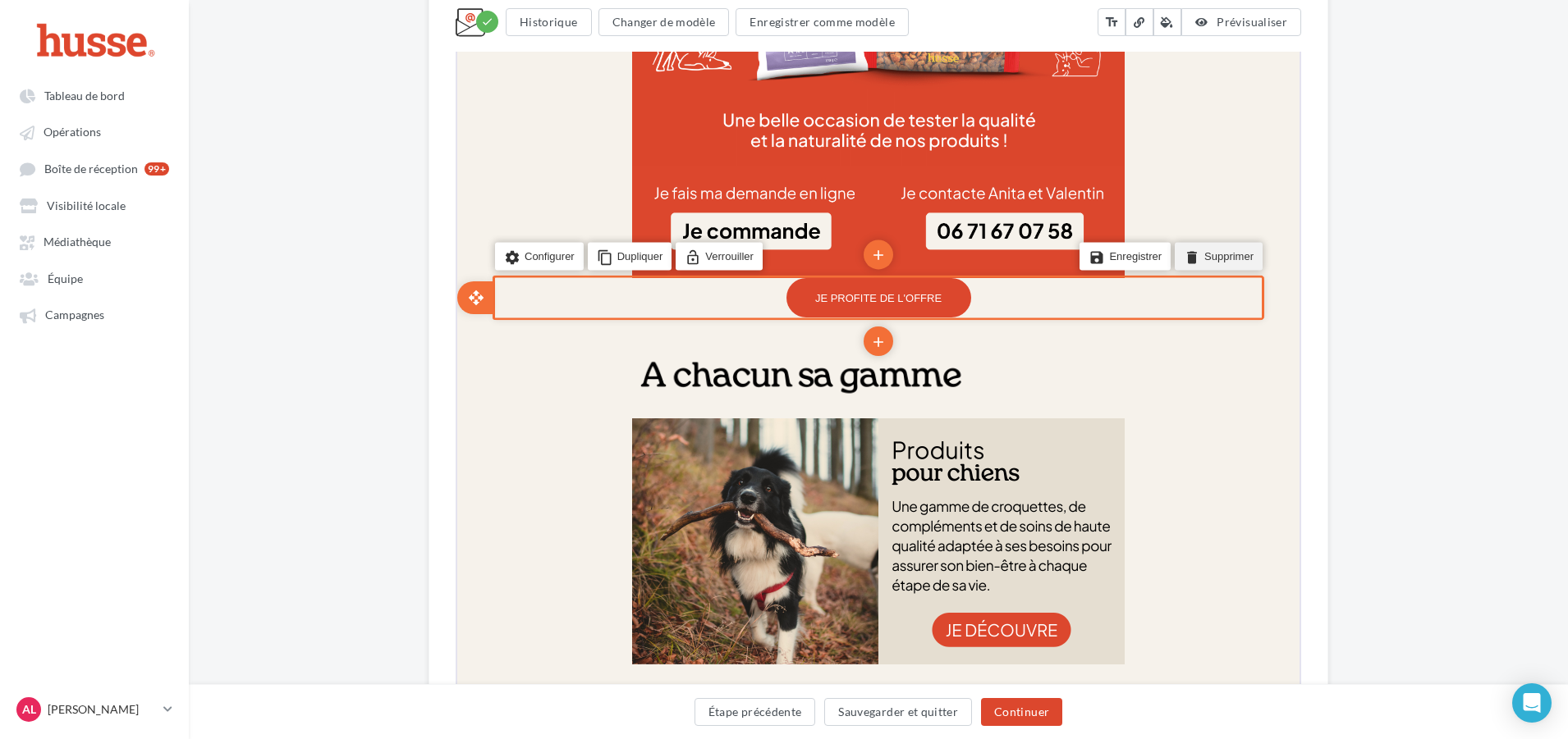
click at [1227, 258] on li "delete Supprimer" at bounding box center [1217, 256] width 88 height 28
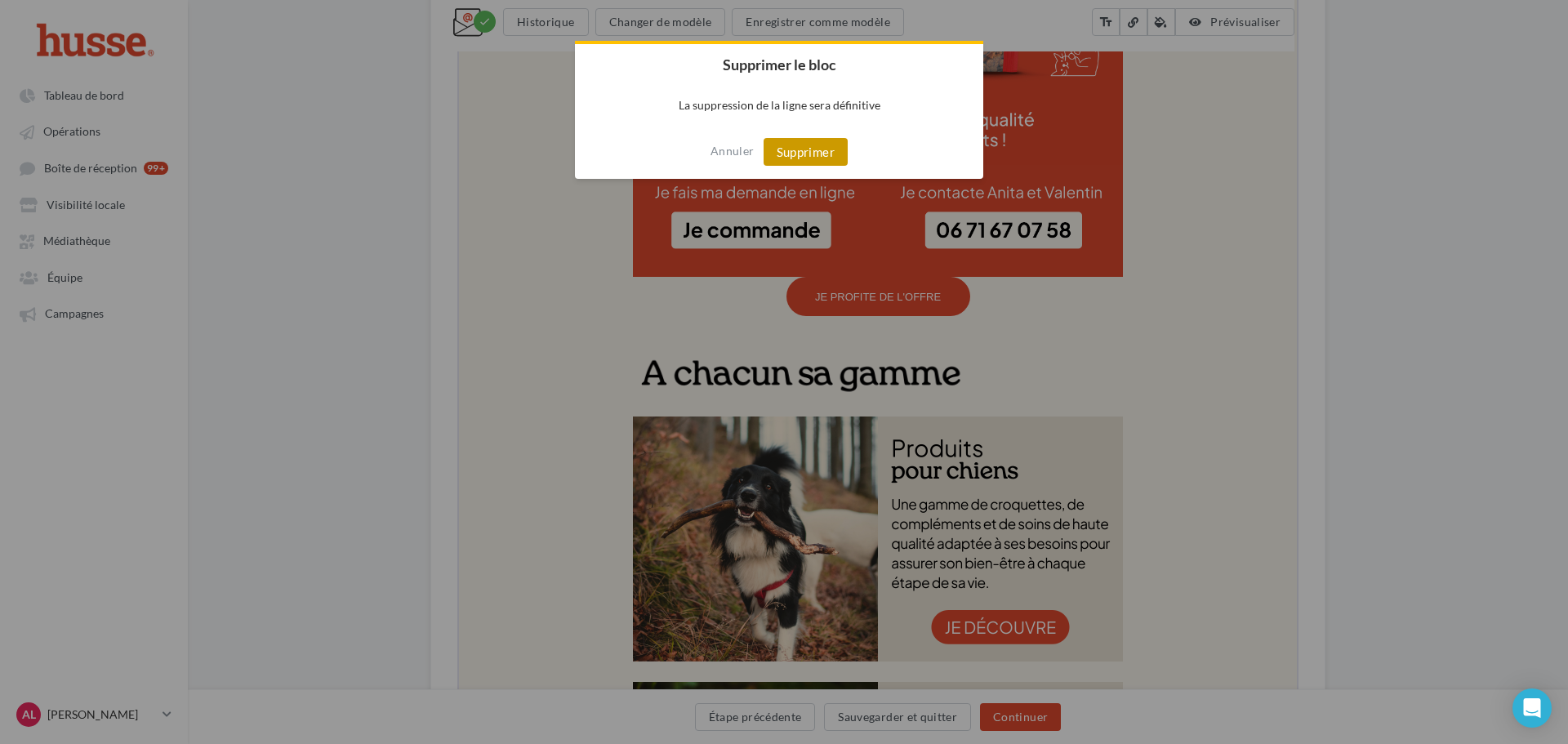
click at [801, 158] on button "Supprimer" at bounding box center [806, 152] width 84 height 28
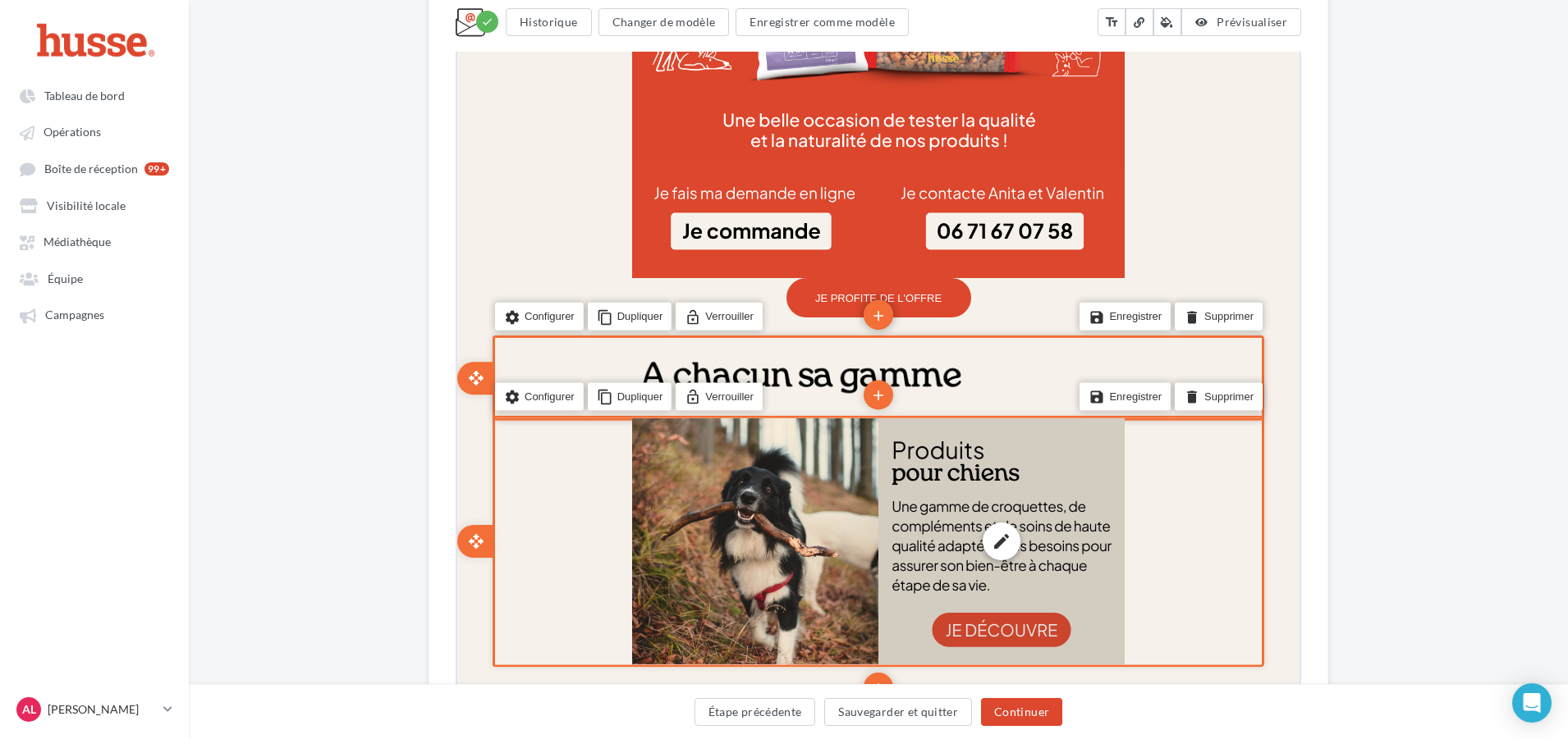
scroll to position [1633, 0]
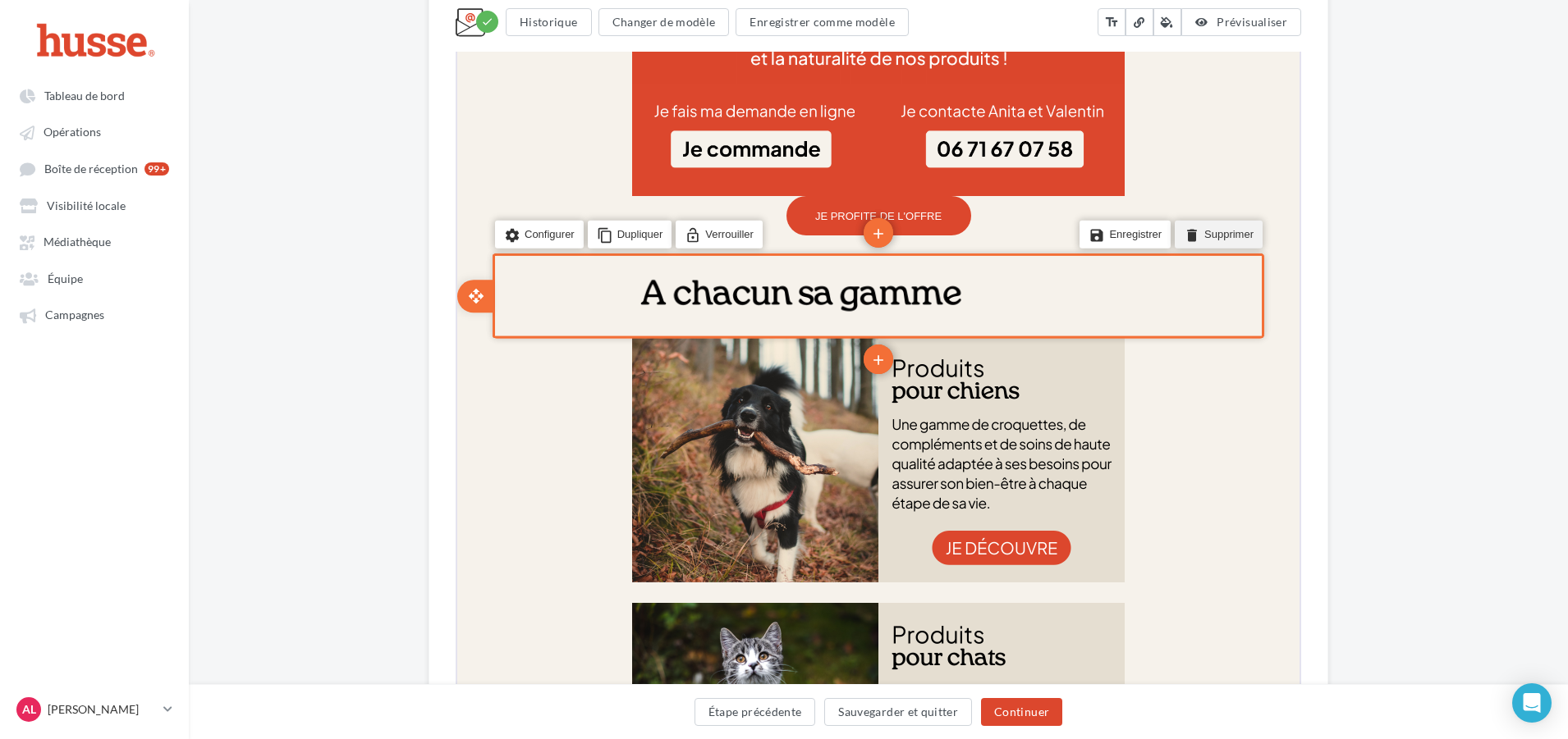
click at [1223, 236] on li "delete Supprimer" at bounding box center [1217, 233] width 88 height 28
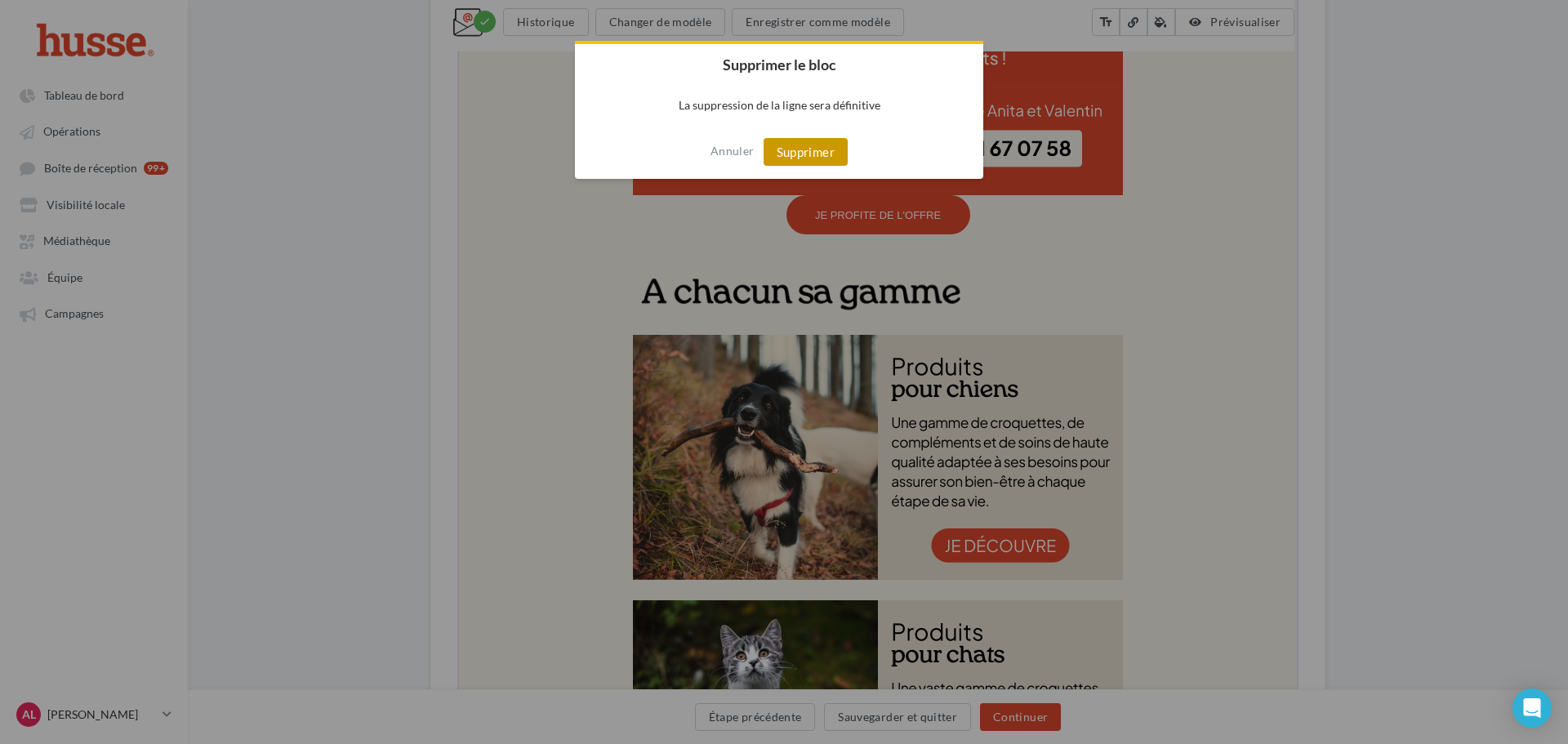
click at [821, 147] on button "Supprimer" at bounding box center [806, 152] width 84 height 28
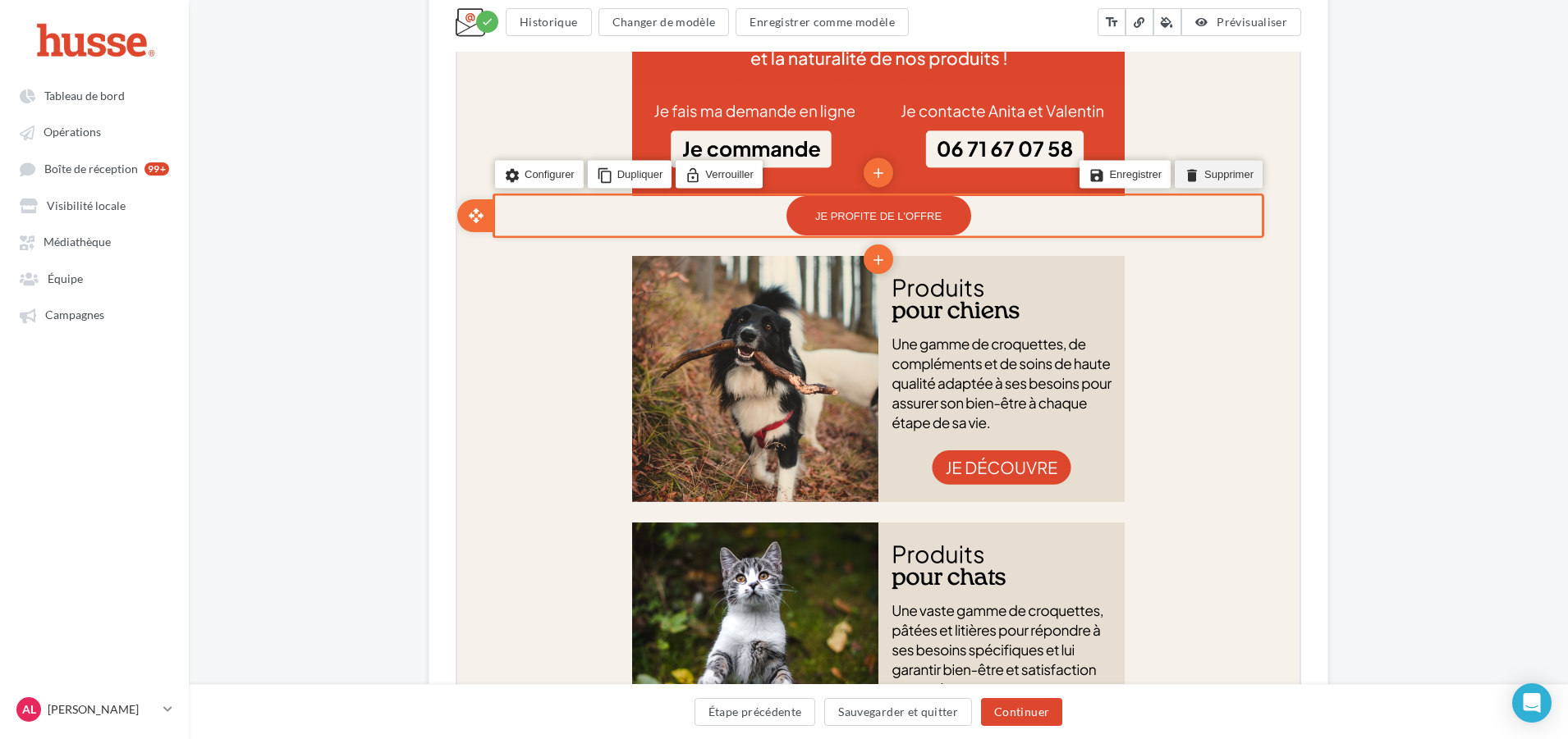
drag, startPoint x: 1210, startPoint y: 173, endPoint x: 1664, endPoint y: -1030, distance: 1285.8
click at [1210, 173] on li "delete Supprimer" at bounding box center [1217, 174] width 88 height 28
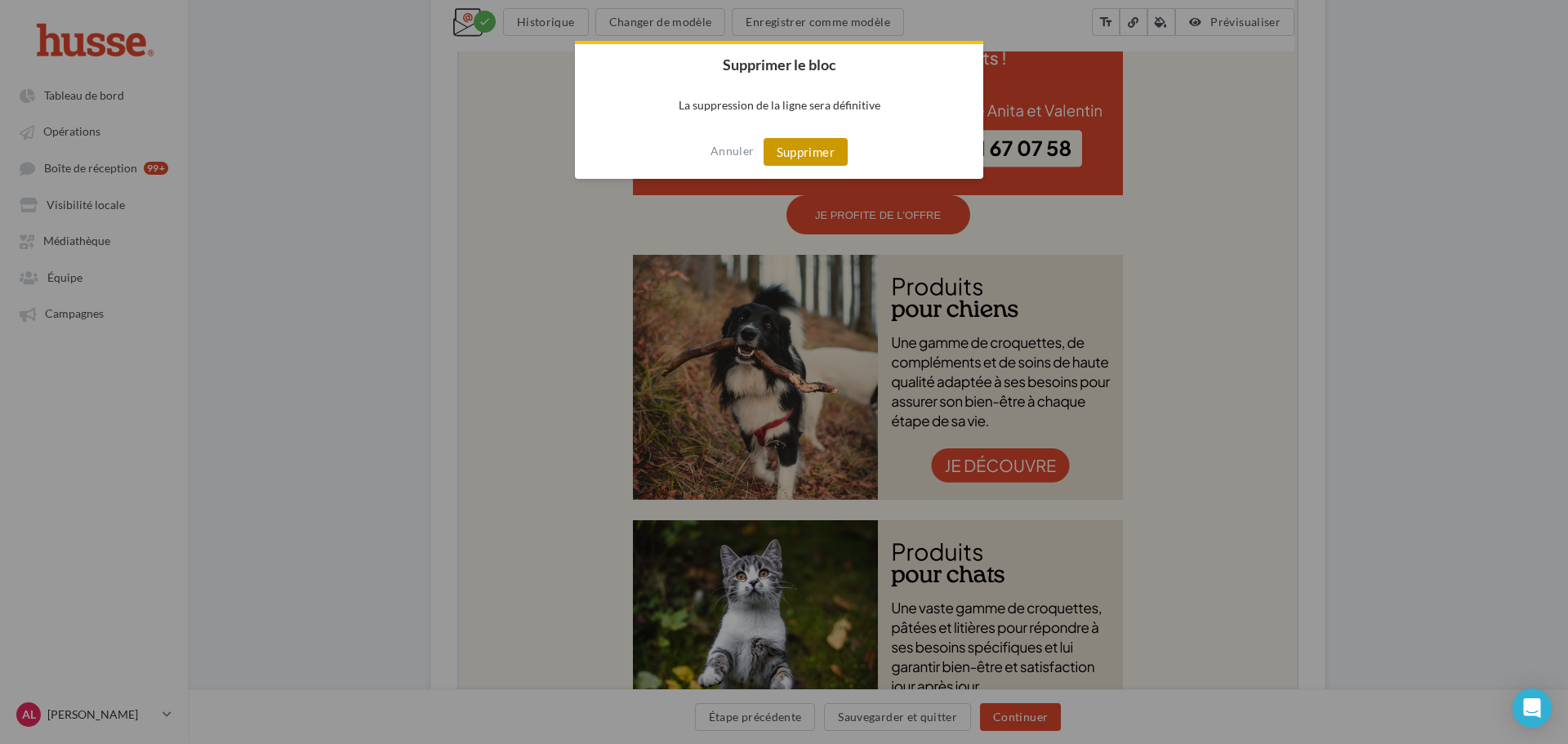
click at [789, 155] on button "Supprimer" at bounding box center [806, 152] width 84 height 28
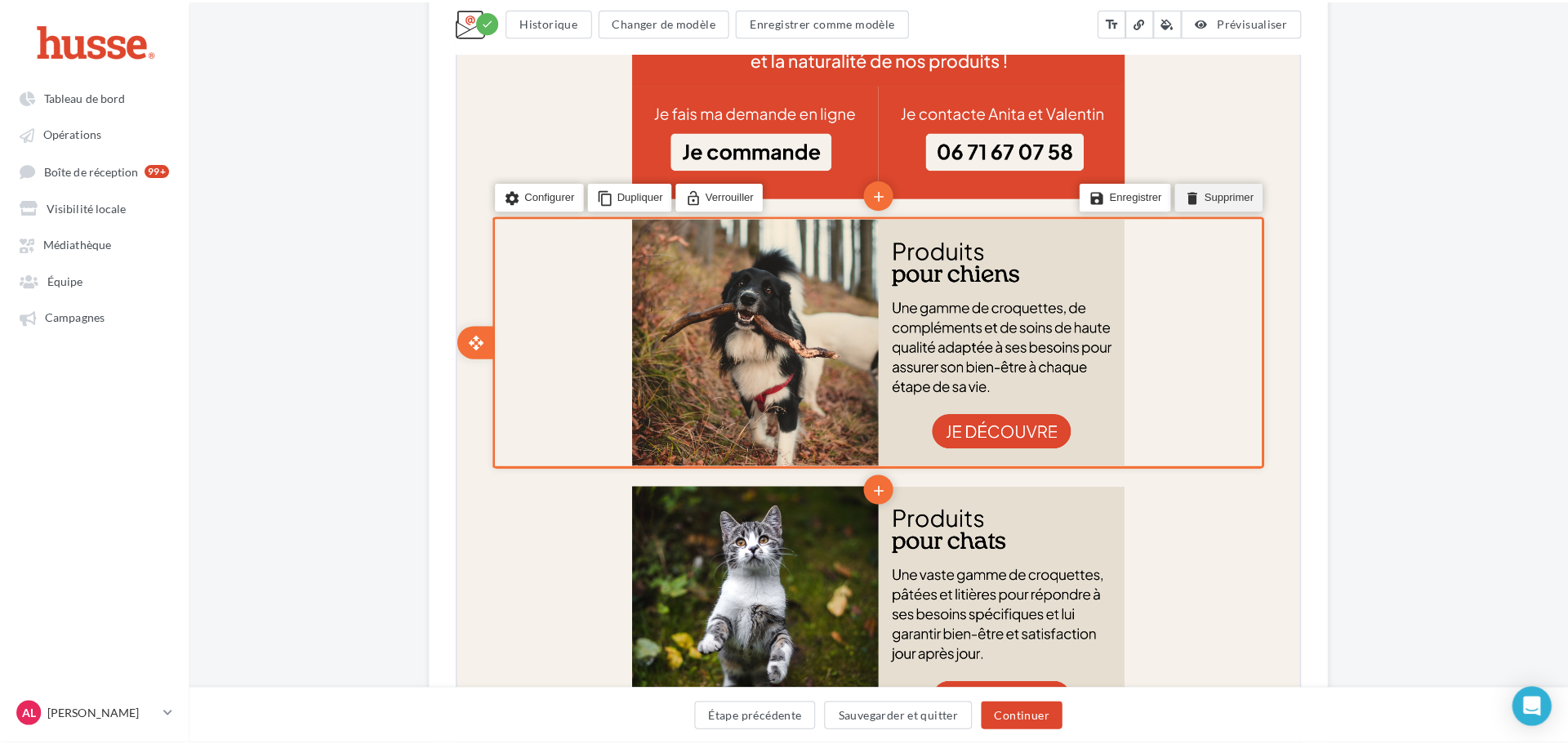
click at [1223, 193] on li "delete Supprimer" at bounding box center [1213, 188] width 88 height 28
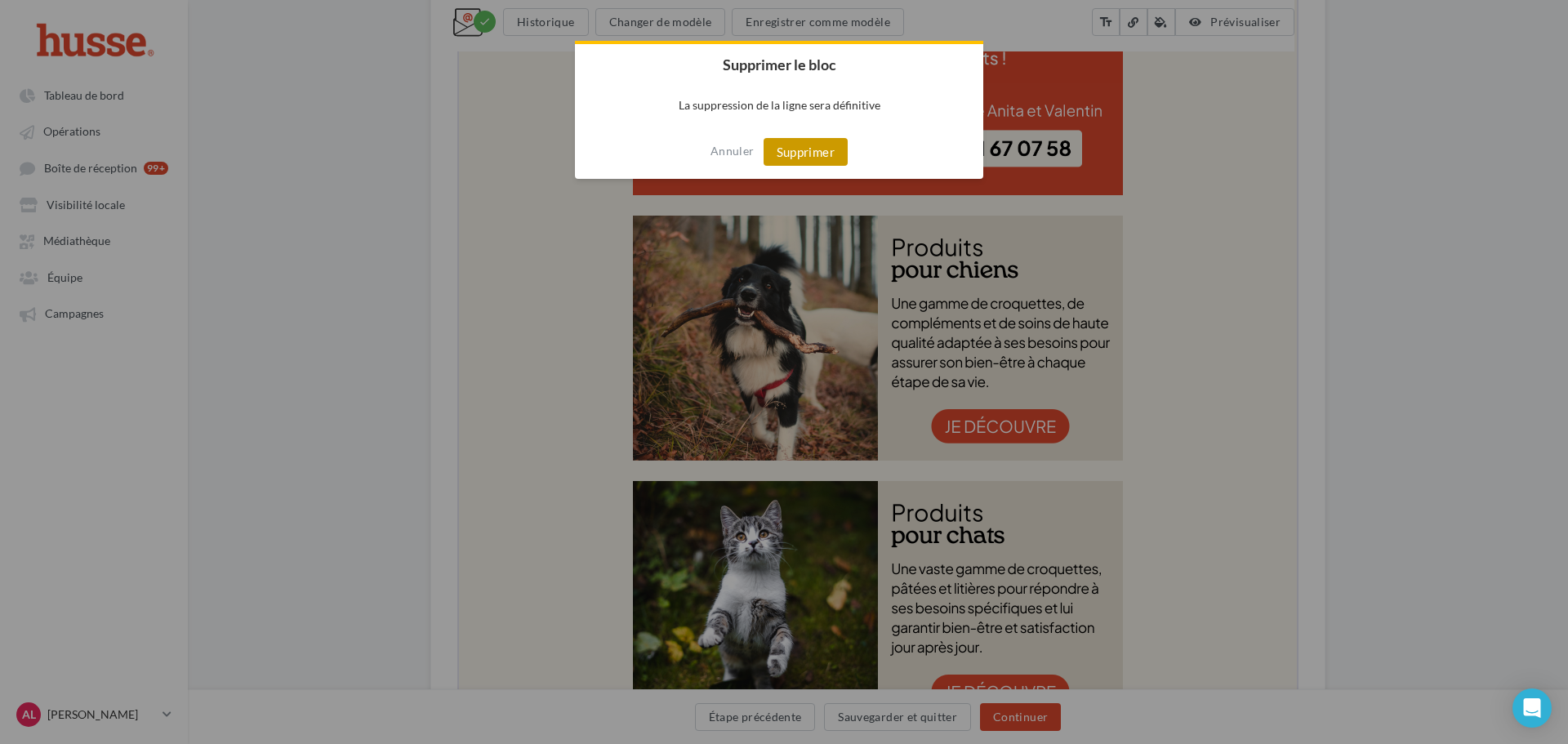
click at [813, 165] on button "Supprimer" at bounding box center [806, 152] width 84 height 28
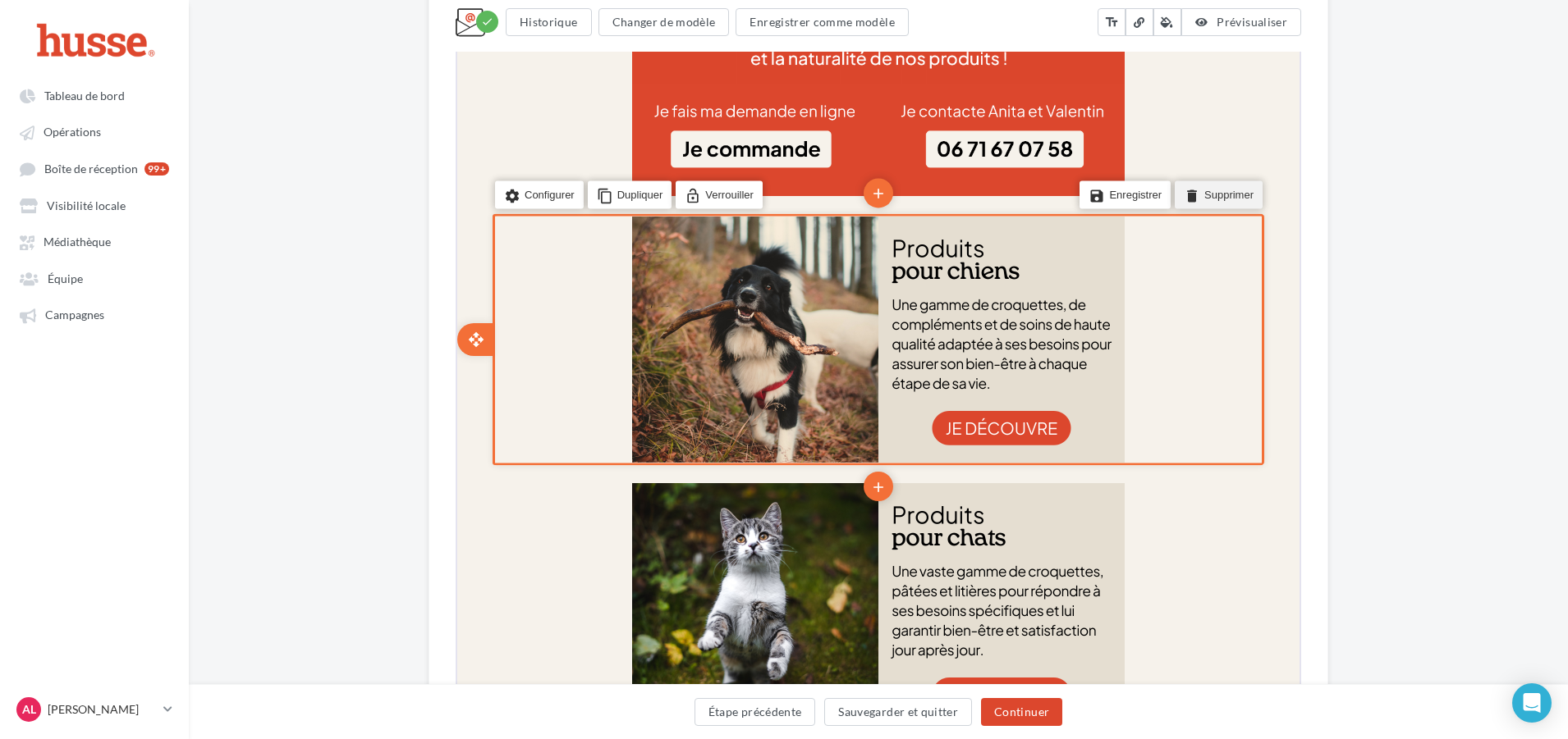
click at [1205, 191] on li "delete Supprimer" at bounding box center [1217, 193] width 88 height 28
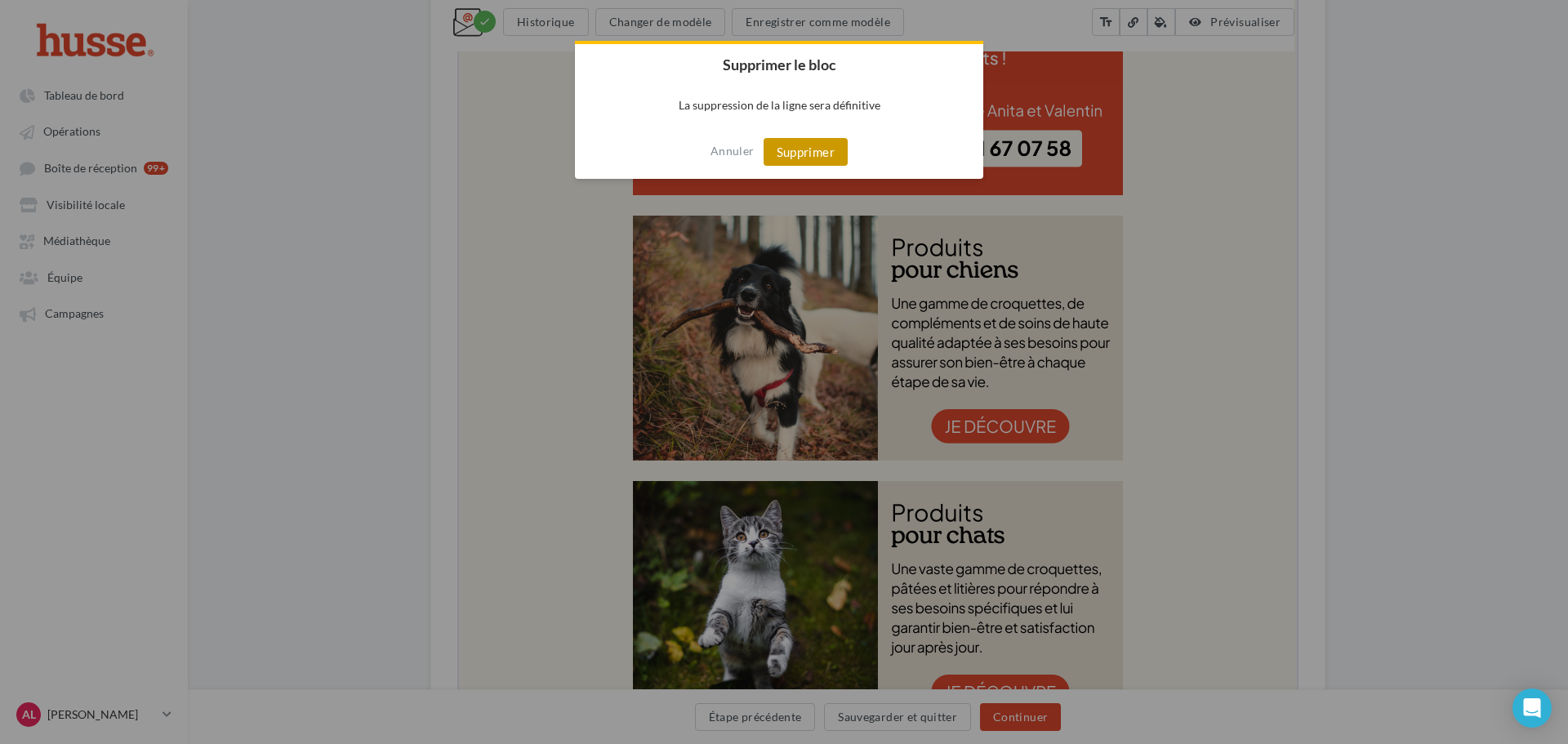
click at [787, 150] on button "Supprimer" at bounding box center [806, 152] width 84 height 28
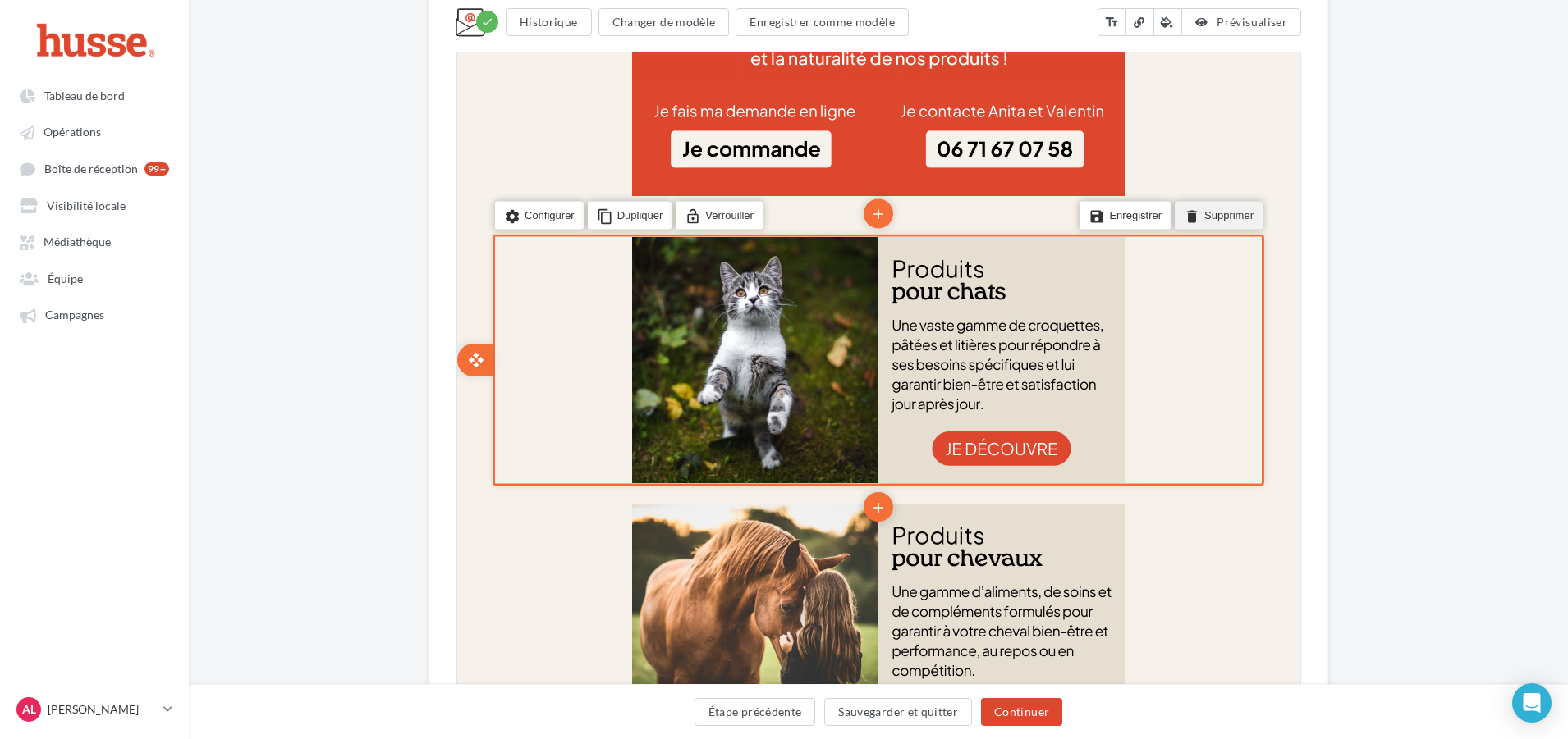
click at [1216, 203] on li "delete Supprimer" at bounding box center [1217, 214] width 88 height 28
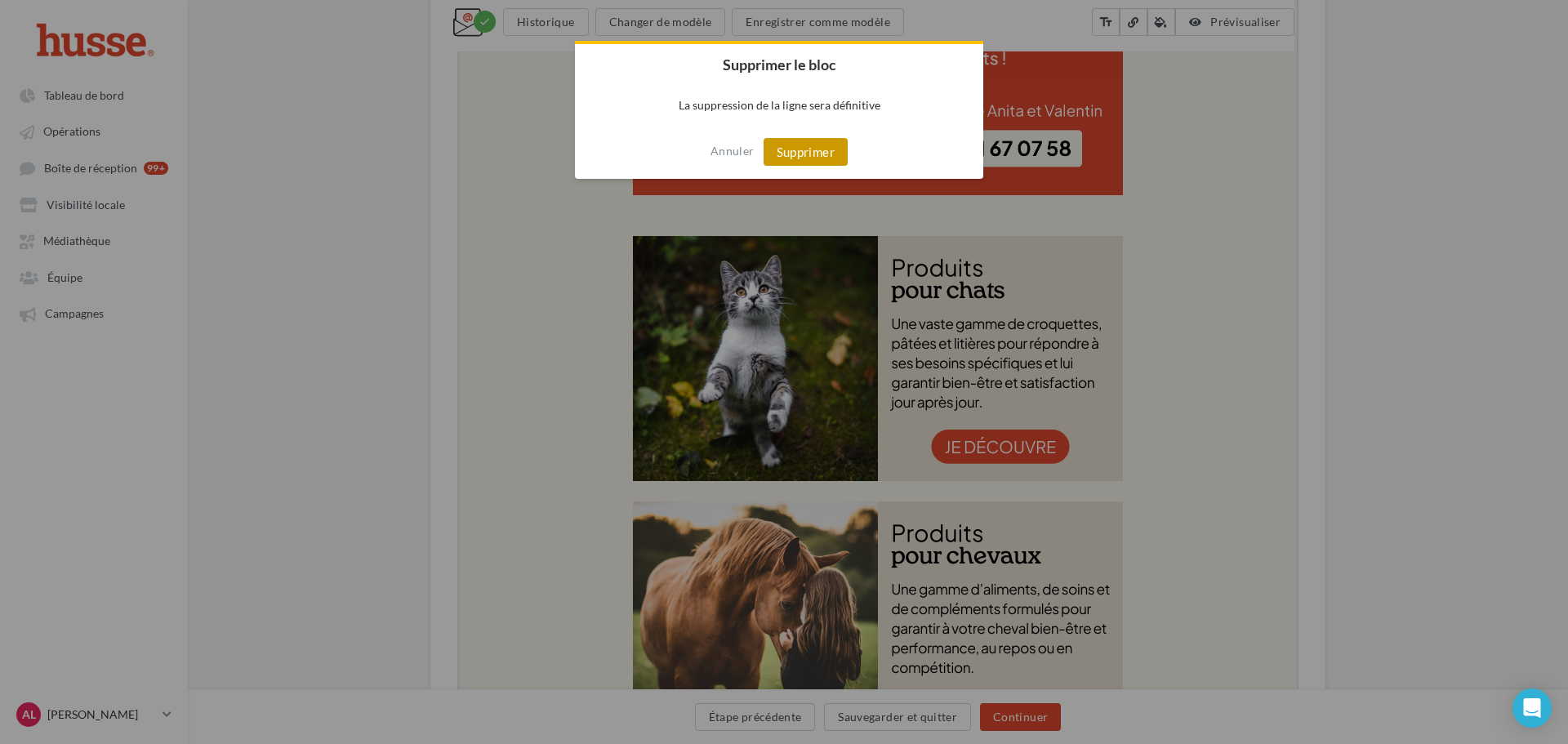
click at [804, 160] on button "Supprimer" at bounding box center [806, 152] width 84 height 28
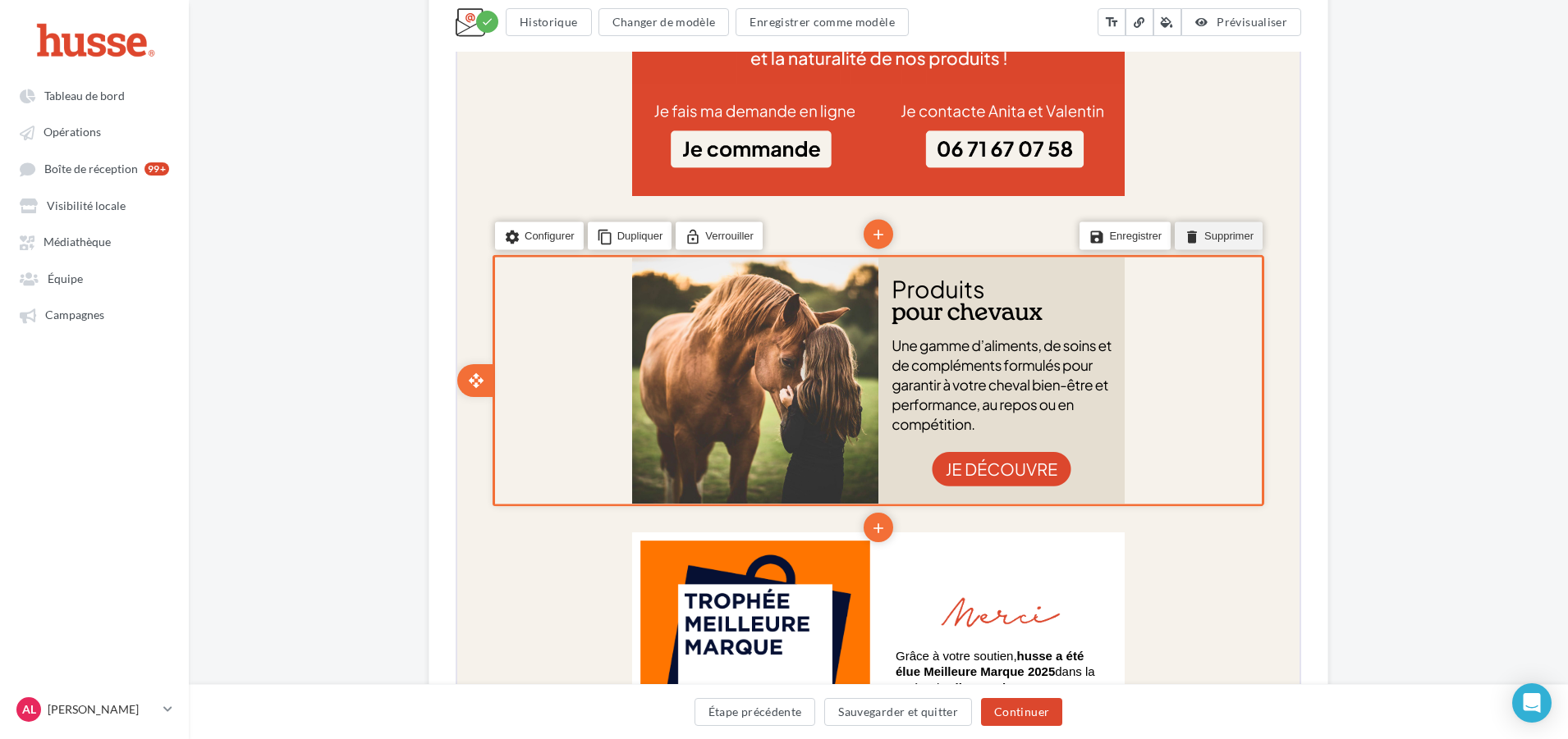
click at [1197, 233] on icon "delete" at bounding box center [1190, 235] width 17 height 23
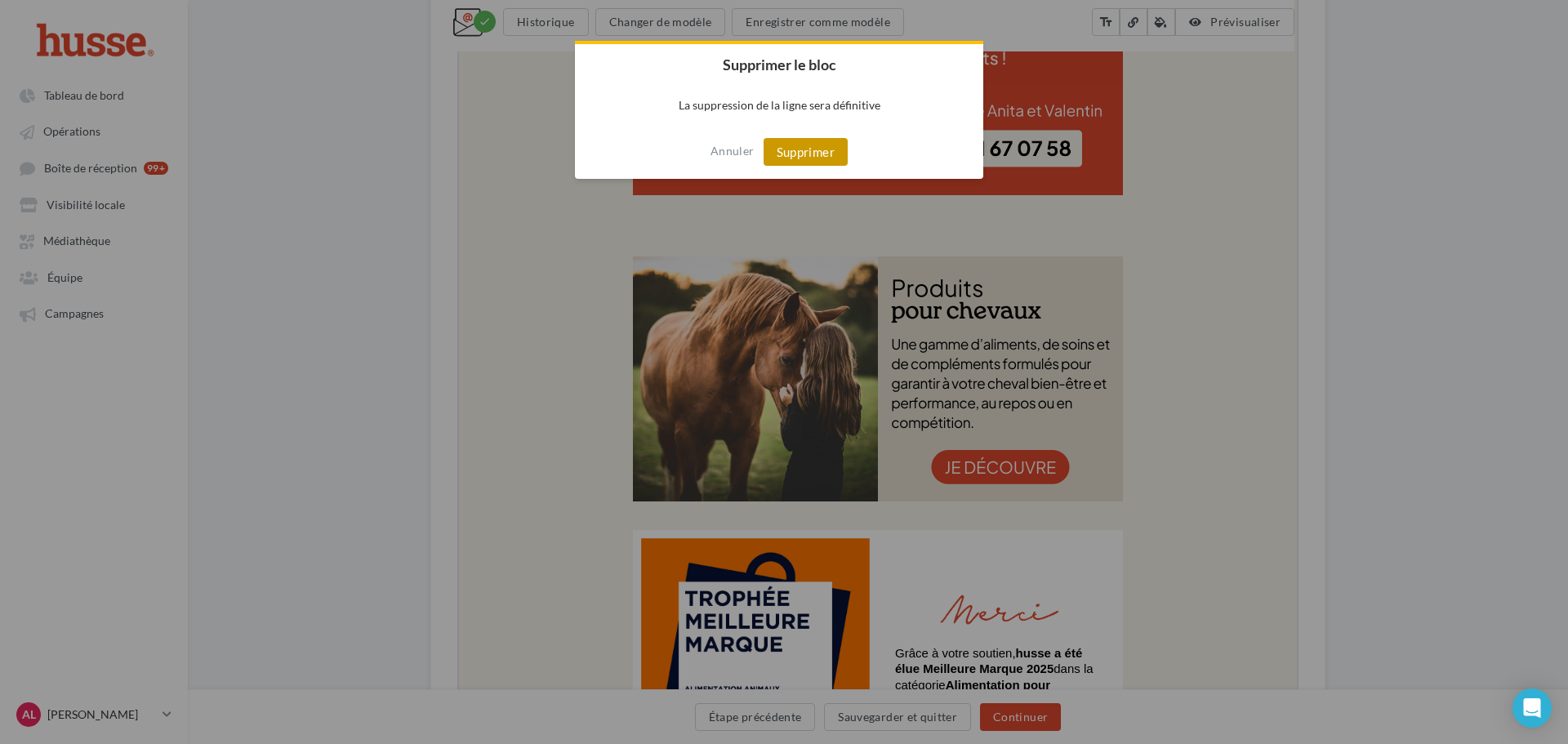
click at [815, 161] on button "Supprimer" at bounding box center [806, 152] width 84 height 28
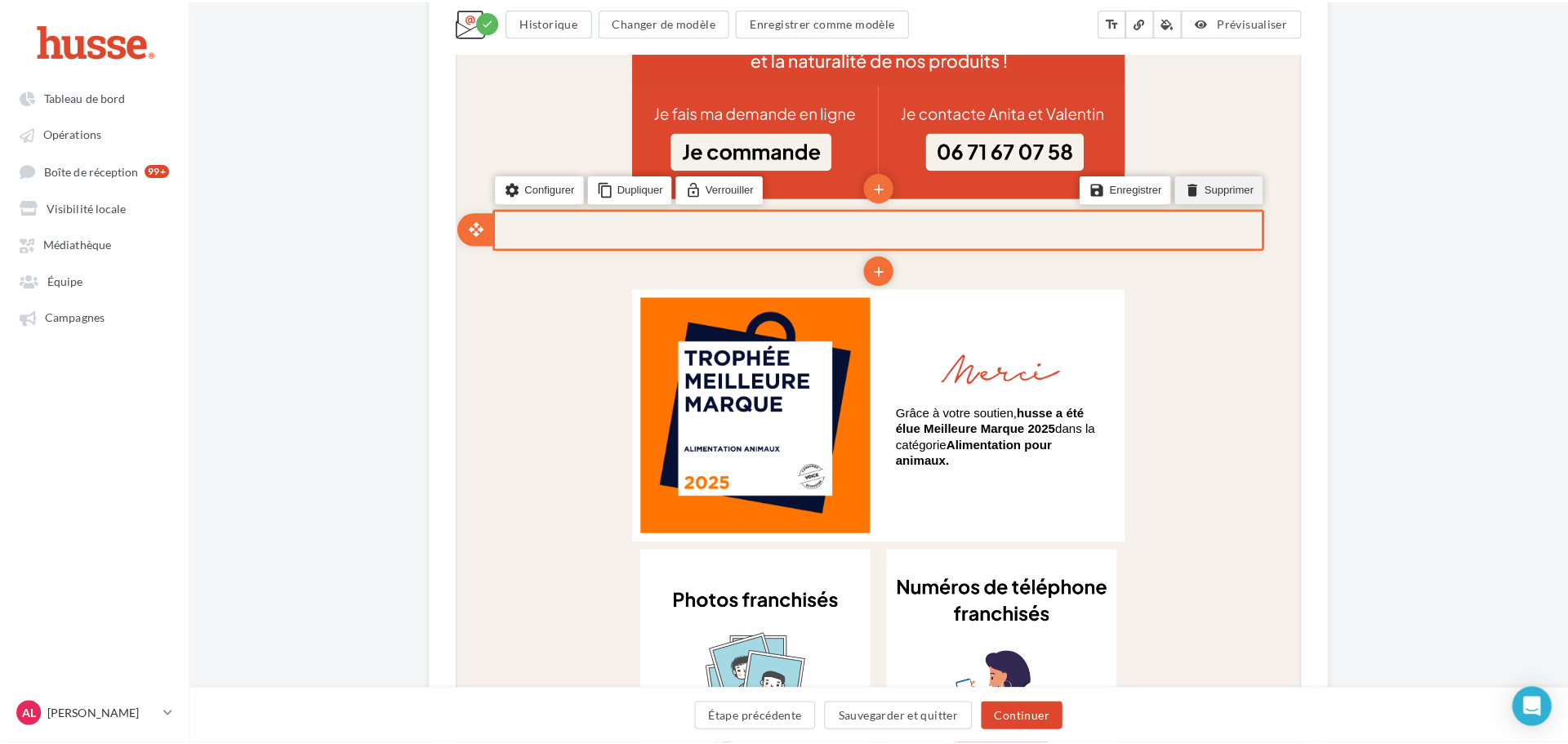
drag, startPoint x: 1218, startPoint y: 179, endPoint x: 1437, endPoint y: -1022, distance: 1220.8
click at [1218, 179] on li "delete Supprimer" at bounding box center [1213, 181] width 88 height 28
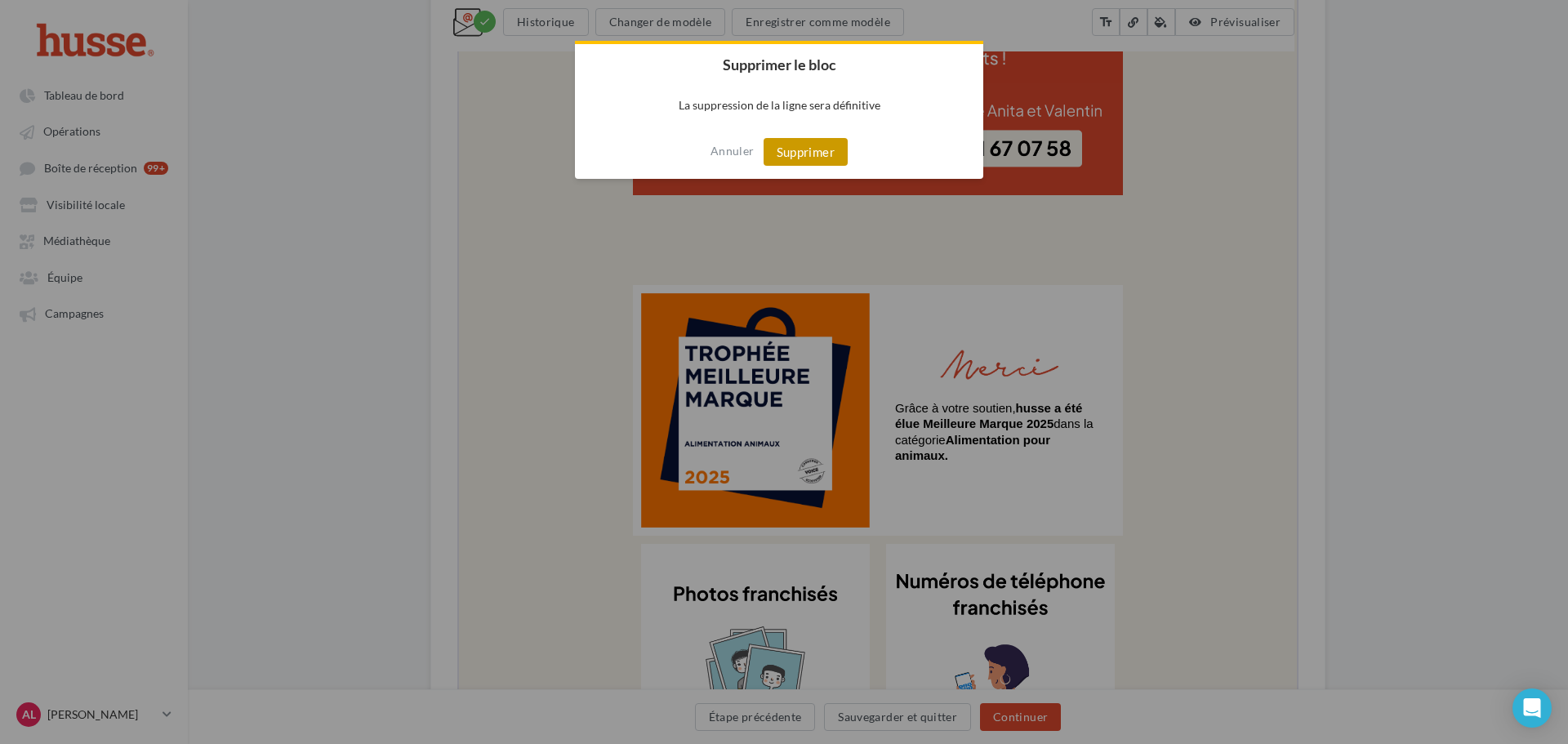
click at [841, 158] on button "Supprimer" at bounding box center [806, 152] width 84 height 28
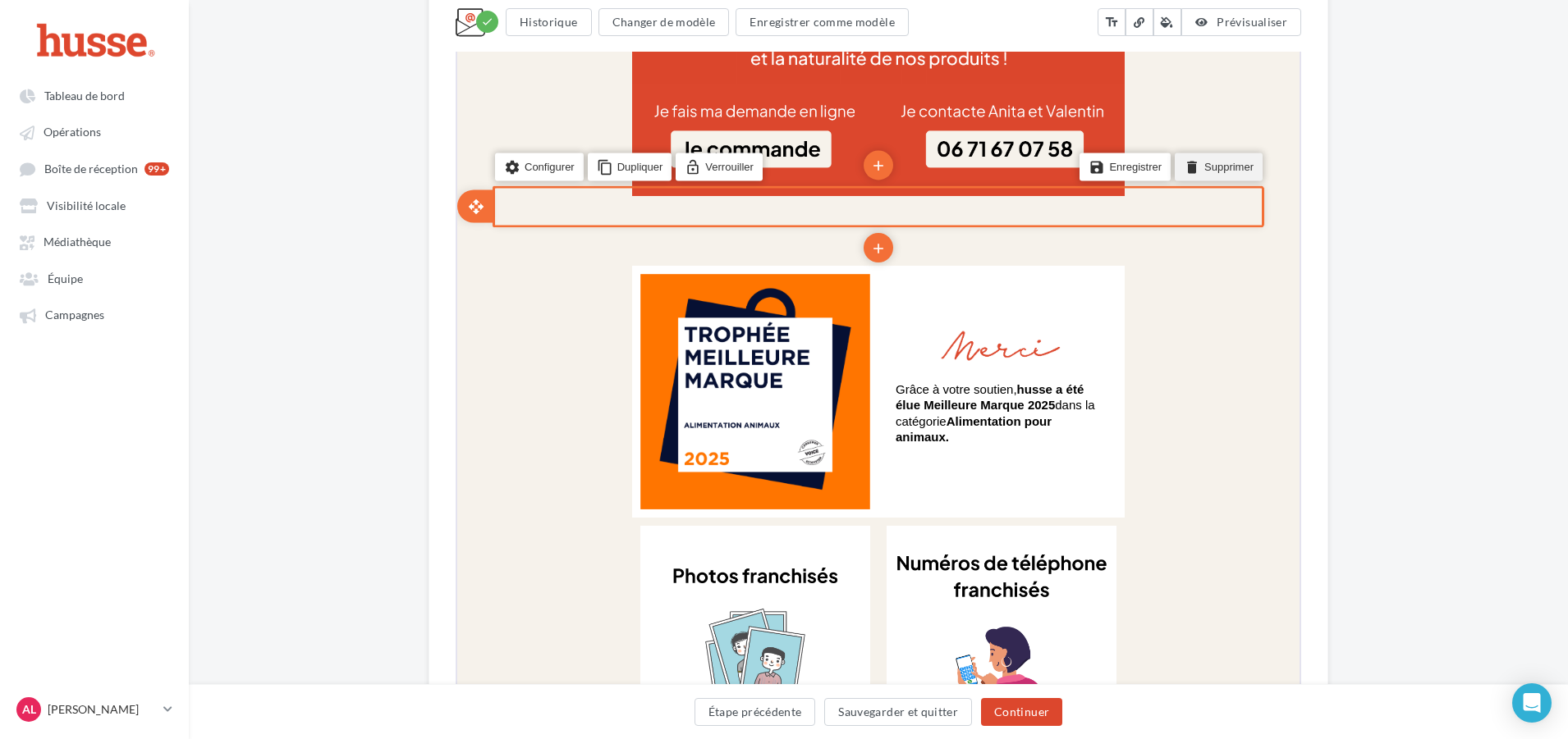
click at [1193, 174] on icon "delete" at bounding box center [1190, 166] width 17 height 23
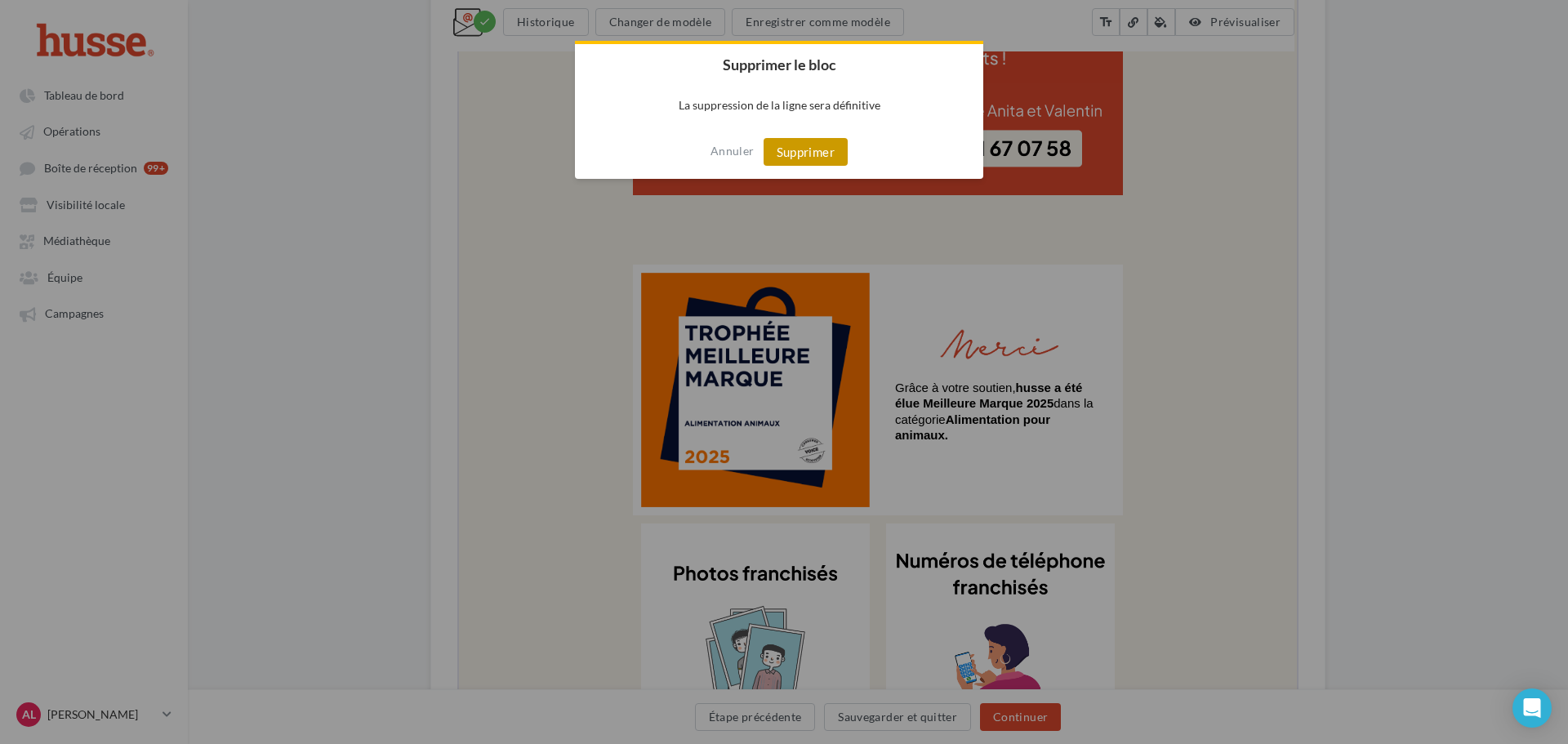
click at [769, 147] on button "Supprimer" at bounding box center [806, 152] width 84 height 28
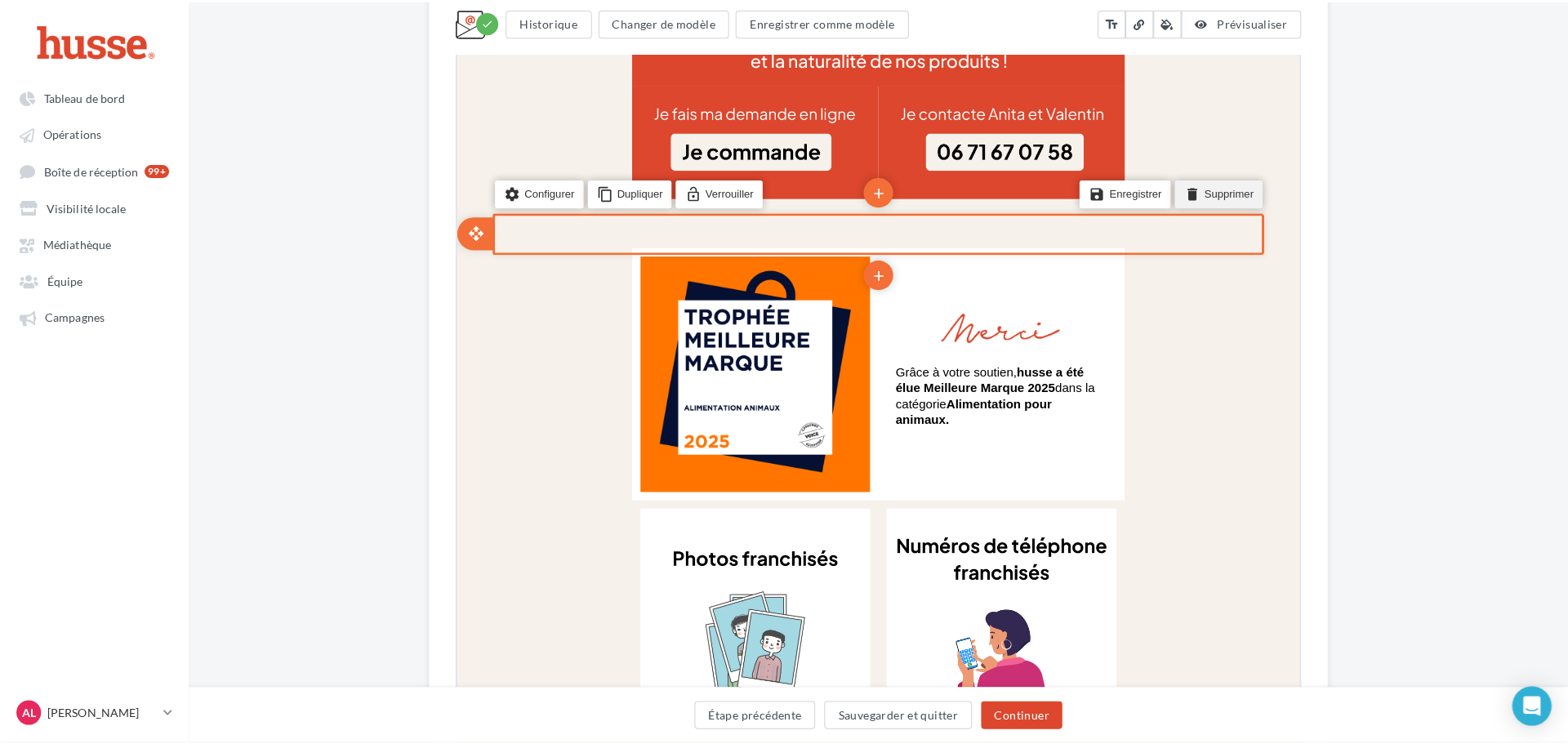
drag, startPoint x: 1208, startPoint y: 182, endPoint x: 1335, endPoint y: -1038, distance: 1226.6
click at [1208, 182] on li "delete Supprimer" at bounding box center [1213, 185] width 88 height 28
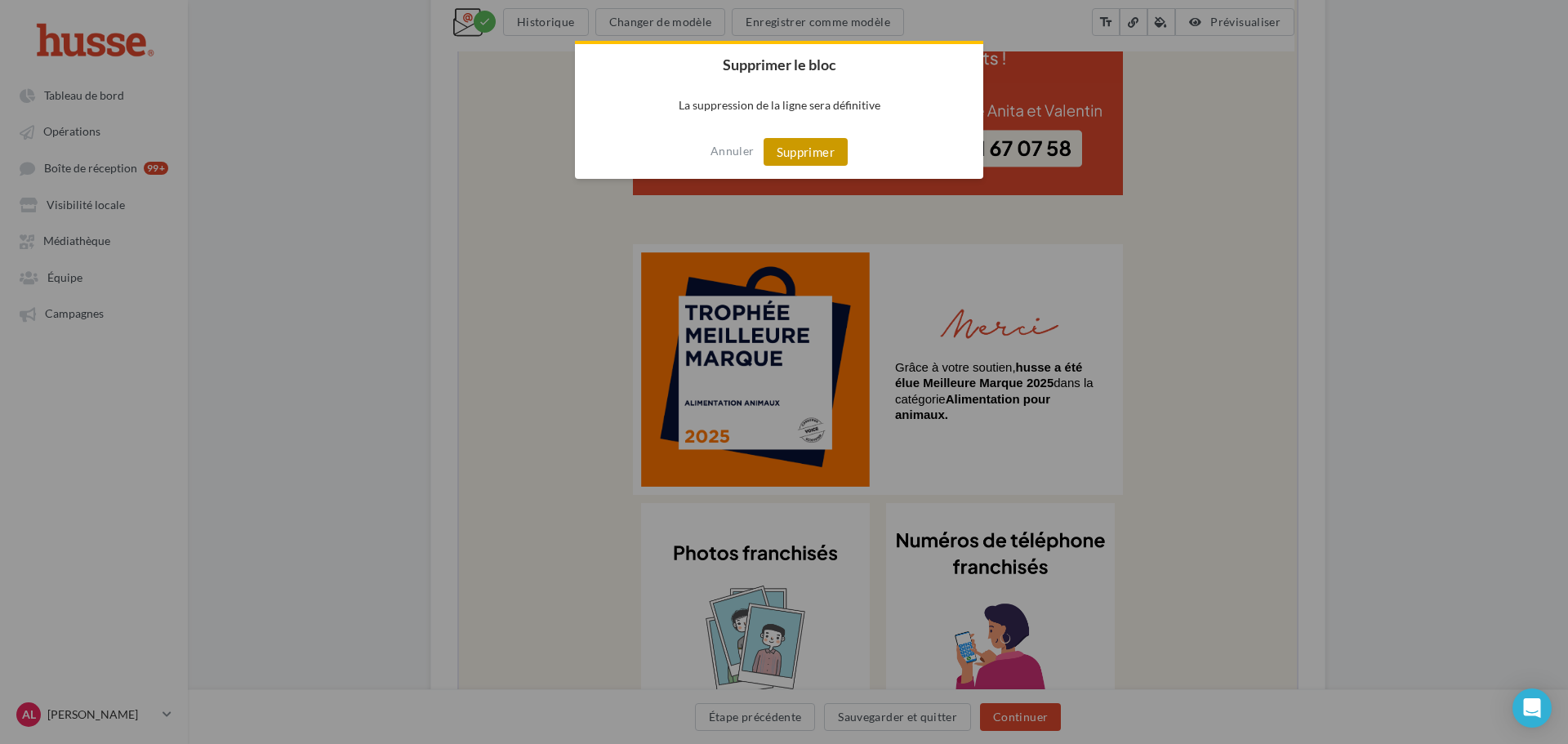
click at [800, 158] on button "Supprimer" at bounding box center [806, 152] width 84 height 28
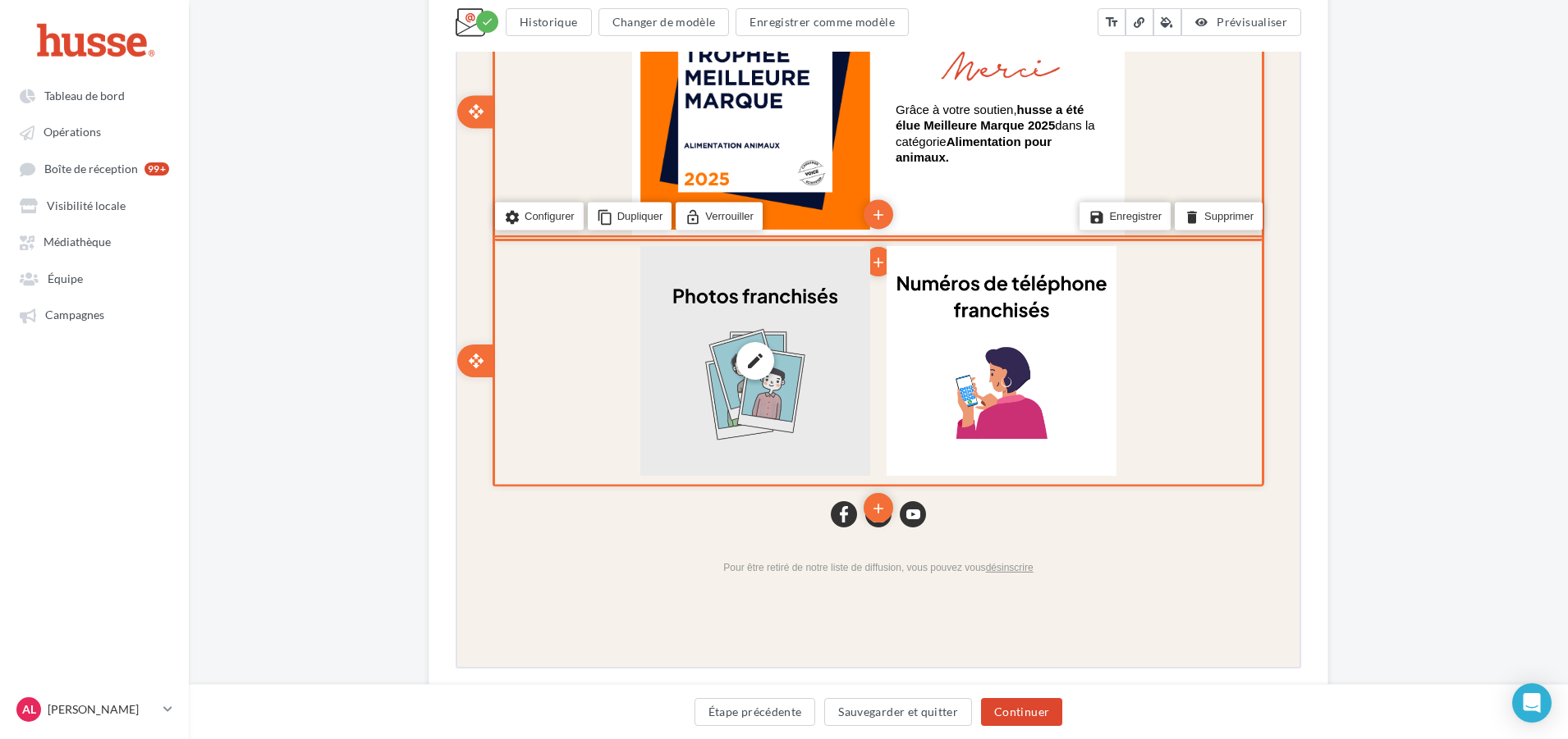
scroll to position [1879, 0]
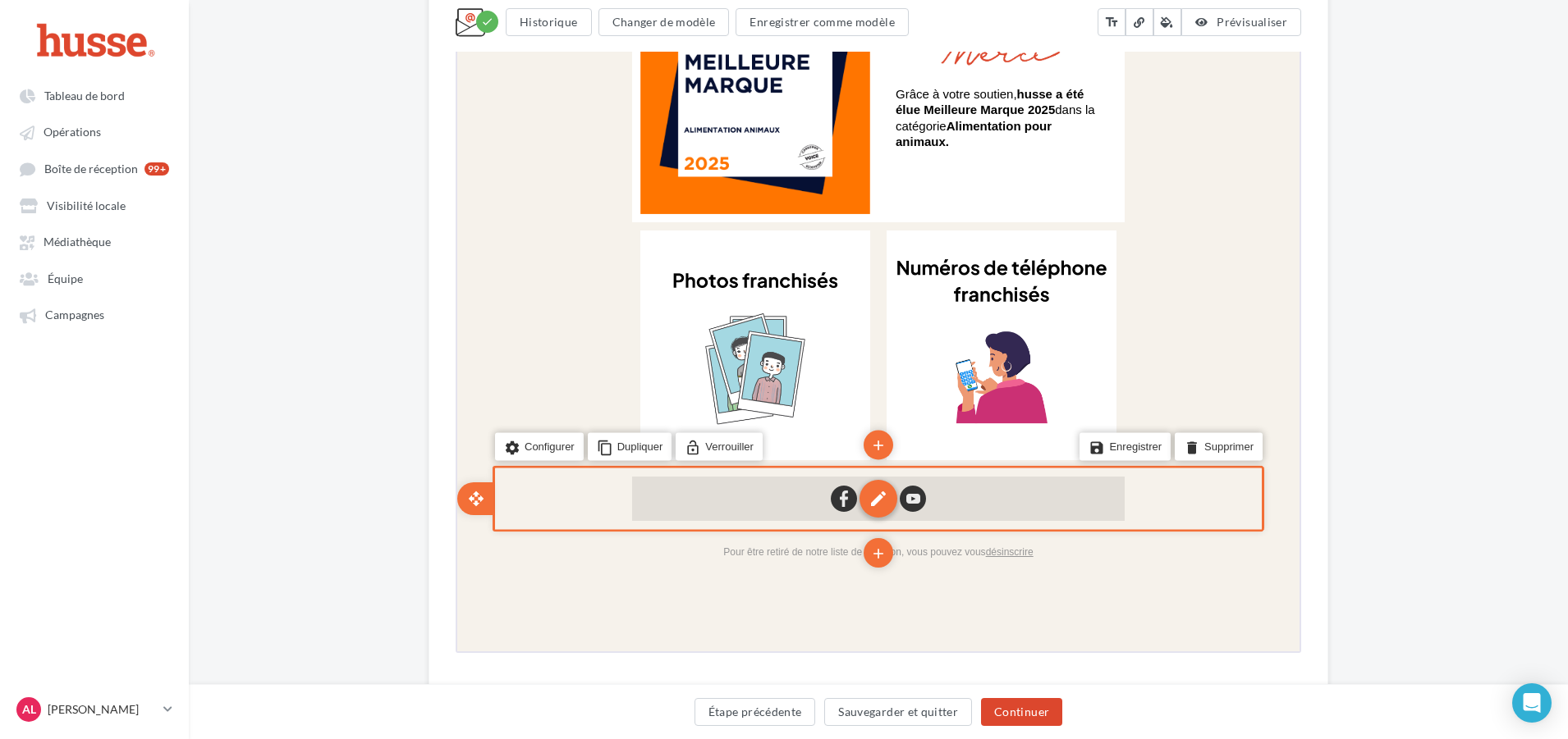
click at [876, 503] on div "edit" at bounding box center [876, 497] width 37 height 37
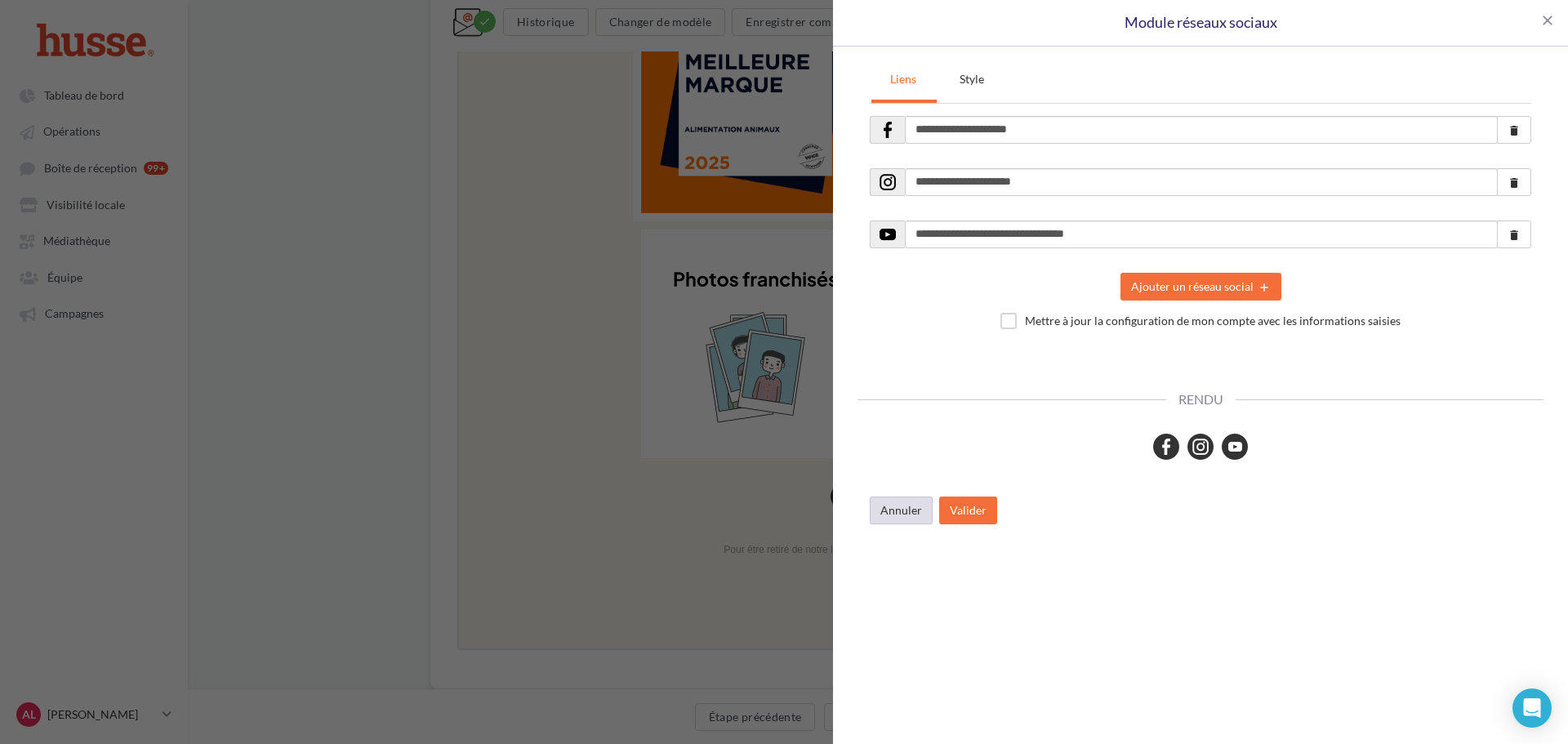
click at [889, 503] on button "Annuler" at bounding box center [901, 511] width 63 height 28
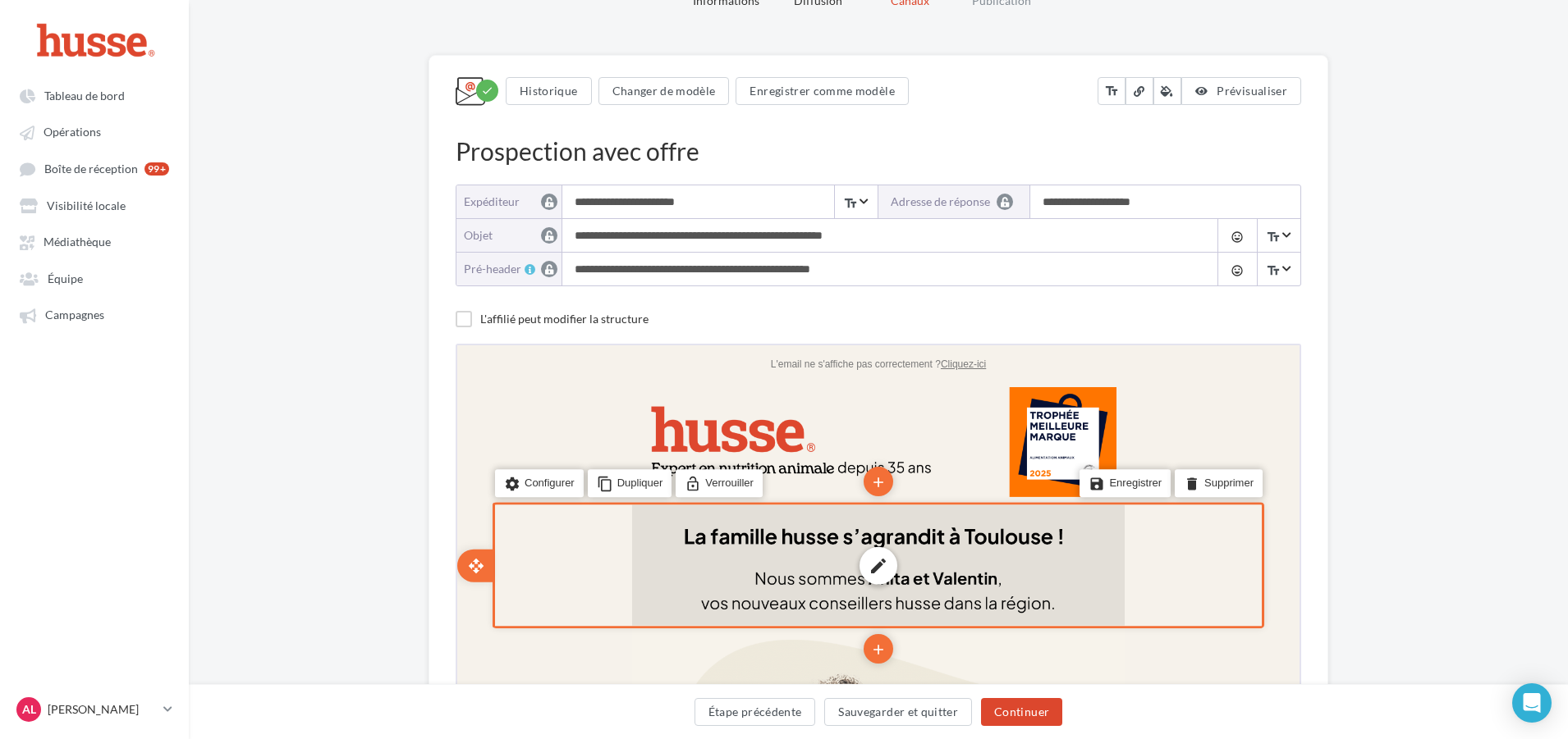
scroll to position [74, 0]
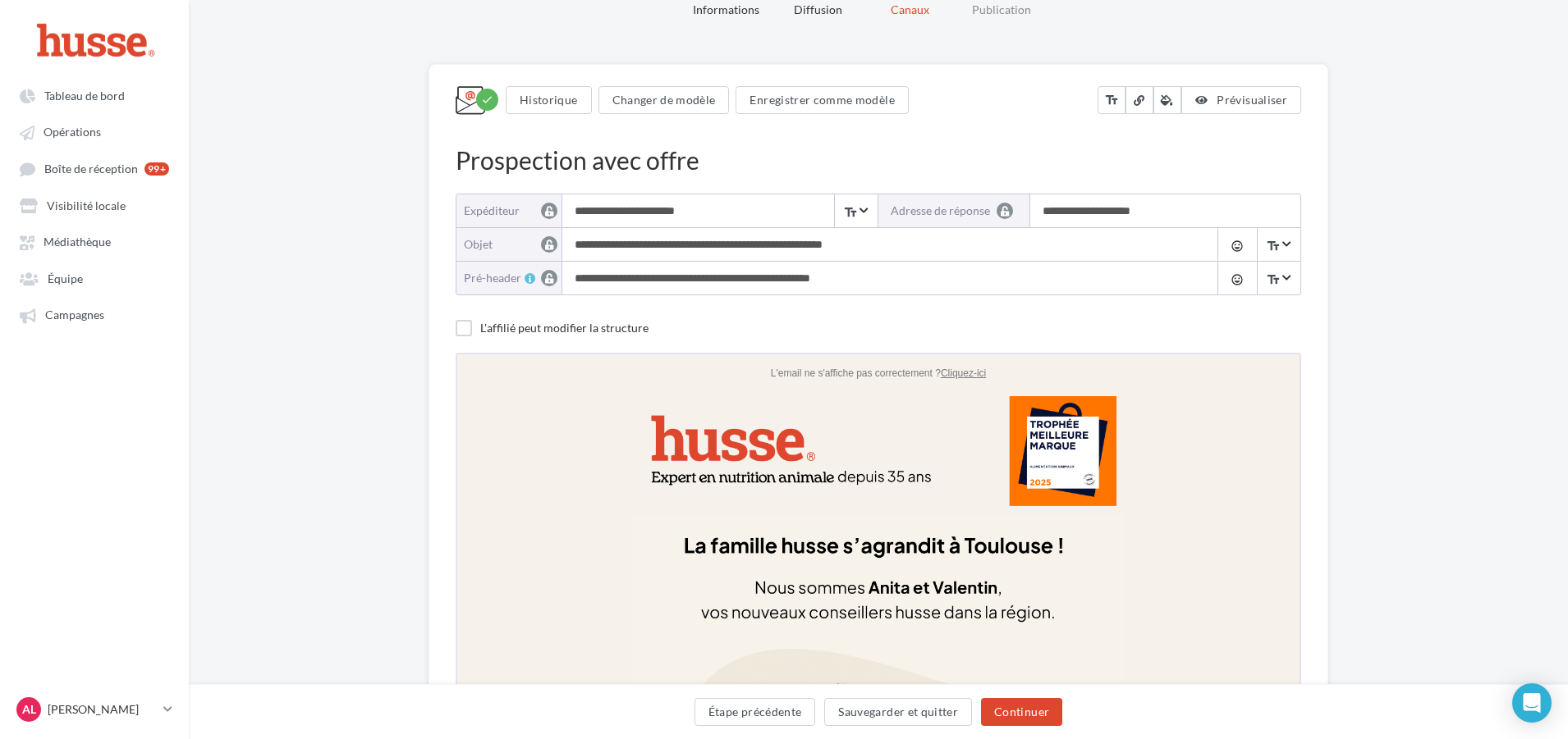
click at [840, 245] on input "**********" at bounding box center [885, 245] width 647 height 33
click at [842, 245] on input "**********" at bounding box center [885, 245] width 647 height 33
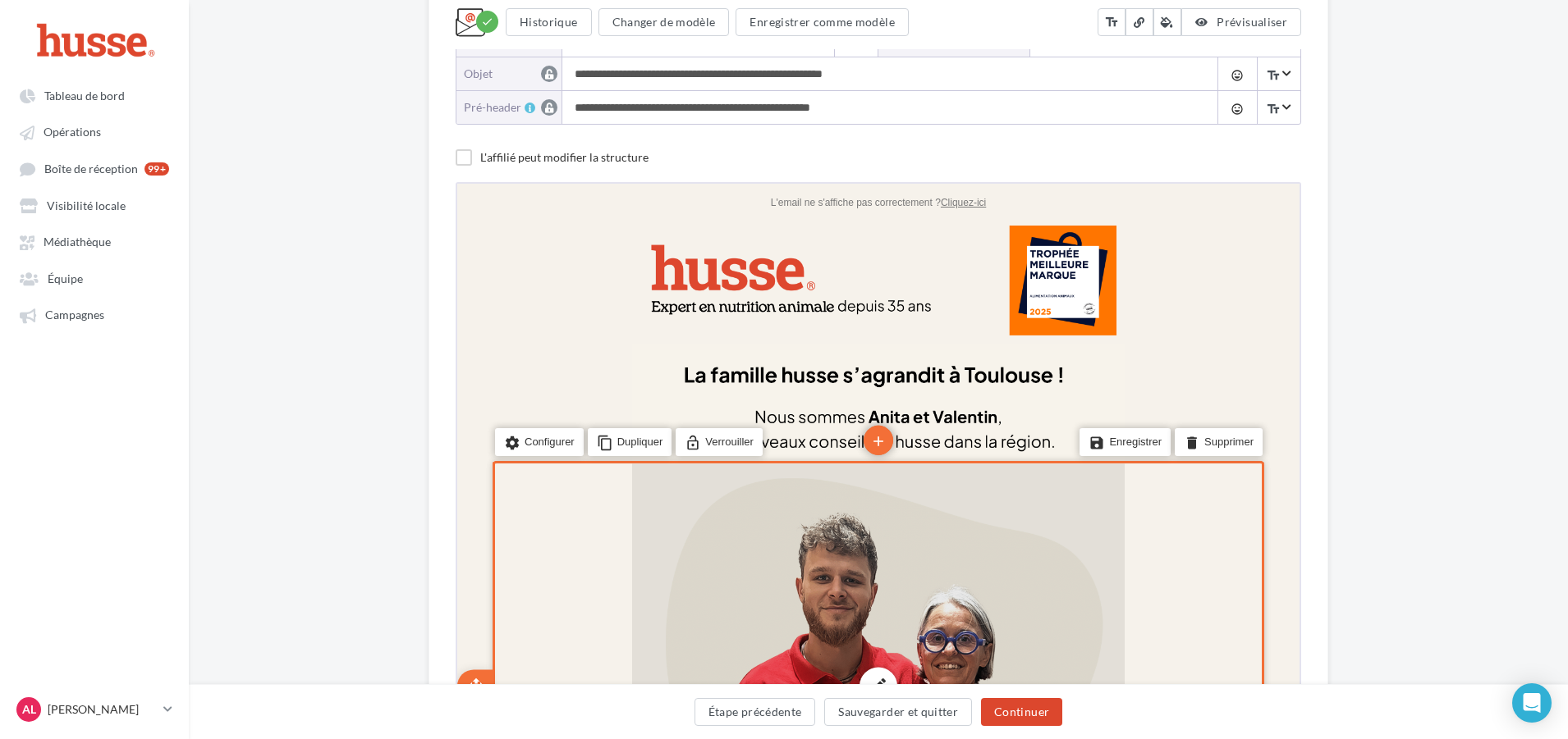
scroll to position [238, 0]
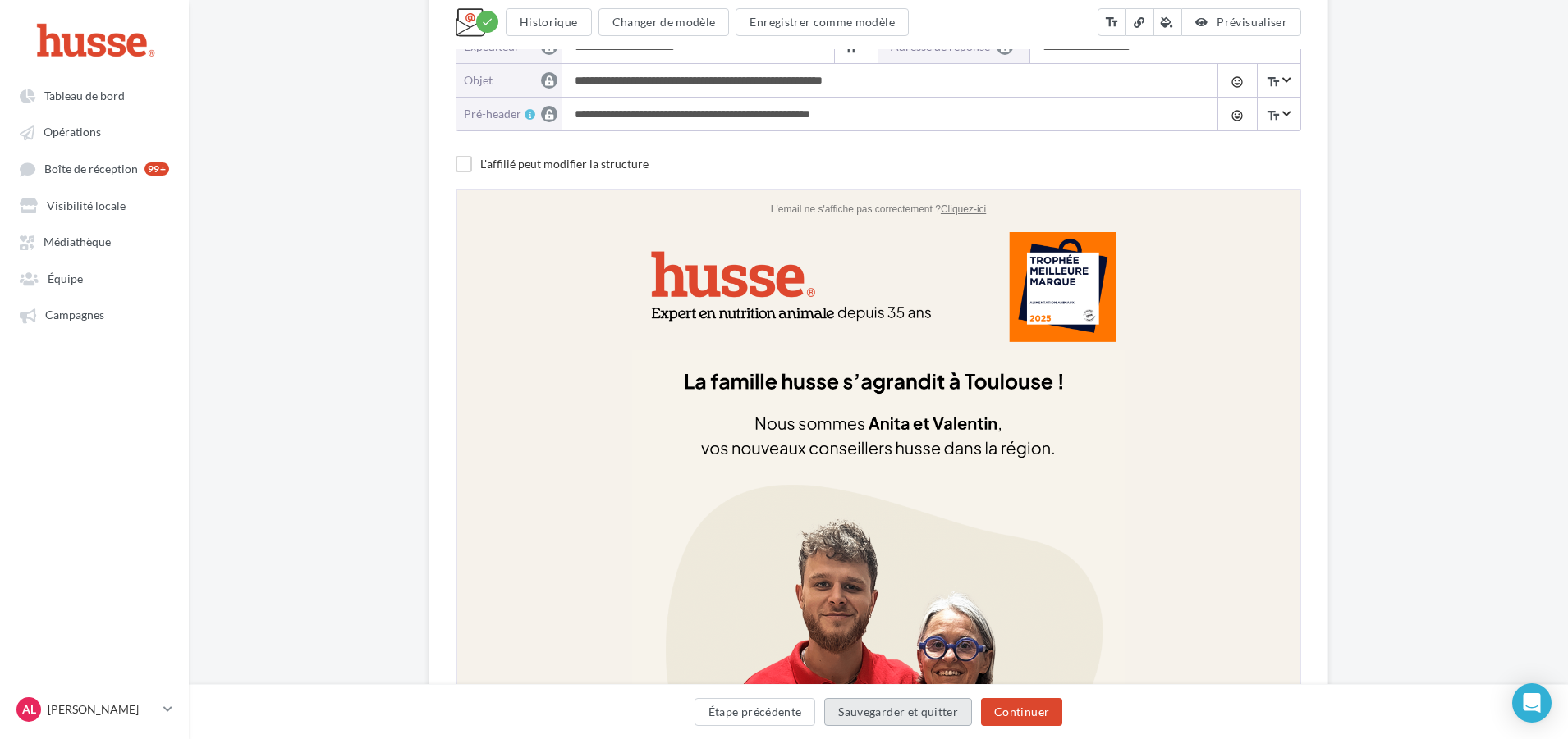
click at [894, 712] on button "Sauvegarder et quitter" at bounding box center [898, 712] width 148 height 28
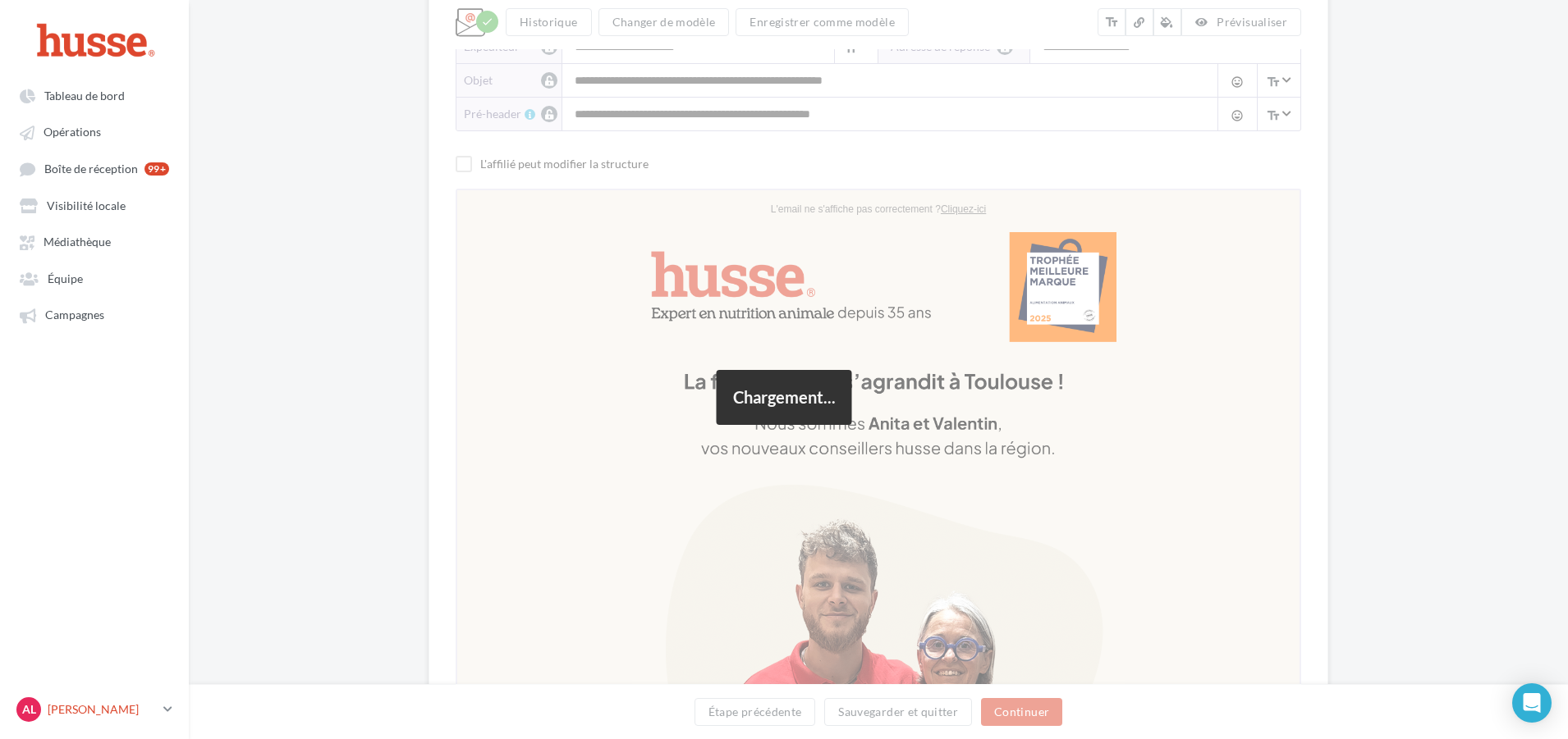
click at [161, 722] on link "AL [PERSON_NAME].l" at bounding box center [95, 710] width 163 height 32
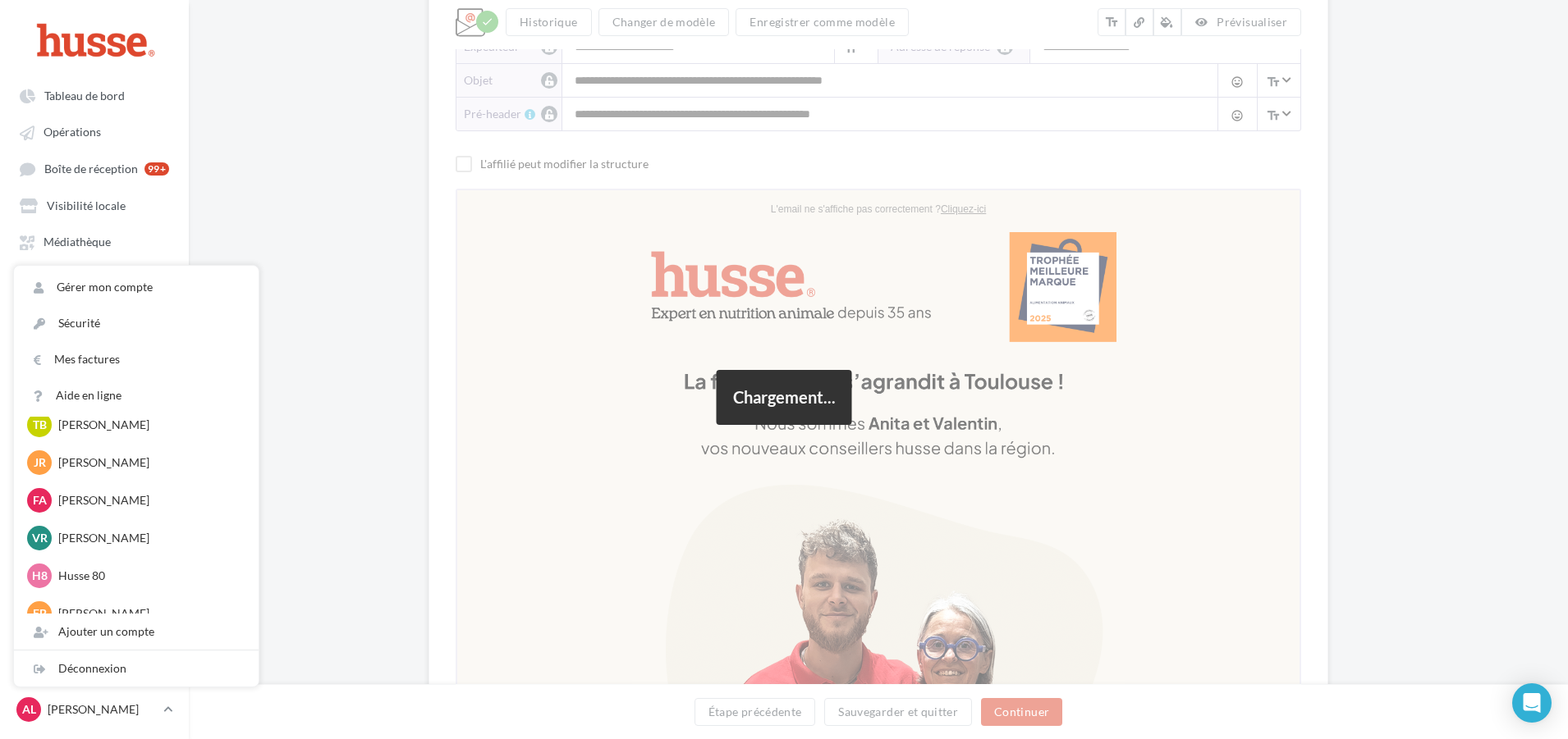
scroll to position [300, 0]
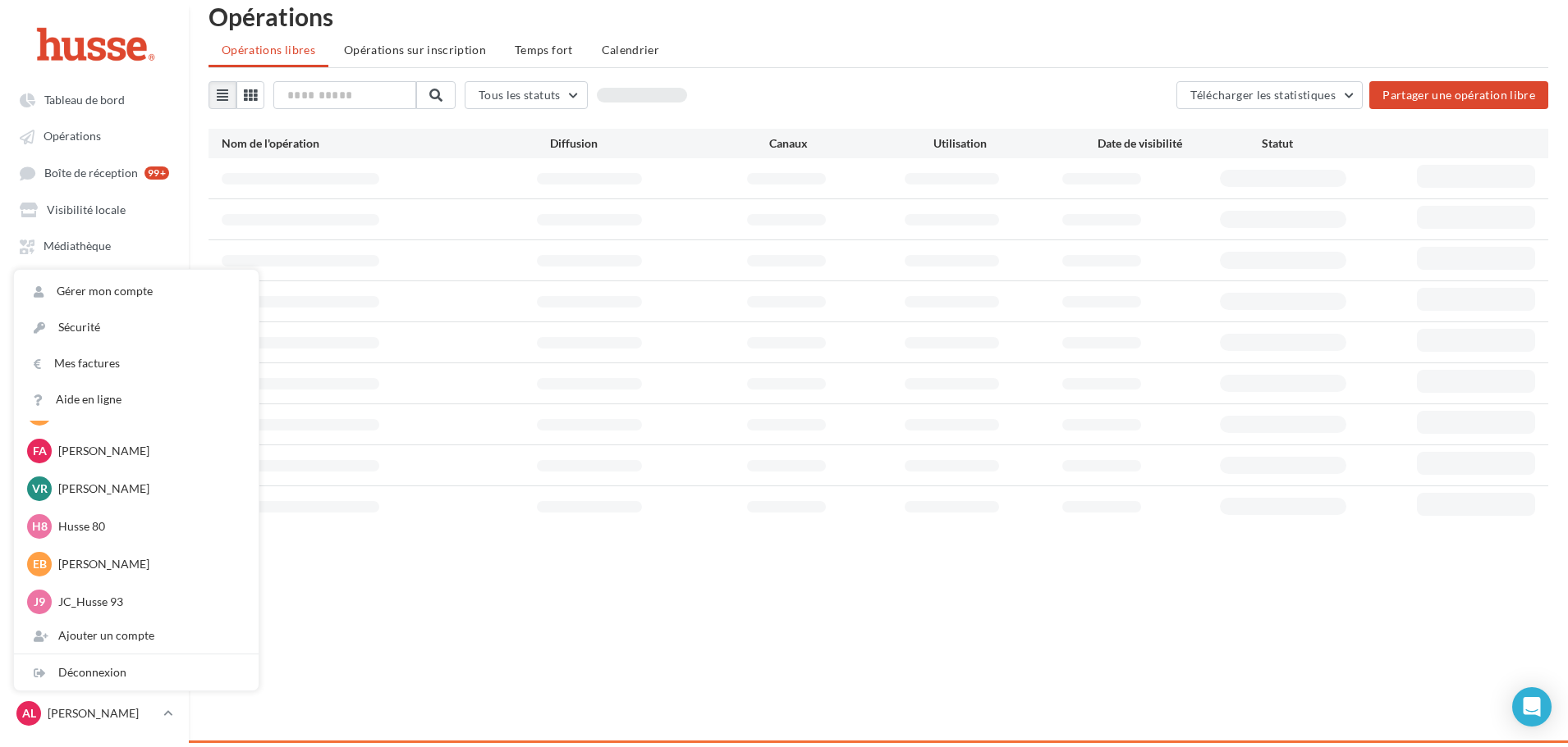
scroll to position [328, 0]
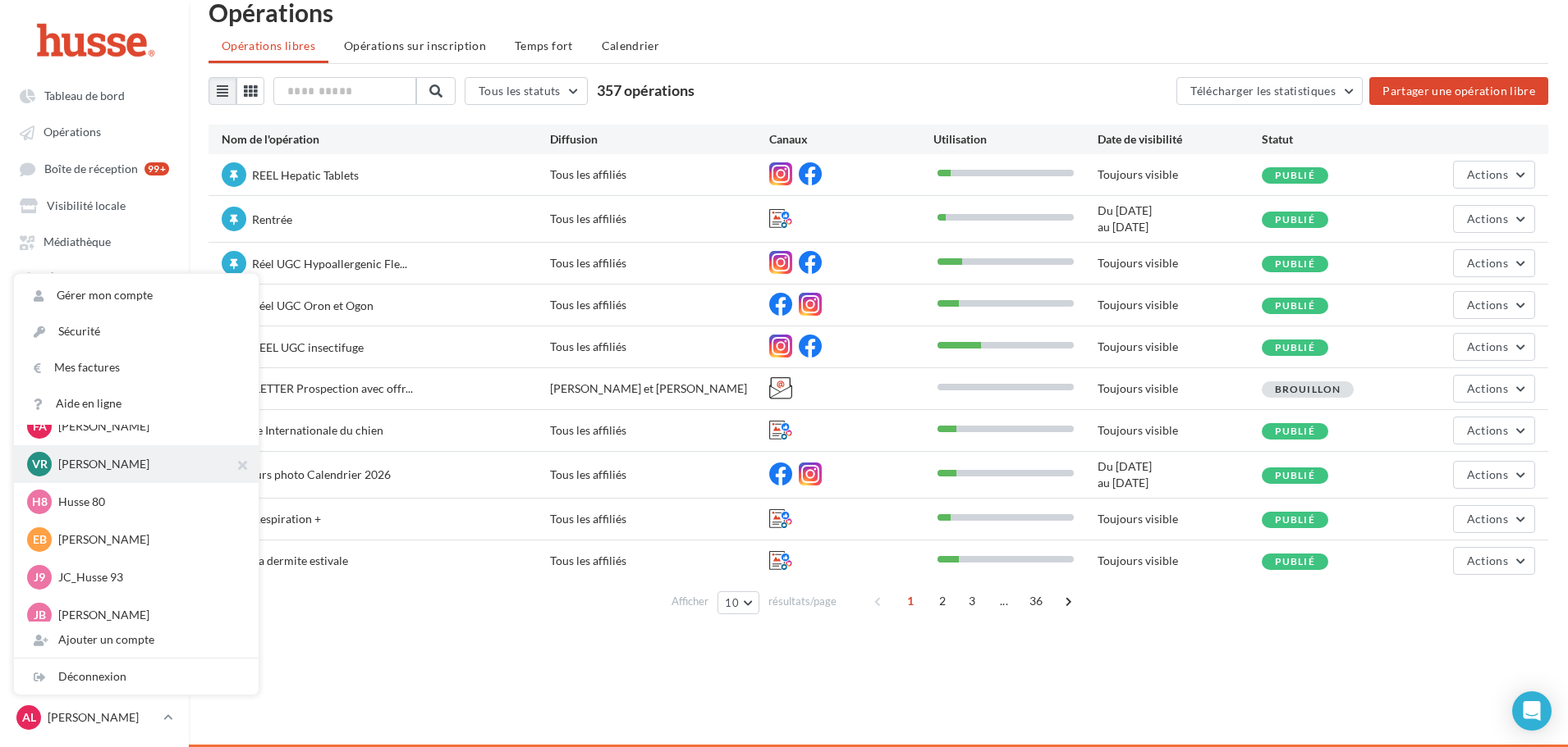
click at [114, 466] on p "[PERSON_NAME]" at bounding box center [148, 464] width 180 height 17
